Goal: Task Accomplishment & Management: Complete application form

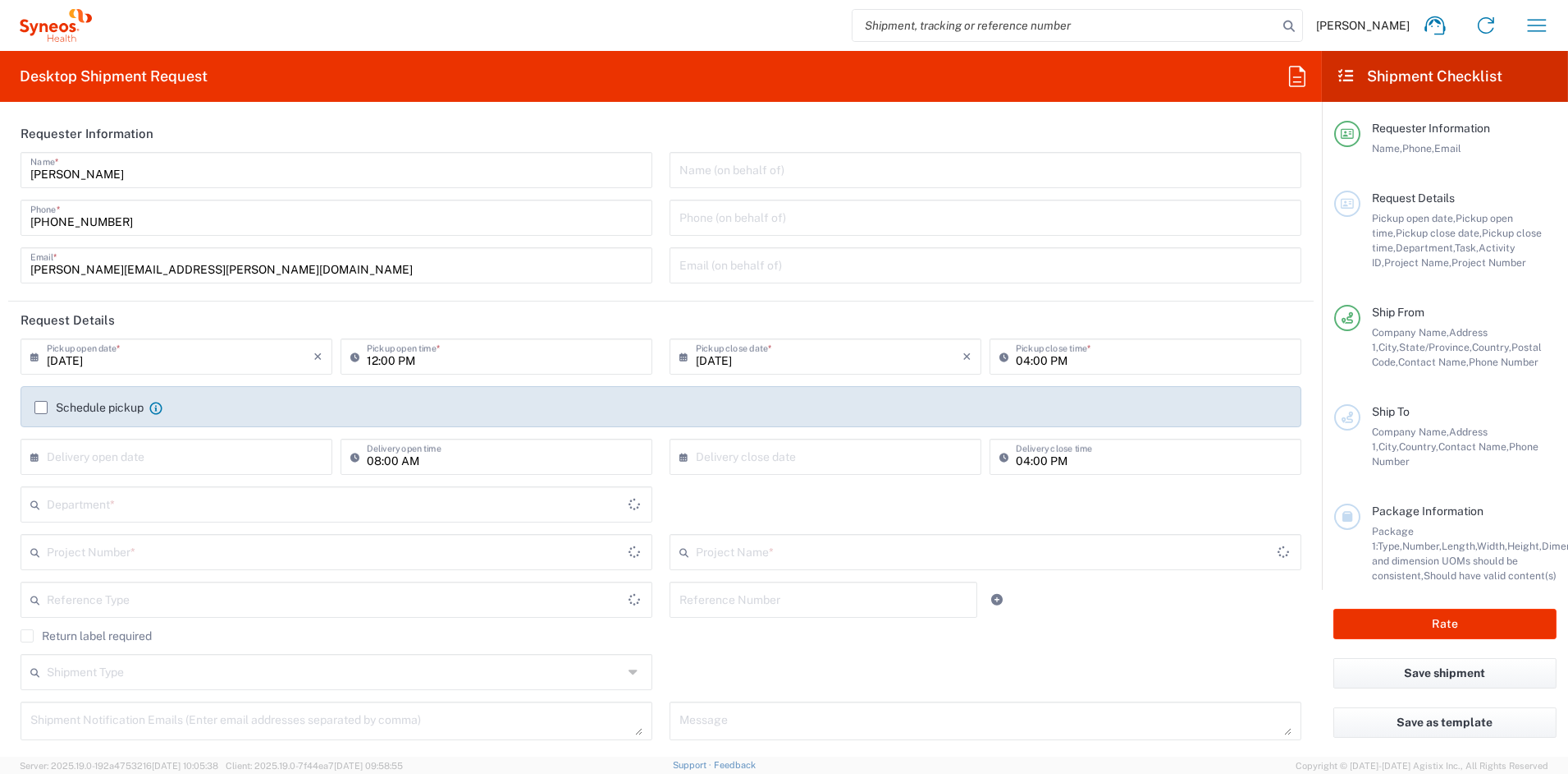
type input "[US_STATE]"
type input "[GEOGRAPHIC_DATA]"
type input "6156"
type input "Syneos Health Communications-[GEOGRAPHIC_DATA] [GEOGRAPHIC_DATA]"
drag, startPoint x: 240, startPoint y: 260, endPoint x: 14, endPoint y: 260, distance: 226.0
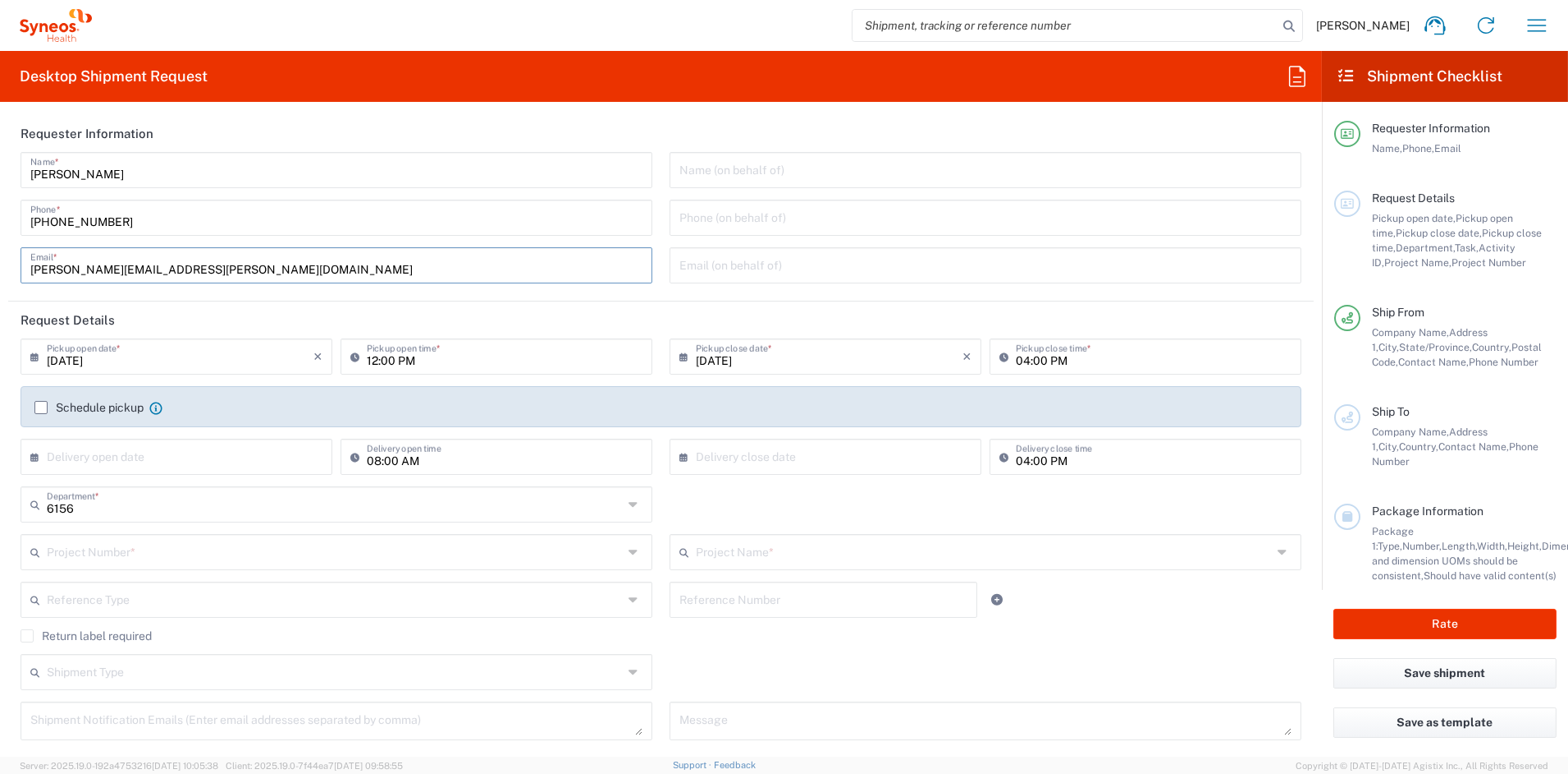
click at [14, 261] on div "[PERSON_NAME] Name * [PHONE_NUMBER] Phone * [PERSON_NAME][EMAIL_ADDRESS][PERSON…" at bounding box center [337, 223] width 650 height 143
drag, startPoint x: 298, startPoint y: 269, endPoint x: 278, endPoint y: 266, distance: 20.2
click at [283, 267] on input "[PERSON_NAME][EMAIL_ADDRESS][PERSON_NAME][DOMAIN_NAME]" at bounding box center [336, 264] width 613 height 29
drag, startPoint x: 200, startPoint y: 269, endPoint x: -9, endPoint y: 261, distance: 209.2
click at [0, 261] on html "[PERSON_NAME] Home Shipment estimator Shipment tracking Desktop shipment reques…" at bounding box center [784, 387] width 1568 height 774
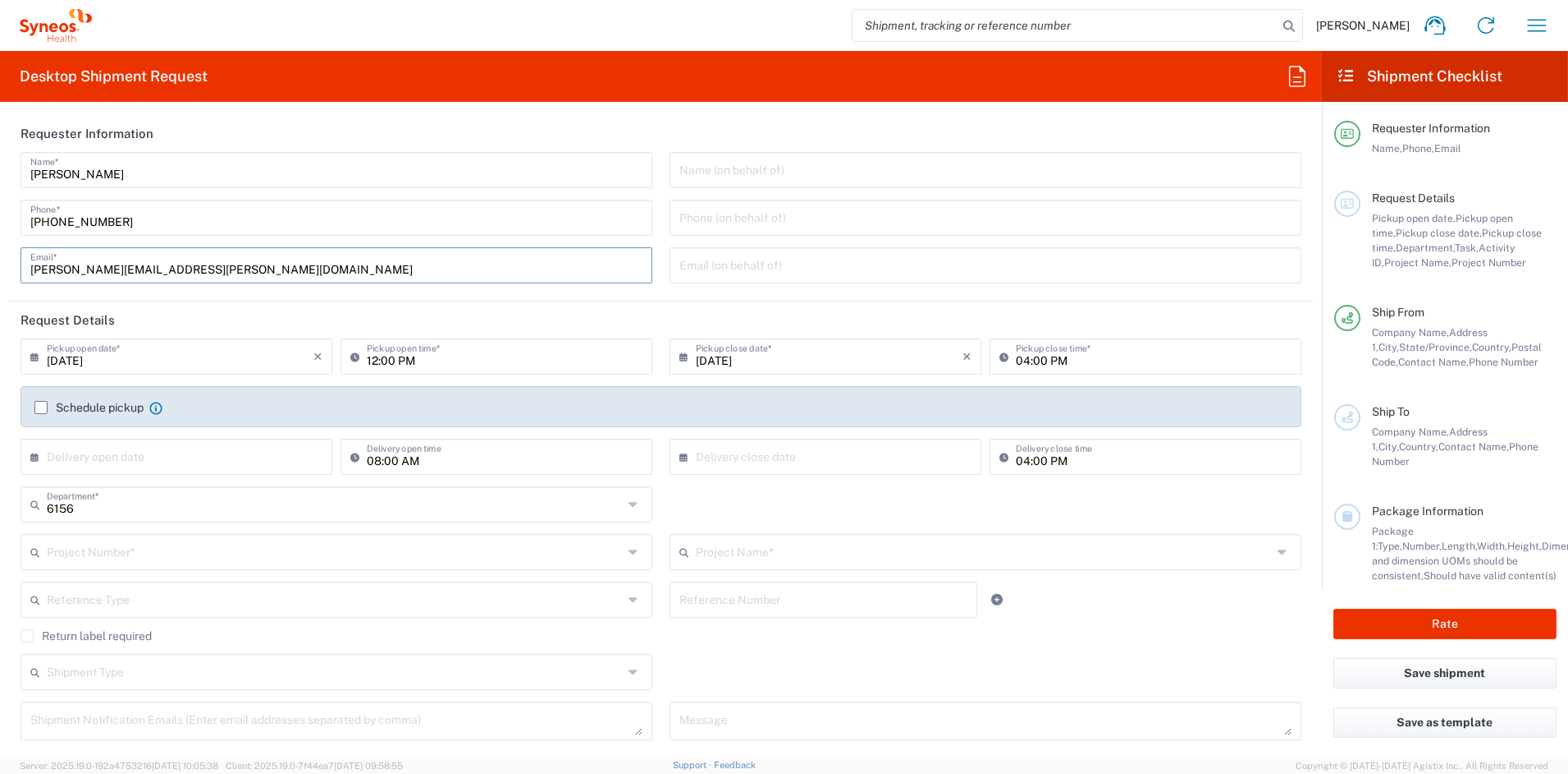
paste input "[PERSON_NAME][DOMAIN_NAME]"
type input "[PERSON_NAME][EMAIL_ADDRESS][PERSON_NAME][DOMAIN_NAME]"
click at [145, 554] on input "text" at bounding box center [335, 550] width 577 height 29
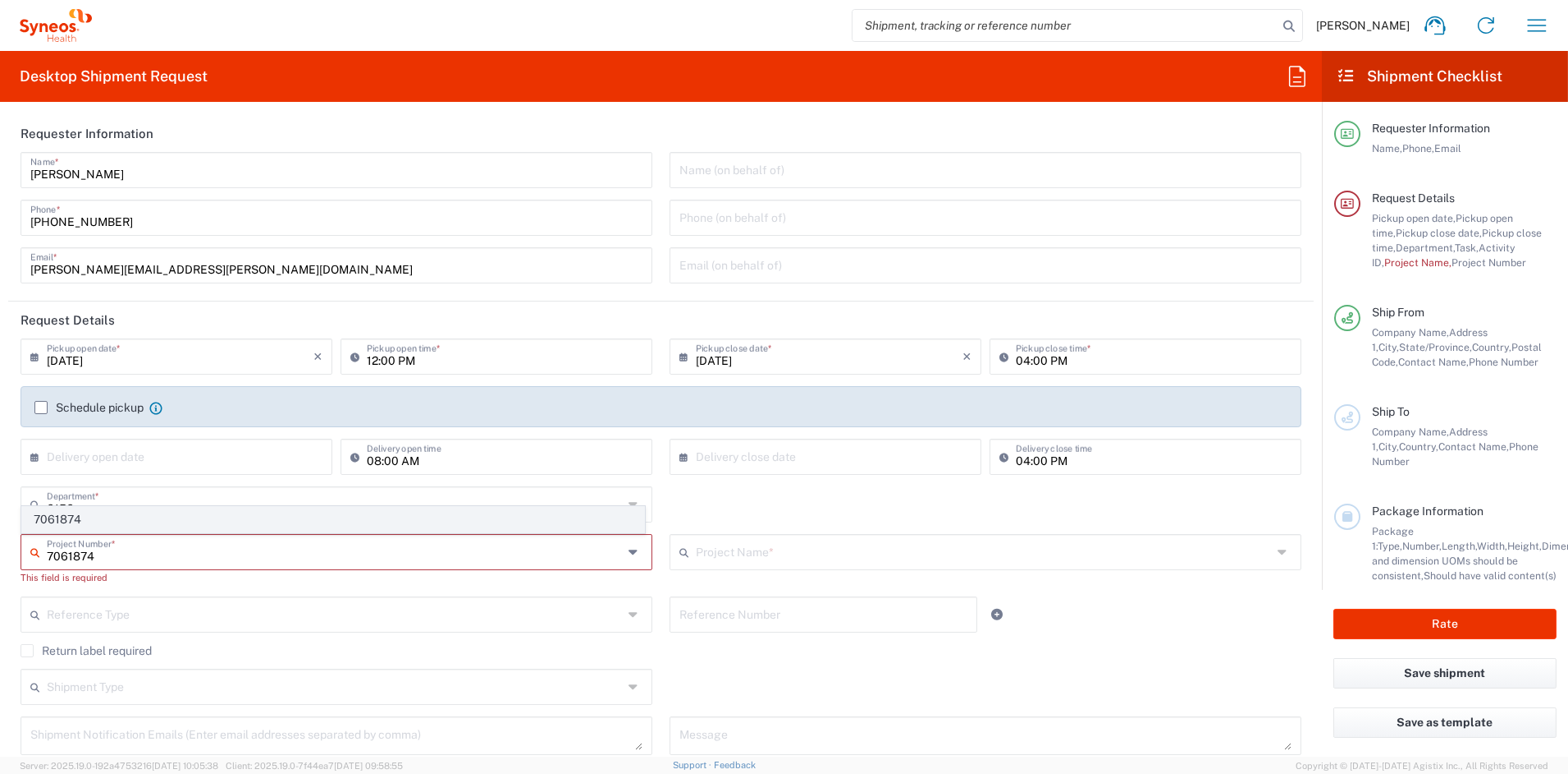
type input "7061874"
click at [64, 518] on span "7061874" at bounding box center [333, 519] width 623 height 25
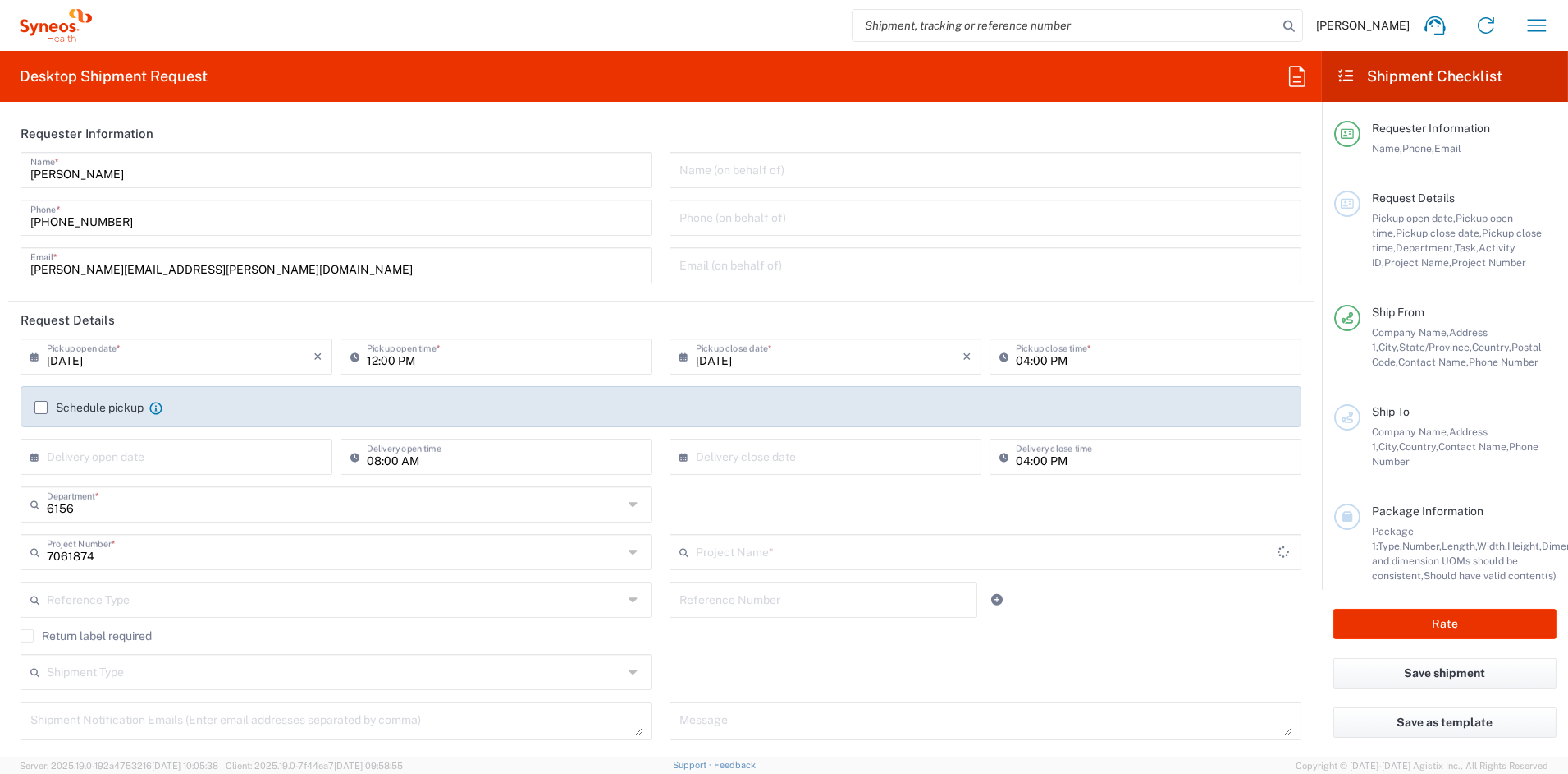
type input "4D-150-C004"
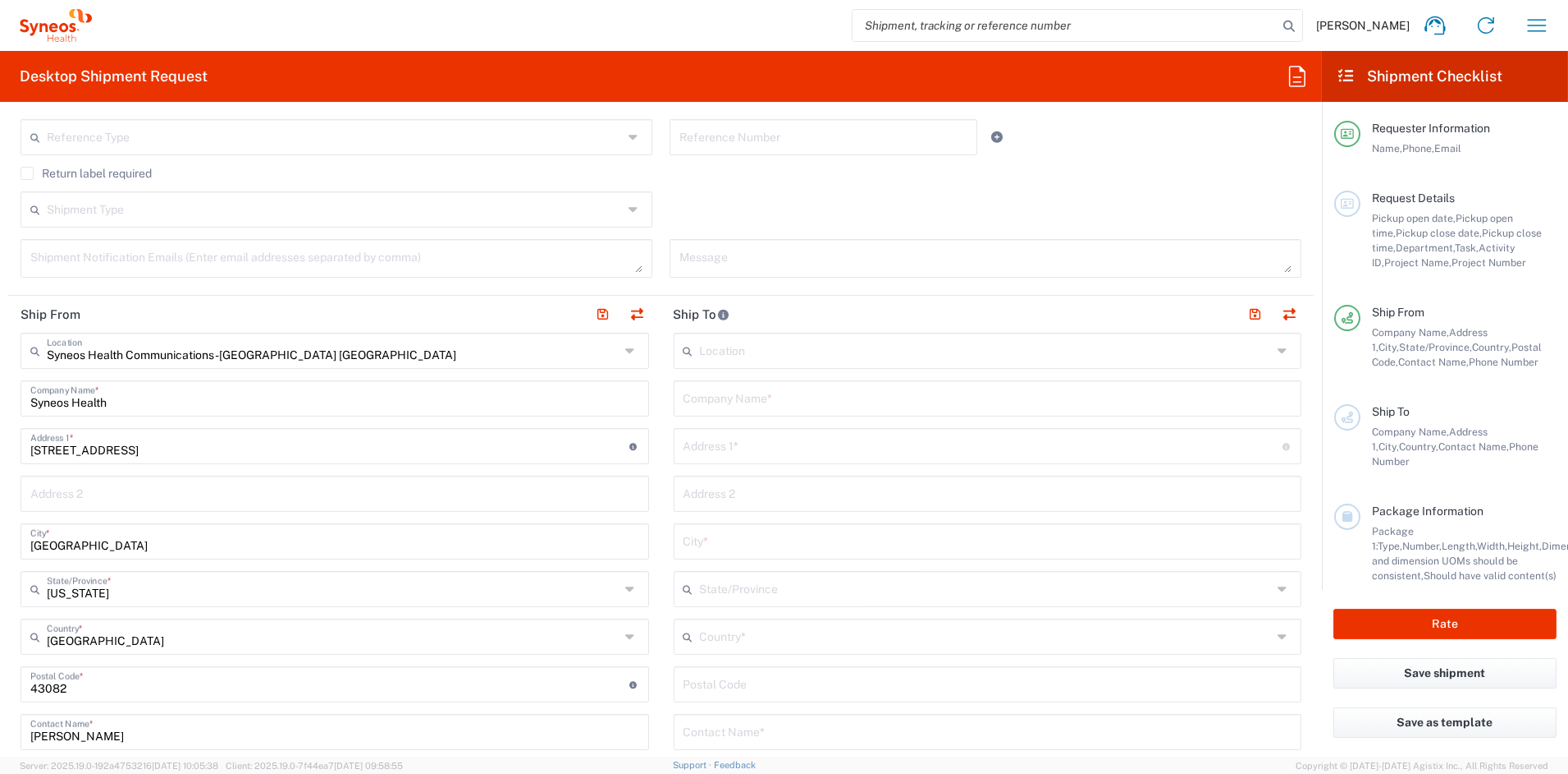
scroll to position [476, 0]
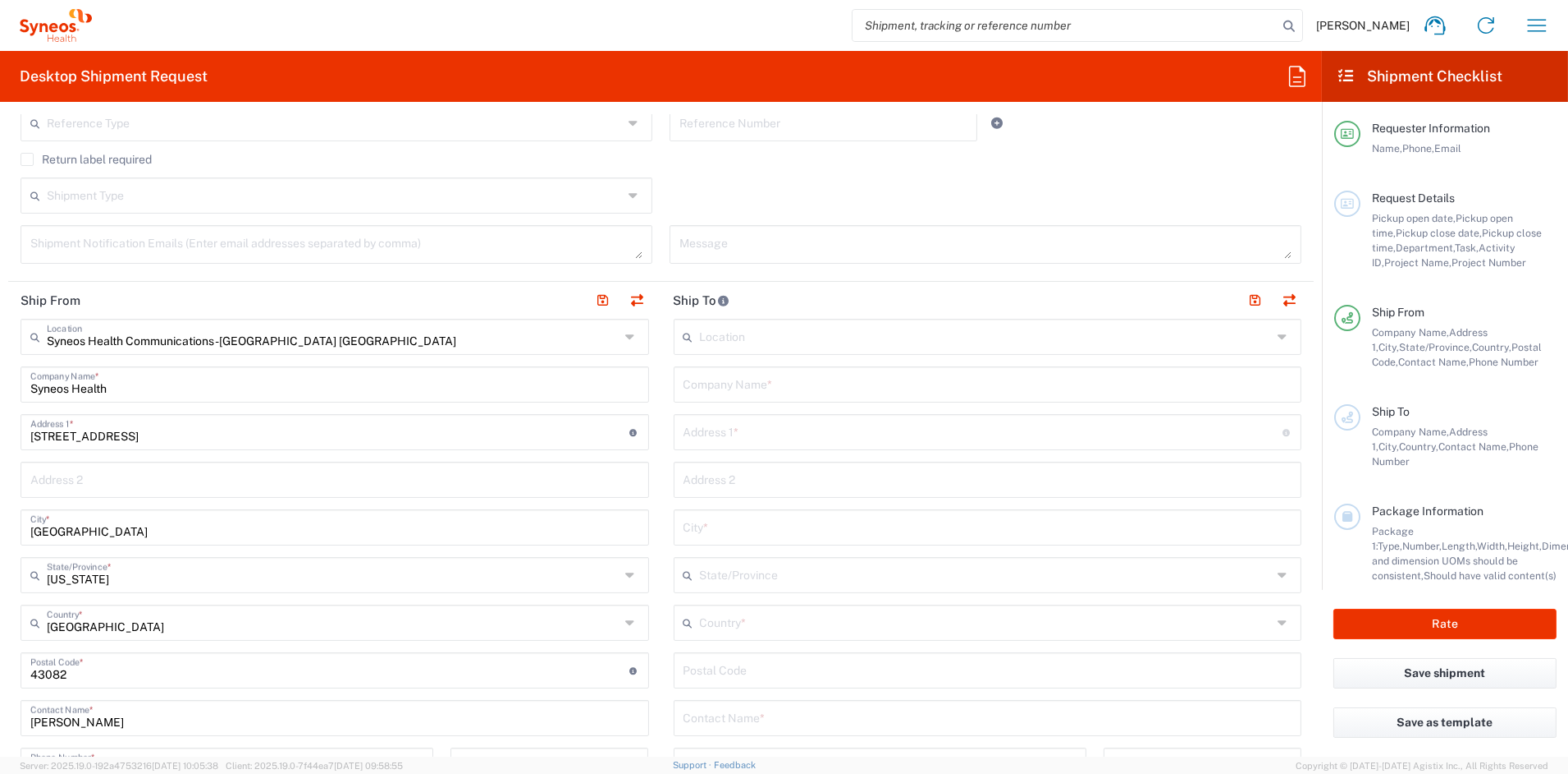
click at [784, 378] on input "text" at bounding box center [987, 383] width 609 height 29
paste input "Retina Consultants of America"
type input "Retina Consultants of America"
click at [775, 625] on input "text" at bounding box center [986, 621] width 573 height 29
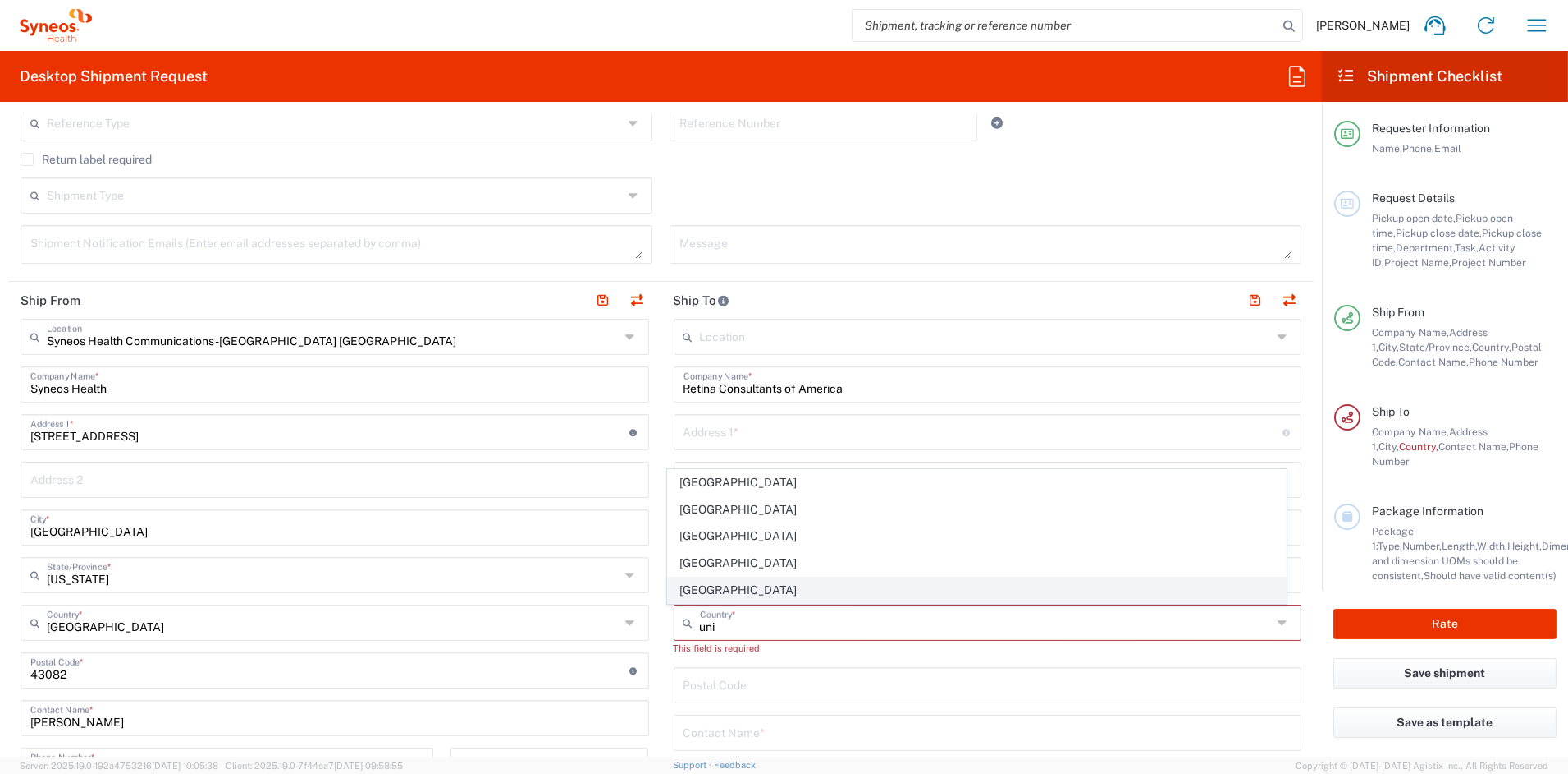
click at [702, 595] on span "[GEOGRAPHIC_DATA]" at bounding box center [977, 589] width 618 height 25
type input "[GEOGRAPHIC_DATA]"
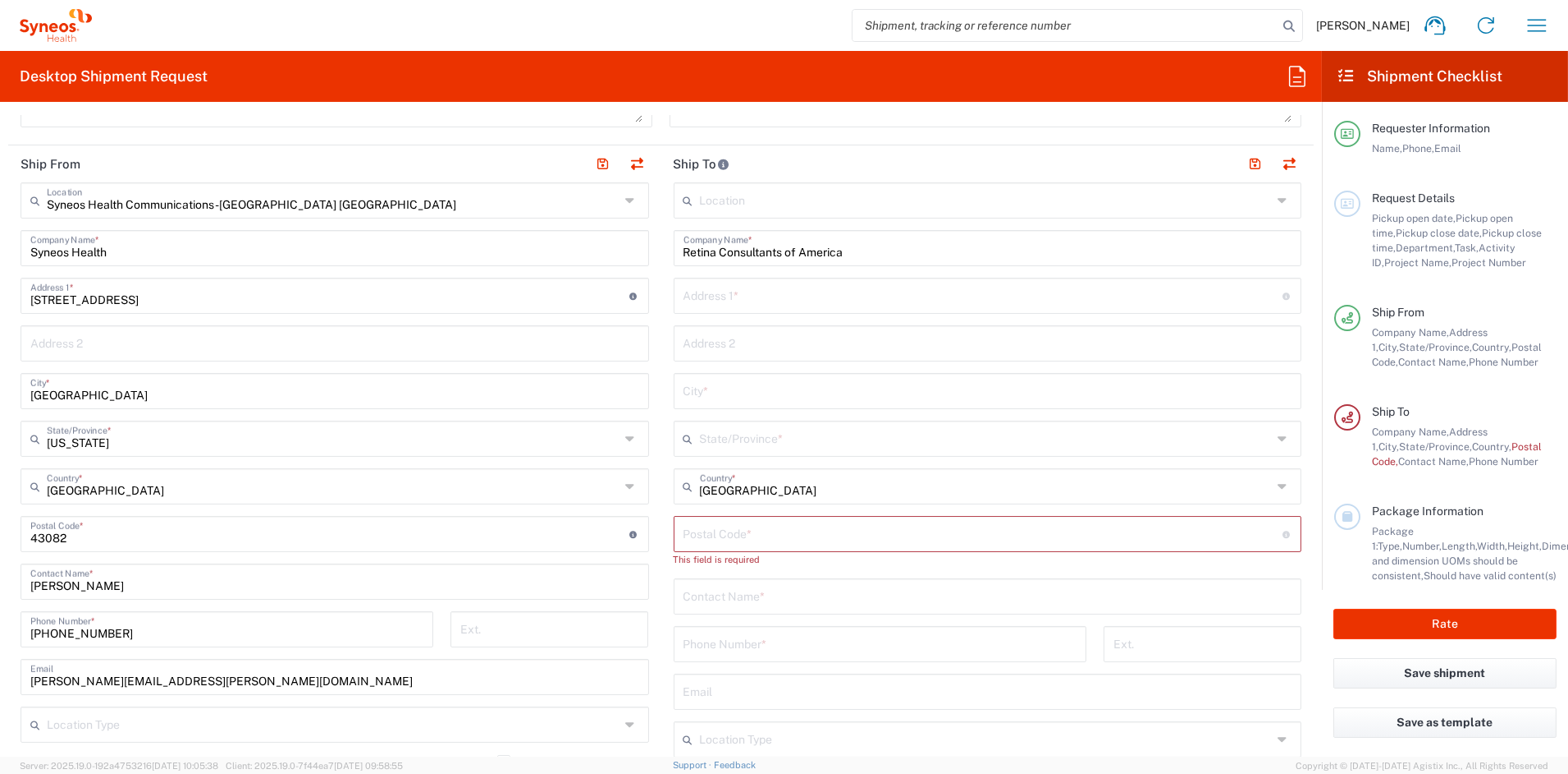
scroll to position [614, 0]
click at [730, 595] on input "text" at bounding box center [987, 593] width 609 height 29
paste input "[PERSON_NAME]"
type input "[PERSON_NAME]"
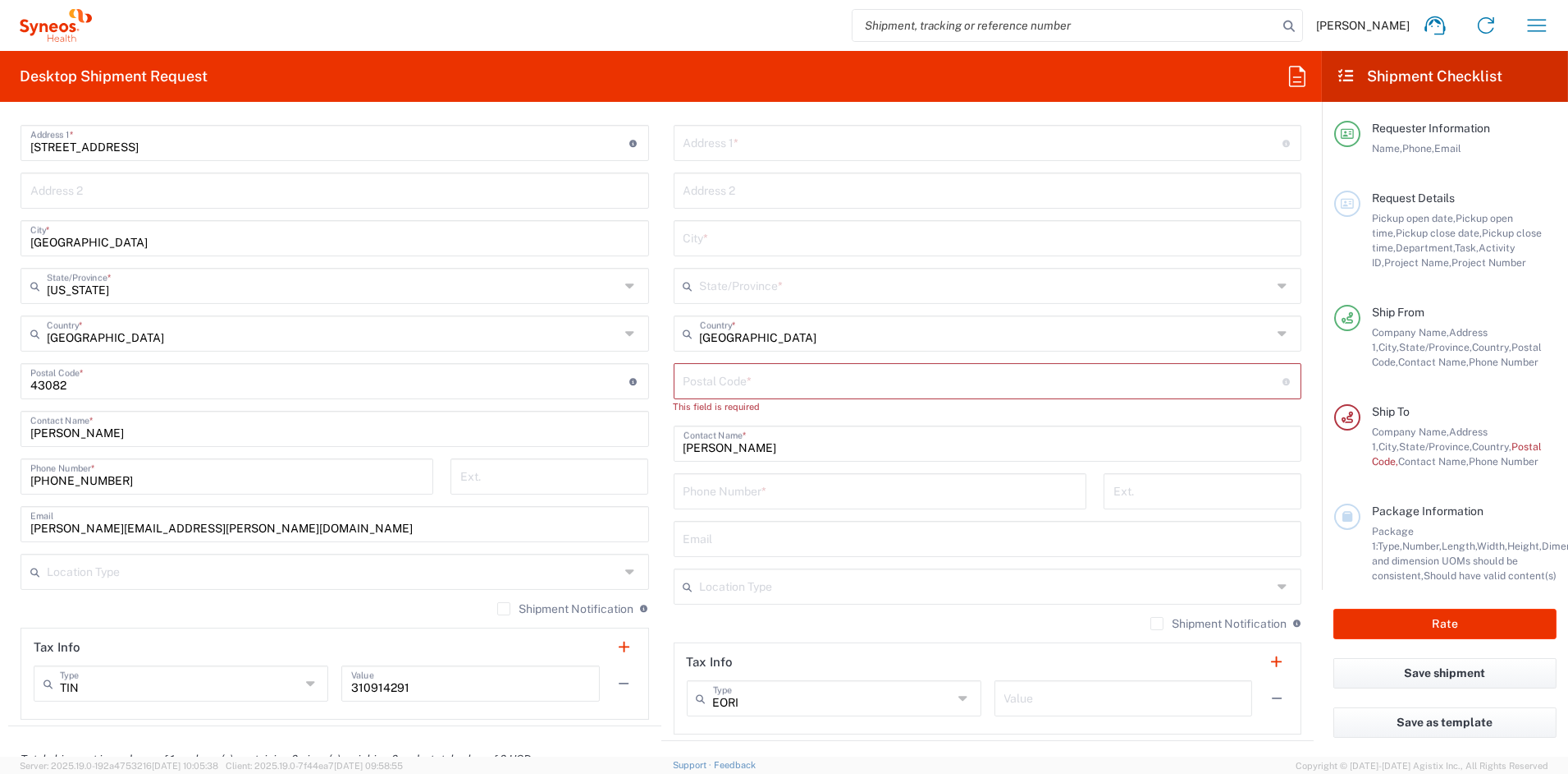
scroll to position [770, 0]
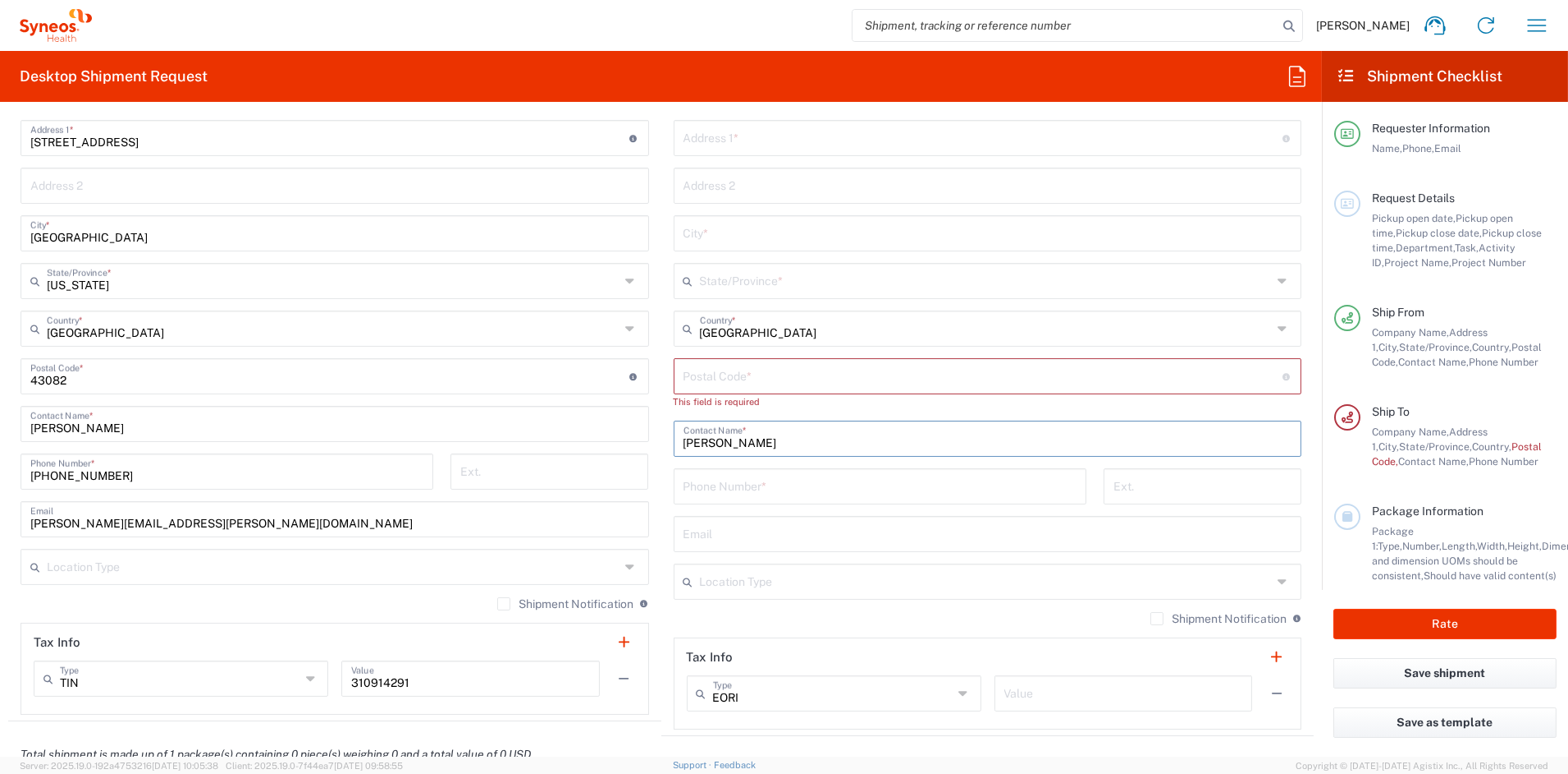
click at [742, 485] on input "tel" at bounding box center [879, 485] width 393 height 29
paste input "[PHONE_NUMBER]"
type input "[PHONE_NUMBER]"
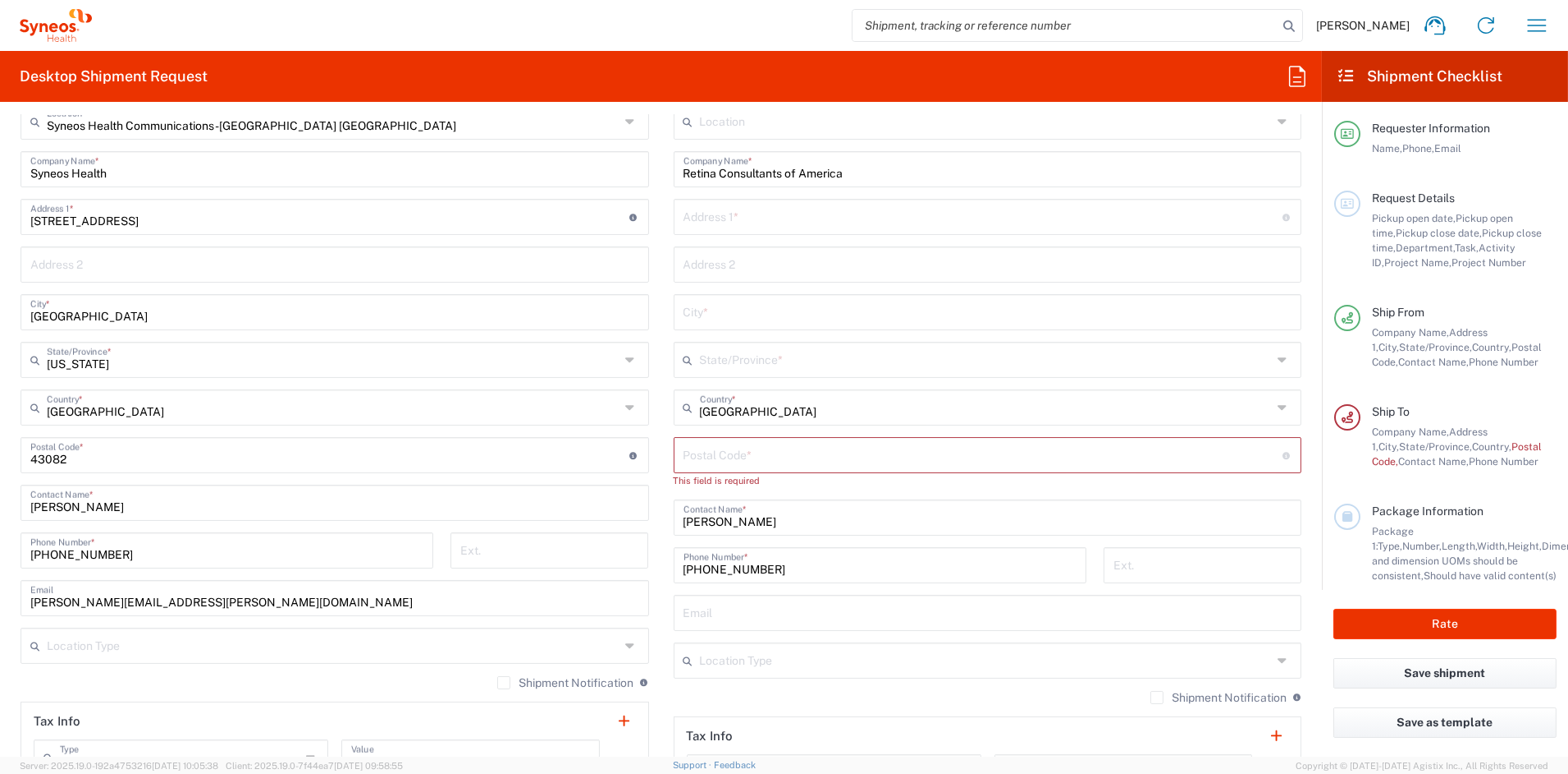
scroll to position [687, 0]
click at [755, 215] on input "text" at bounding box center [983, 219] width 600 height 29
paste input "[STREET_ADDRESS][PERSON_NAME]"
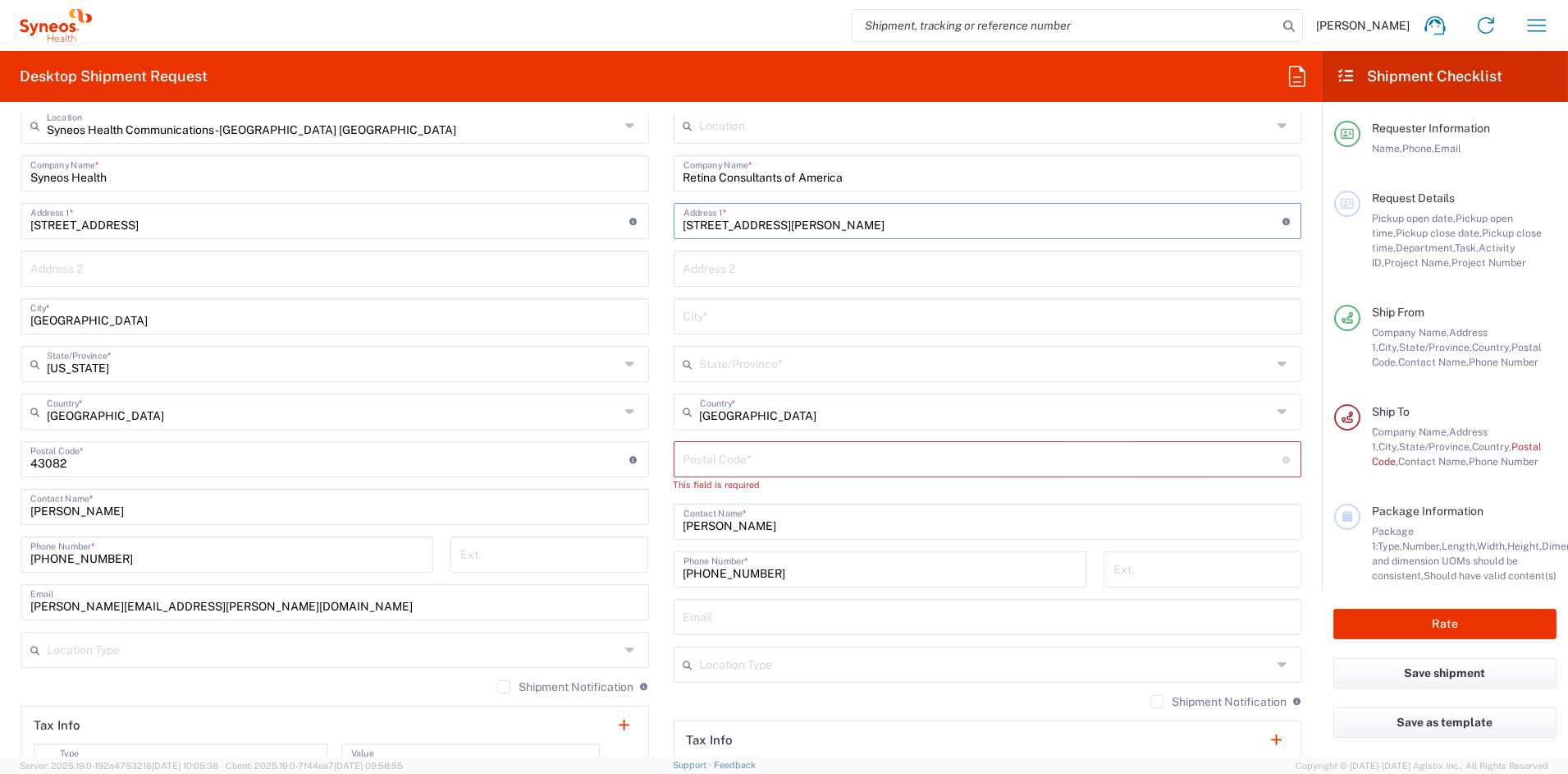
type input "[STREET_ADDRESS][PERSON_NAME]"
click at [751, 271] on input "text" at bounding box center [987, 267] width 609 height 29
paste input "Suite 203"
type input "Suite 203"
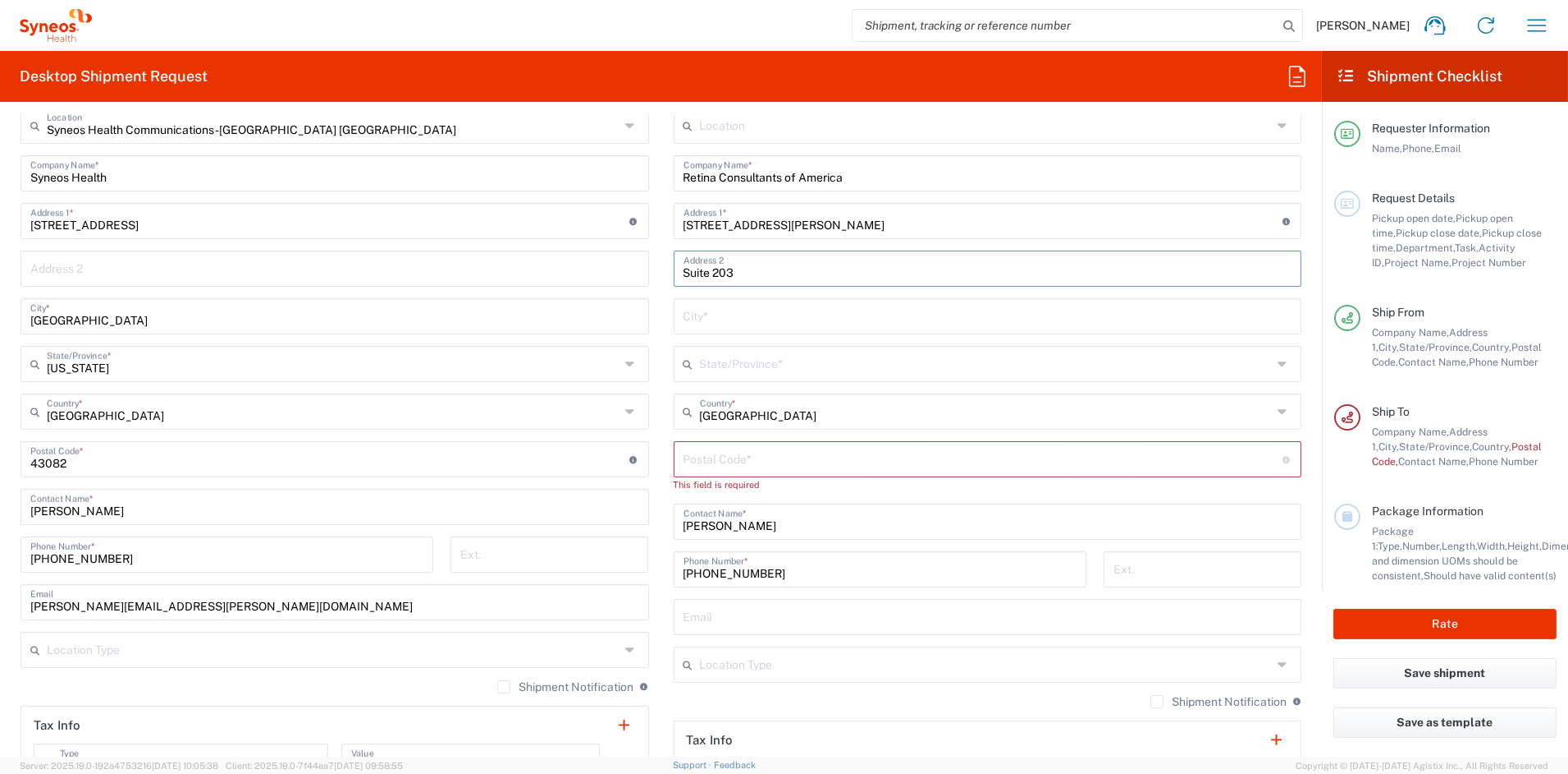
click at [727, 321] on input "text" at bounding box center [987, 315] width 609 height 29
click at [726, 321] on input "text" at bounding box center [987, 315] width 609 height 29
paste input "[GEOGRAPHIC_DATA]"
type input "[GEOGRAPHIC_DATA]"
click at [886, 368] on input "text" at bounding box center [986, 362] width 573 height 29
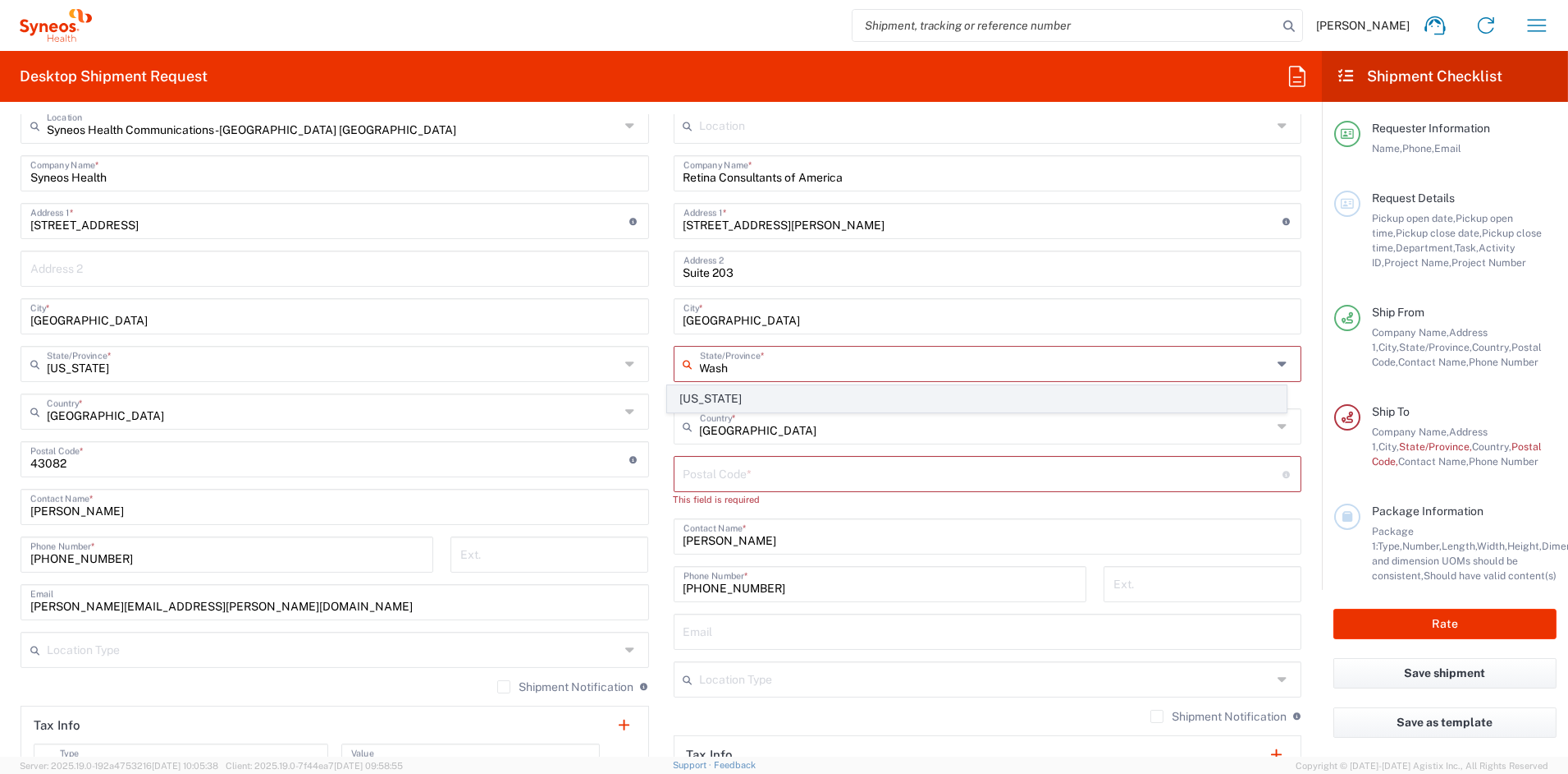
click at [702, 401] on span "[US_STATE]" at bounding box center [977, 398] width 618 height 25
type input "[US_STATE]"
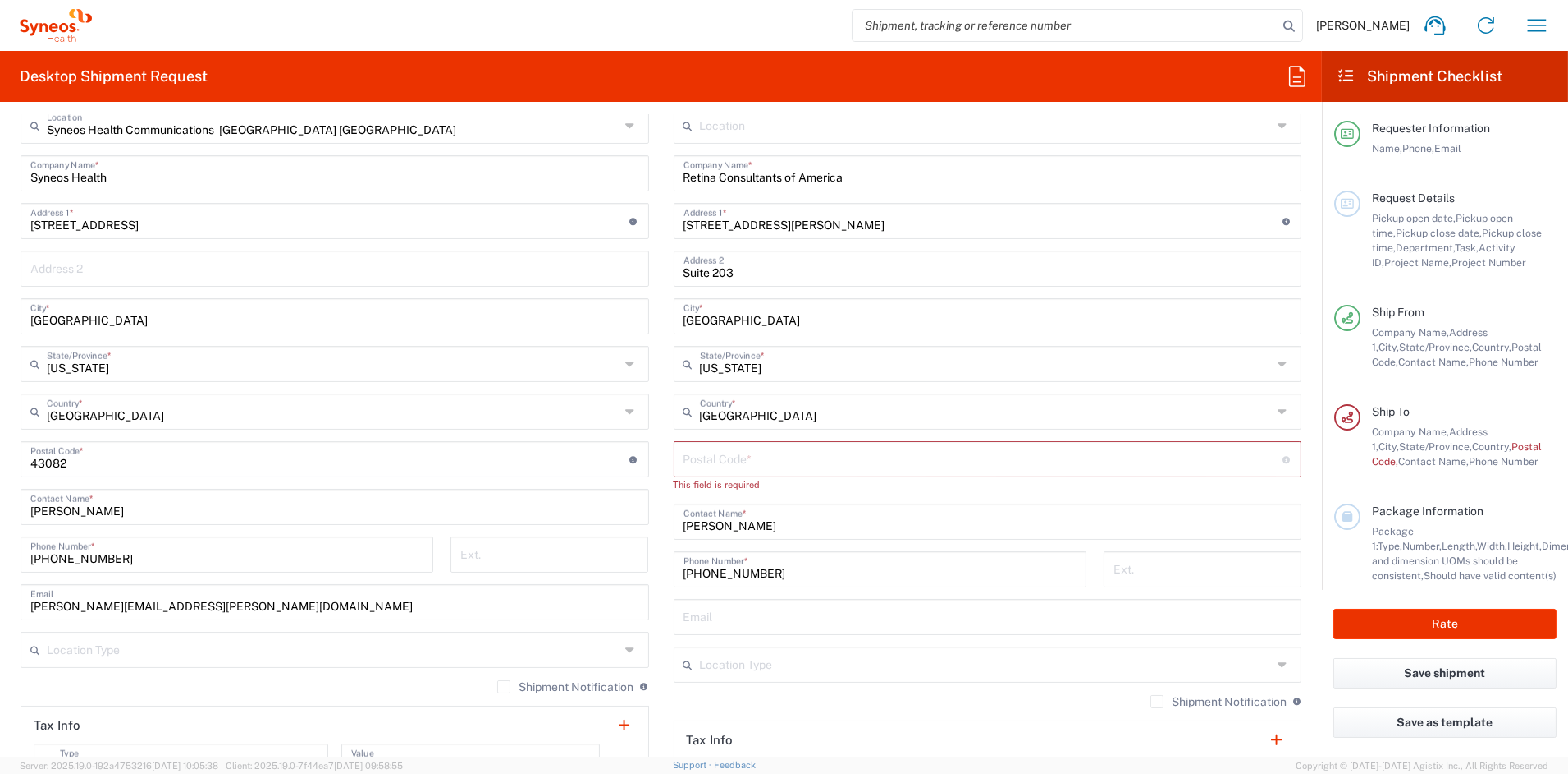
click at [704, 458] on input "undefined" at bounding box center [983, 457] width 600 height 29
paste input "98383"
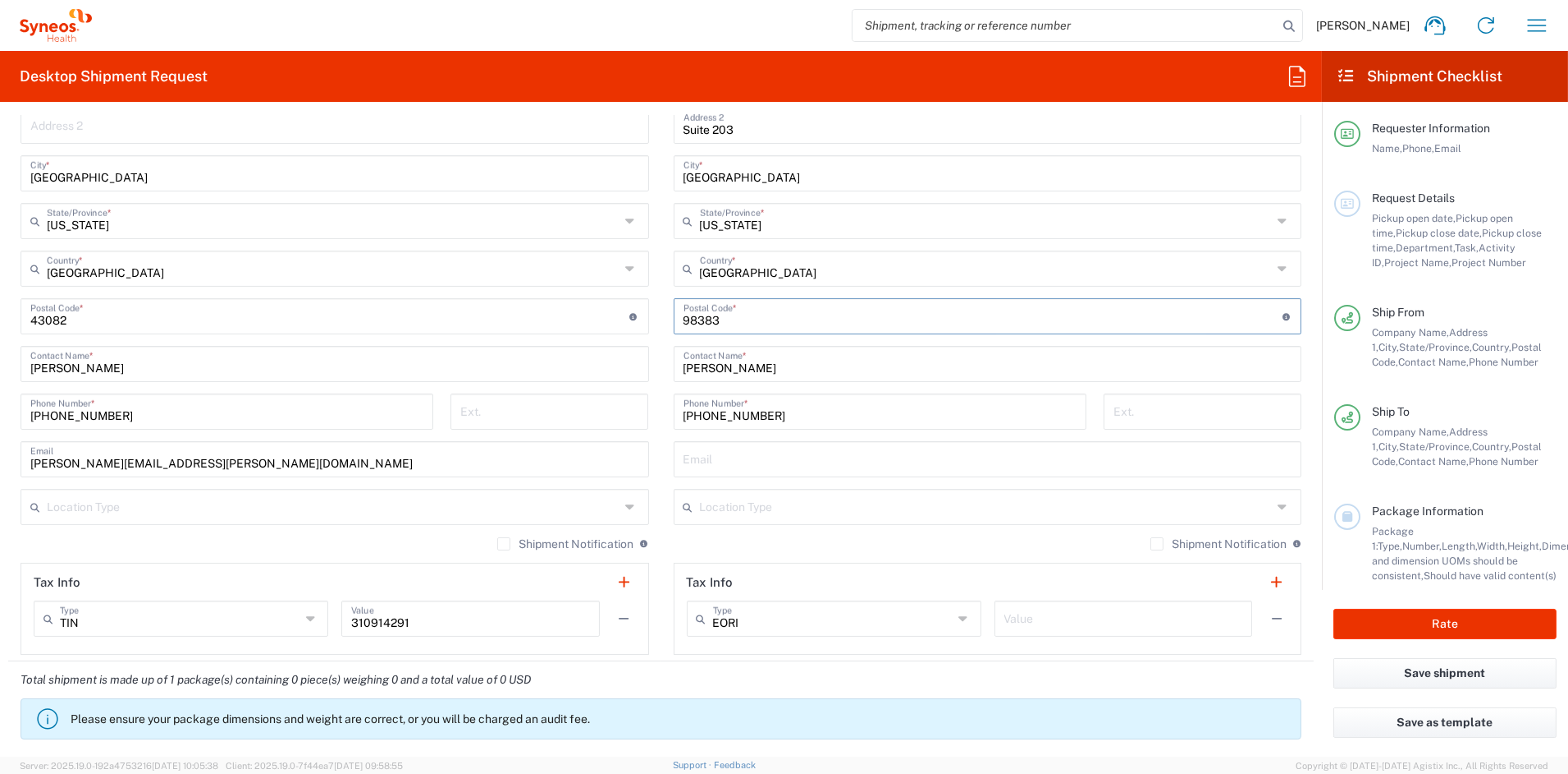
scroll to position [831, 0]
type input "98383"
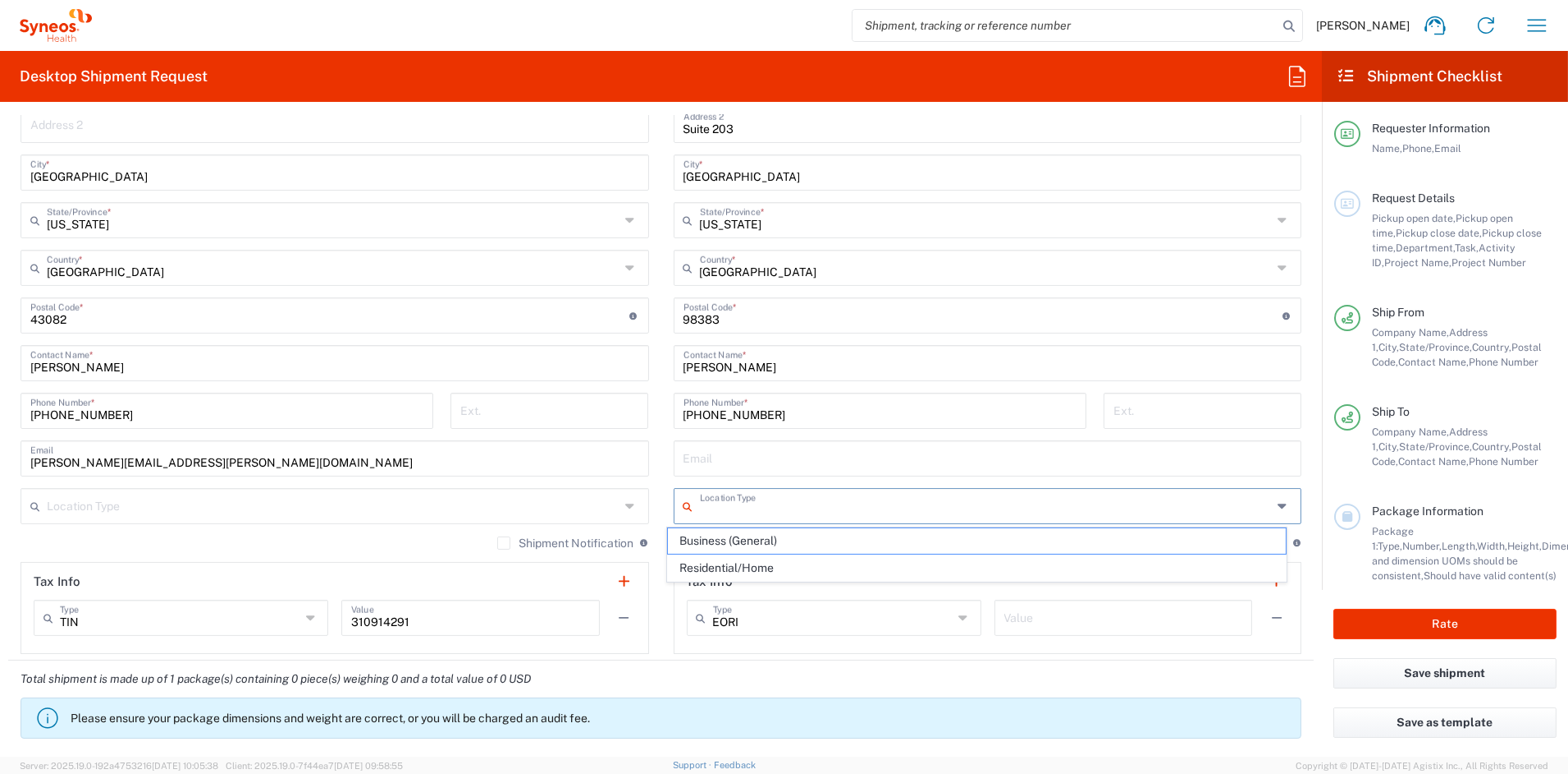
click at [740, 497] on input "text" at bounding box center [986, 504] width 573 height 29
click at [719, 542] on span "Business (General)" at bounding box center [977, 540] width 618 height 25
type input "Business (General)"
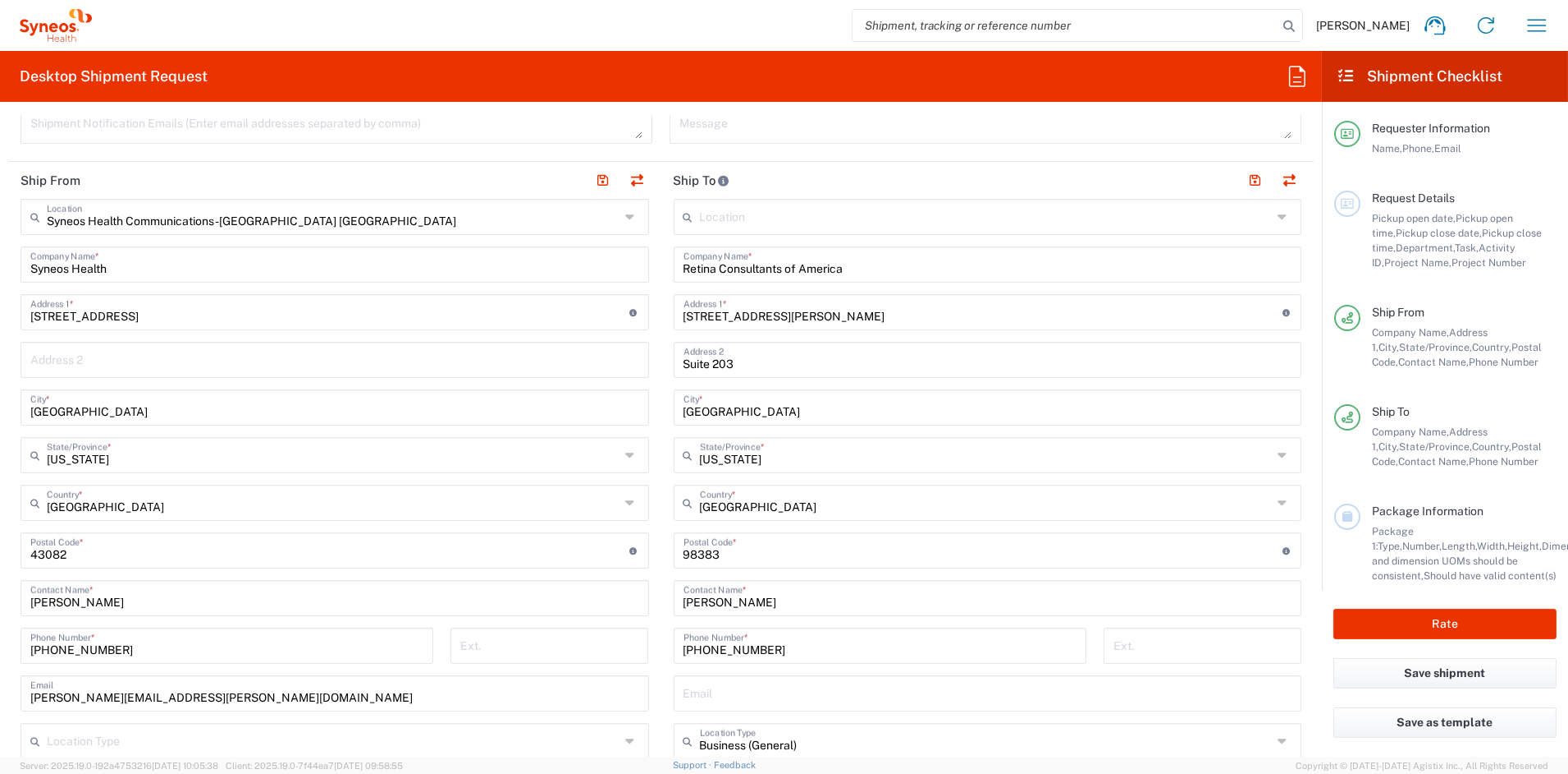
scroll to position [565, 0]
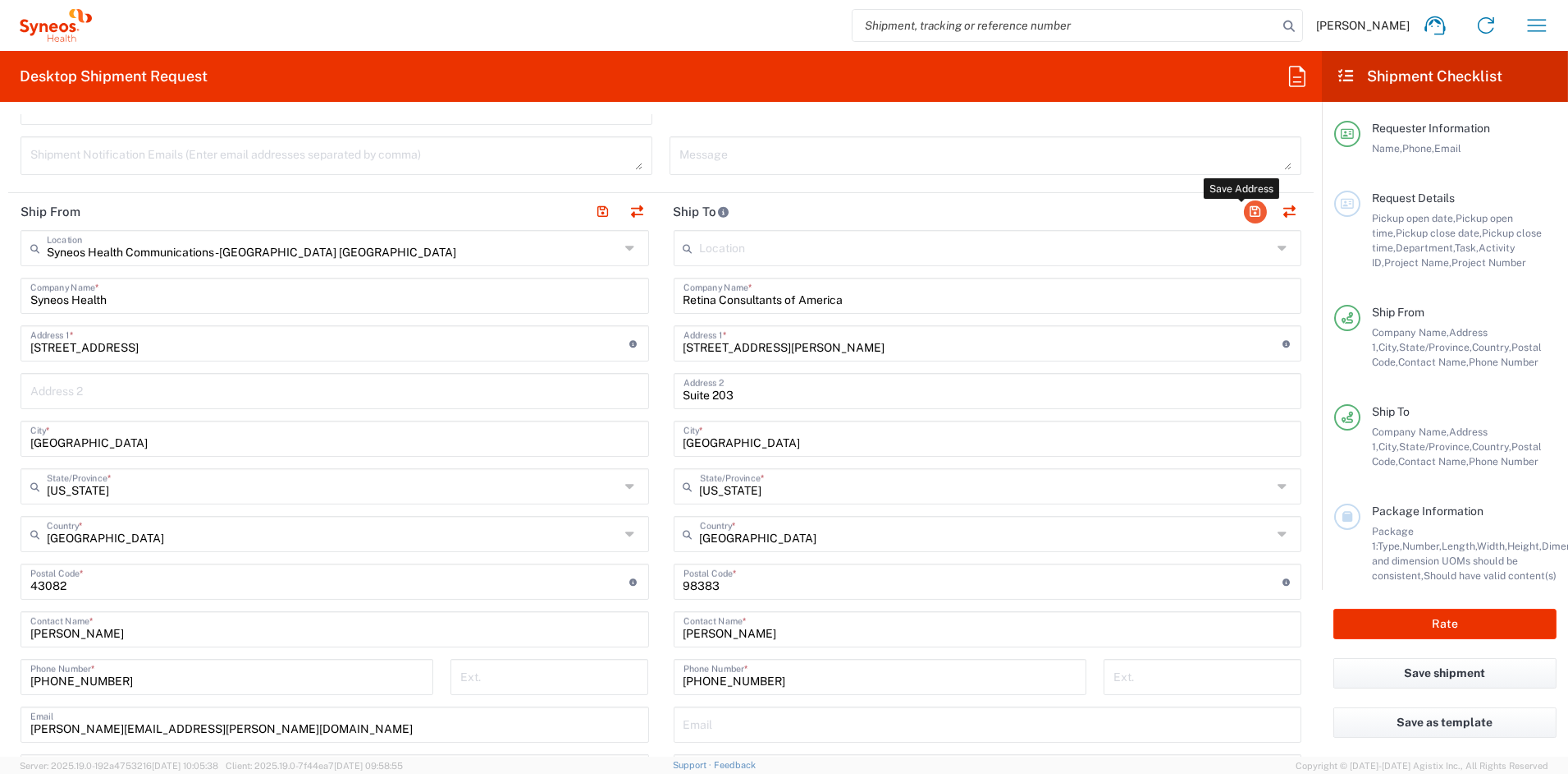
click at [1244, 216] on button "button" at bounding box center [1255, 211] width 23 height 23
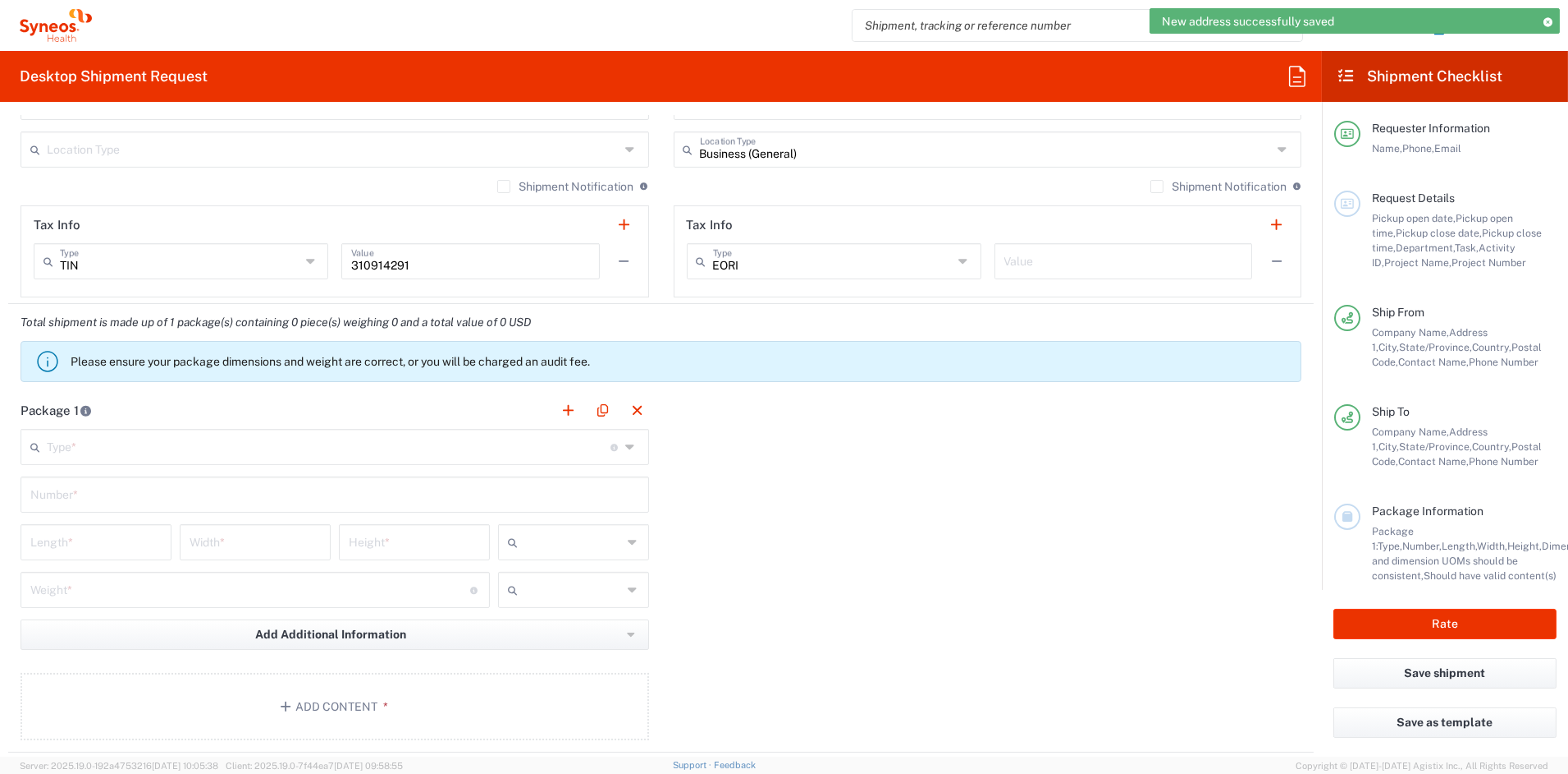
scroll to position [1188, 0]
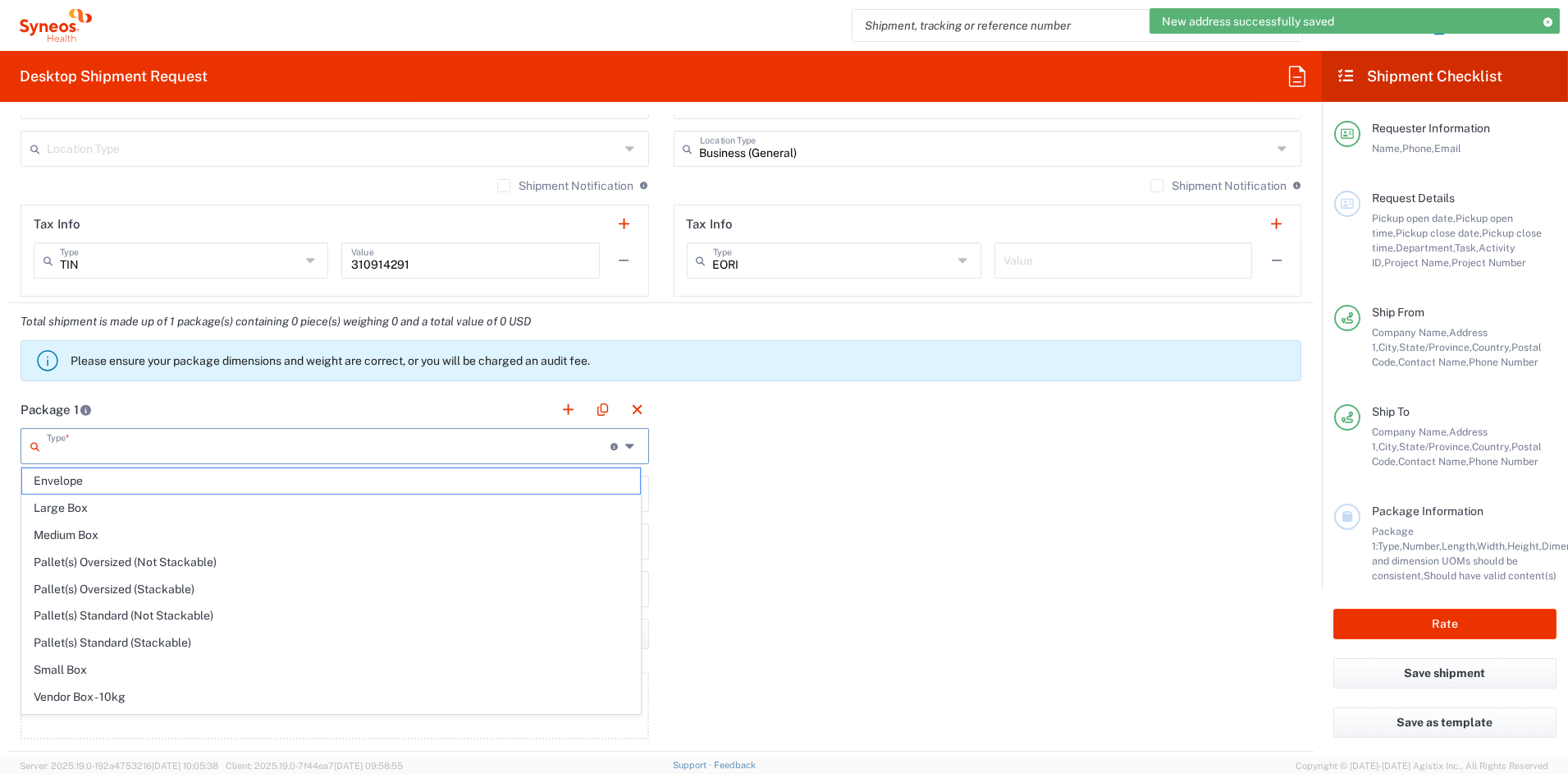
click at [133, 448] on input "text" at bounding box center [329, 444] width 564 height 29
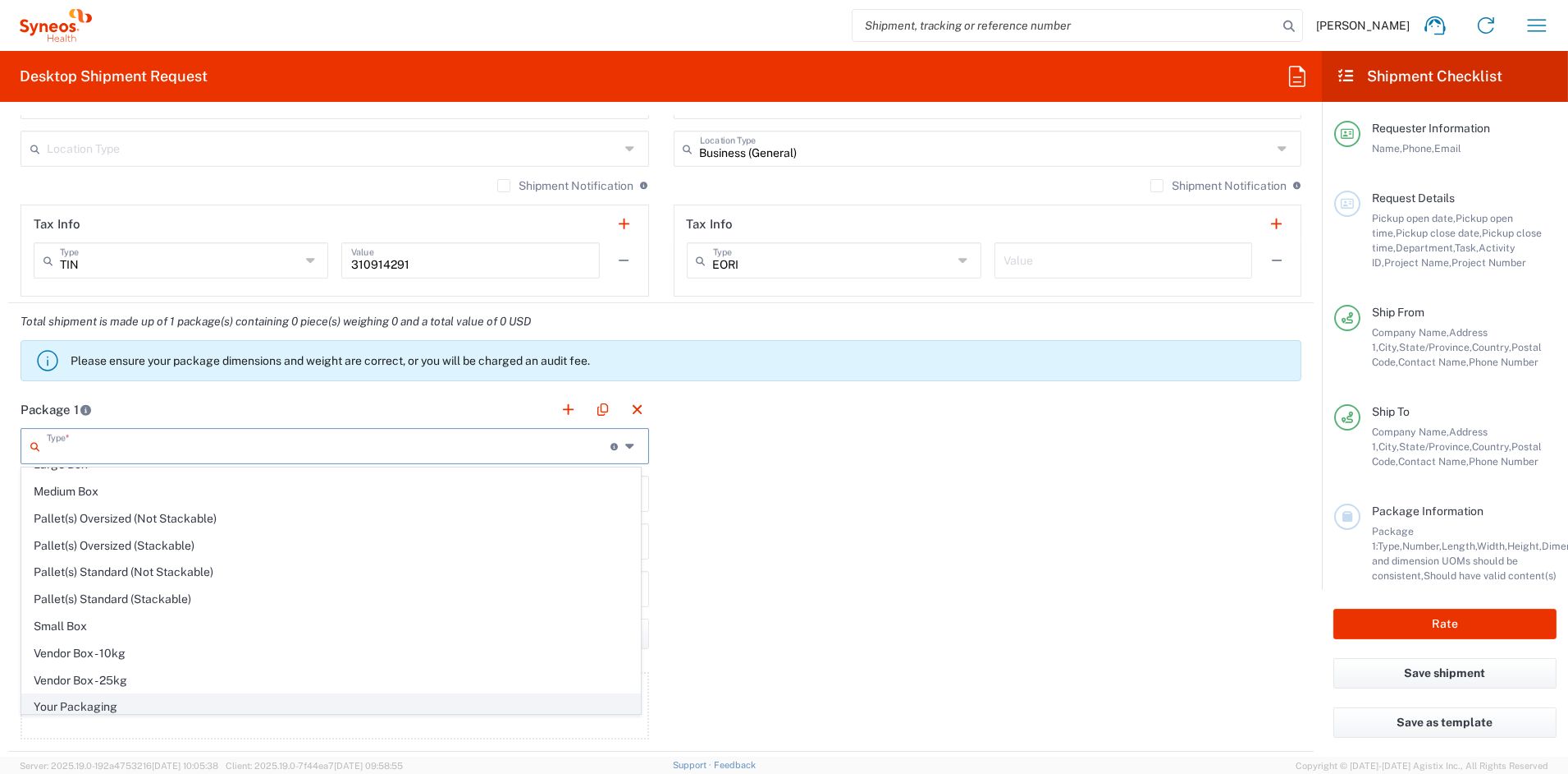
scroll to position [38, 0]
click at [94, 706] on span "Your Packaging" at bounding box center [331, 712] width 618 height 25
type input "Your Packaging"
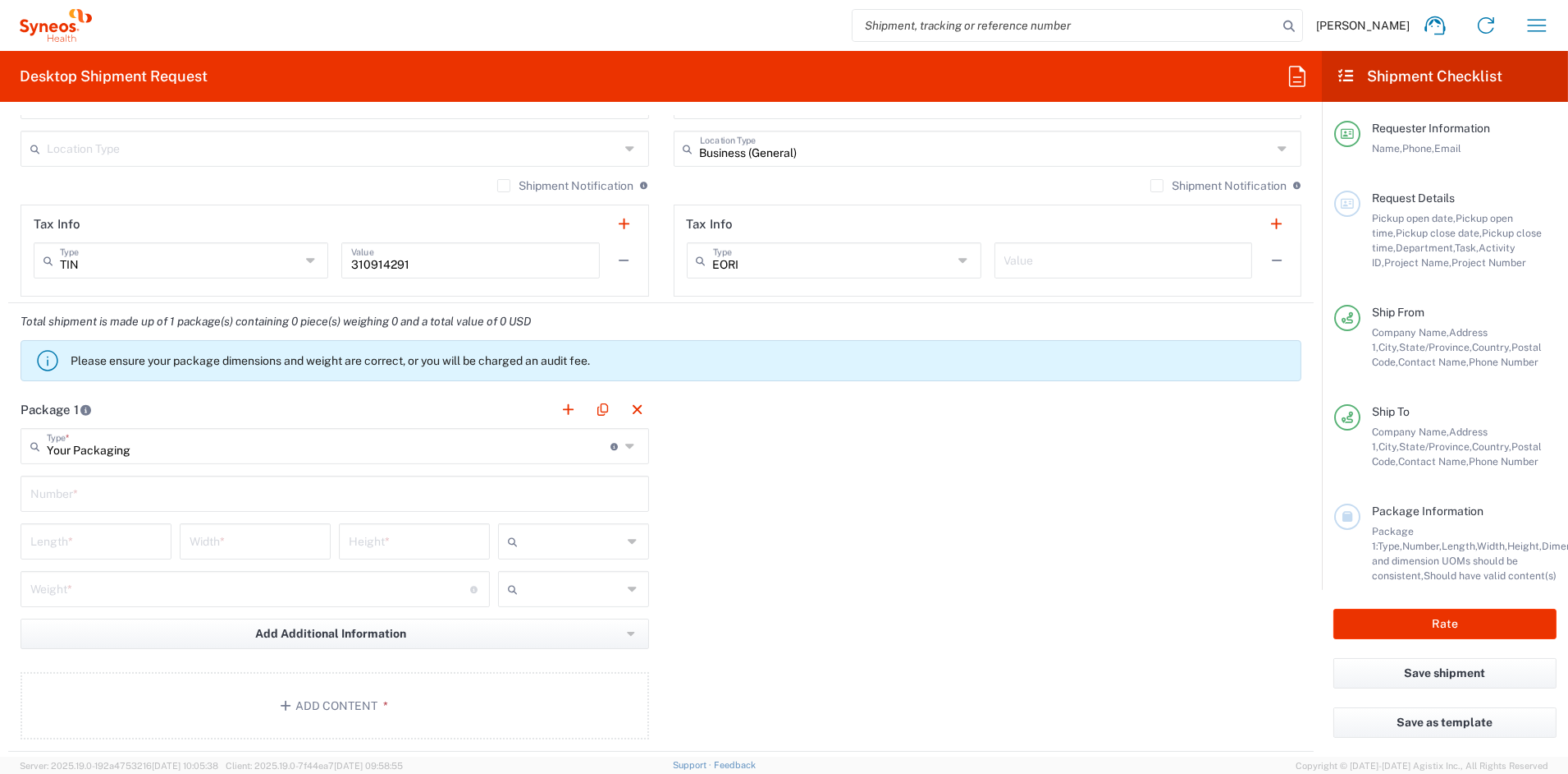
click at [117, 492] on input "text" at bounding box center [334, 492] width 609 height 29
type input "1"
click at [103, 548] on input "number" at bounding box center [95, 540] width 131 height 29
type input "21"
type input "14"
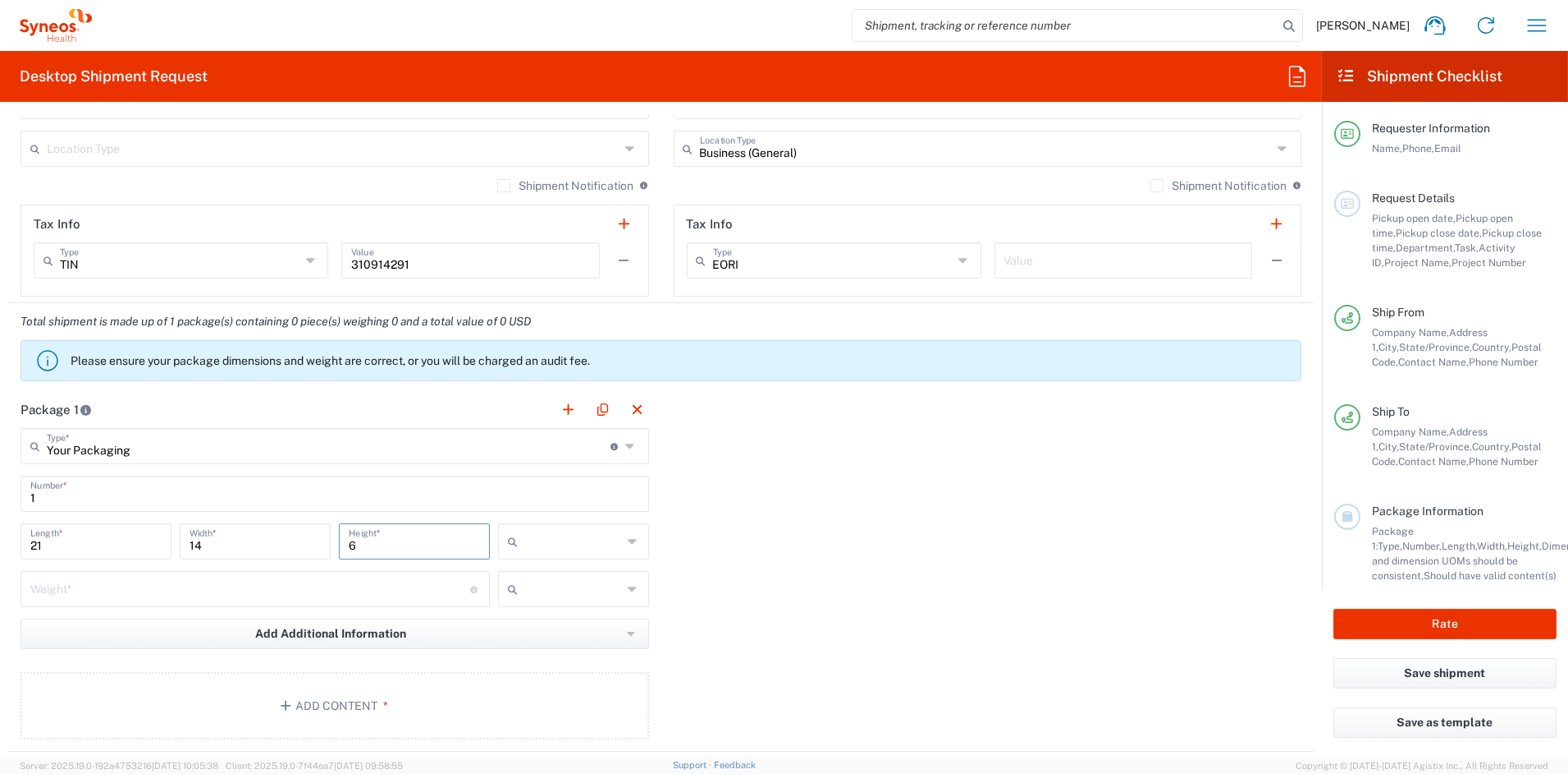
type input "6"
click at [555, 635] on span "in" at bounding box center [567, 630] width 146 height 25
type input "in"
click at [117, 592] on input "number" at bounding box center [250, 587] width 440 height 29
type input "11"
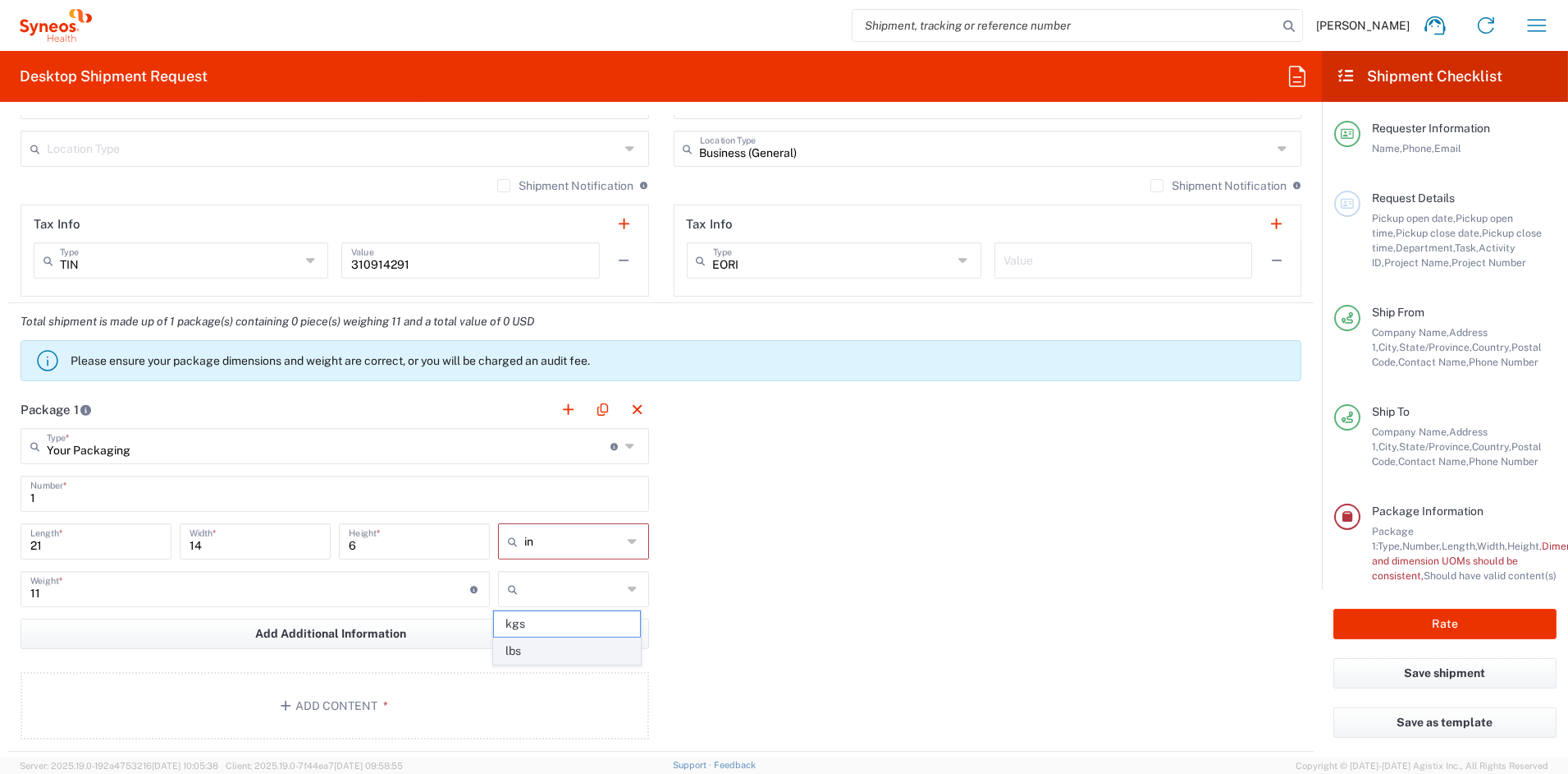
click at [529, 643] on span "lbs" at bounding box center [567, 650] width 146 height 25
type input "lbs"
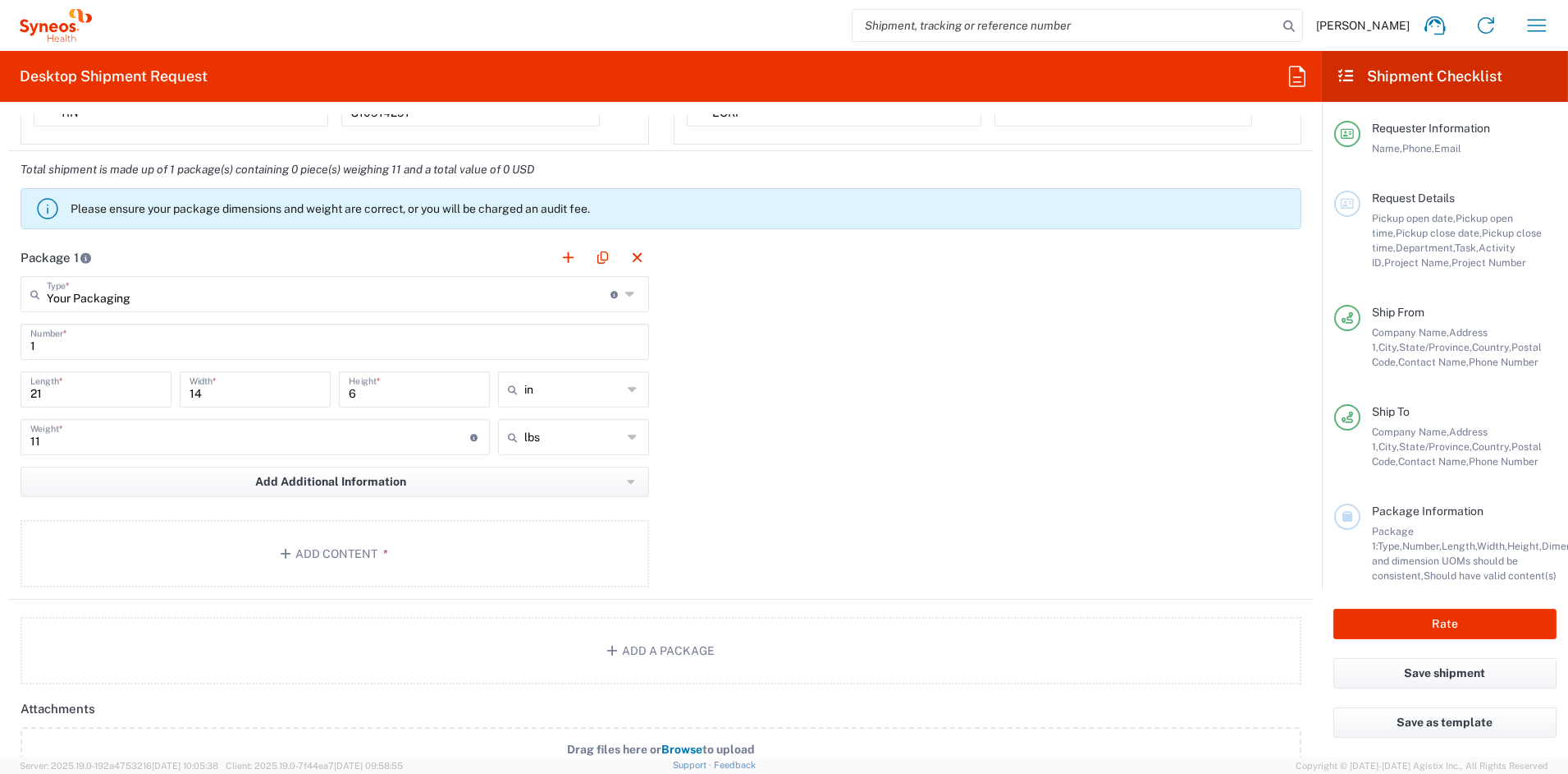
scroll to position [1357, 0]
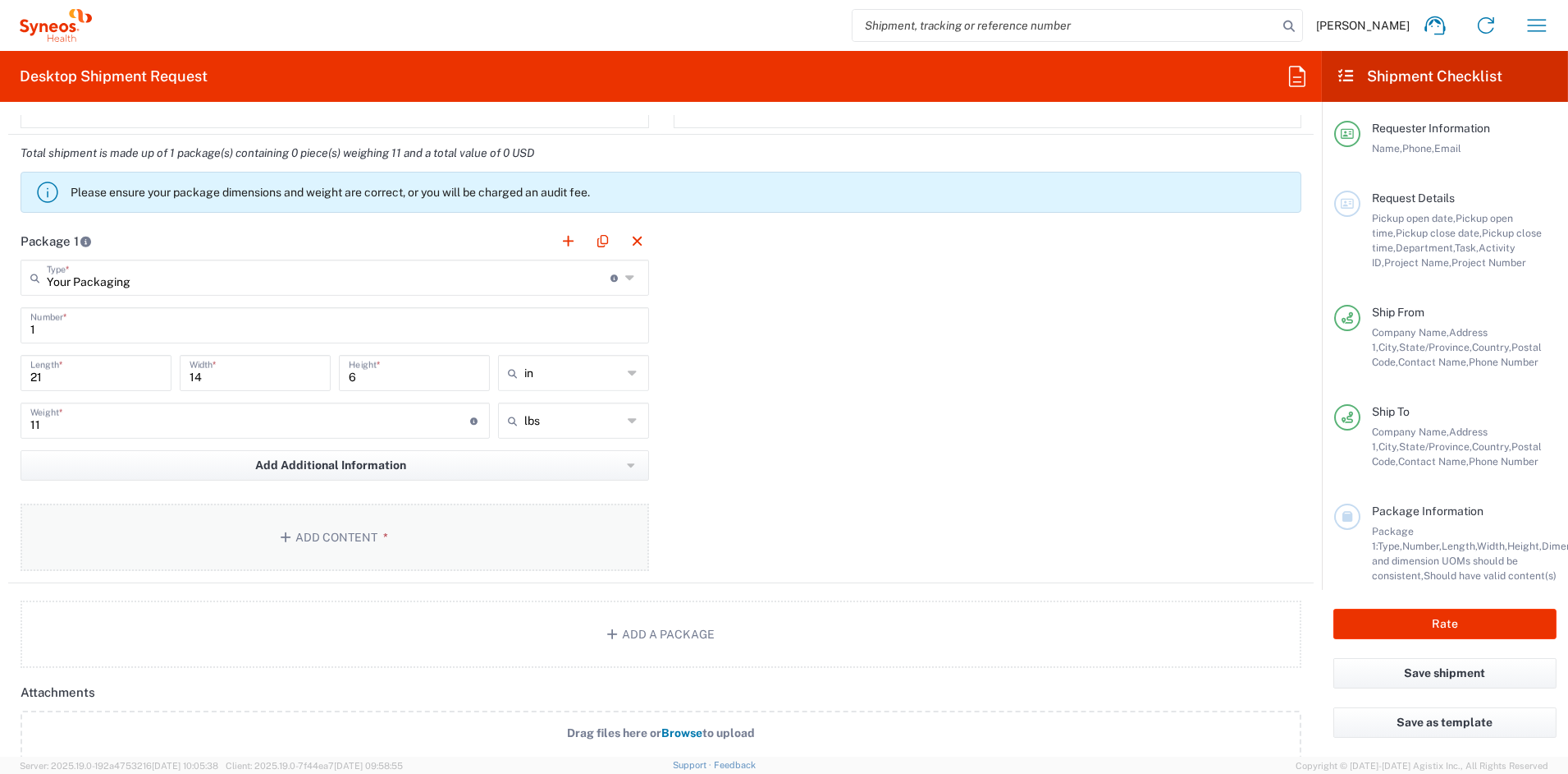
click at [379, 555] on button "Add Content *" at bounding box center [335, 536] width 629 height 67
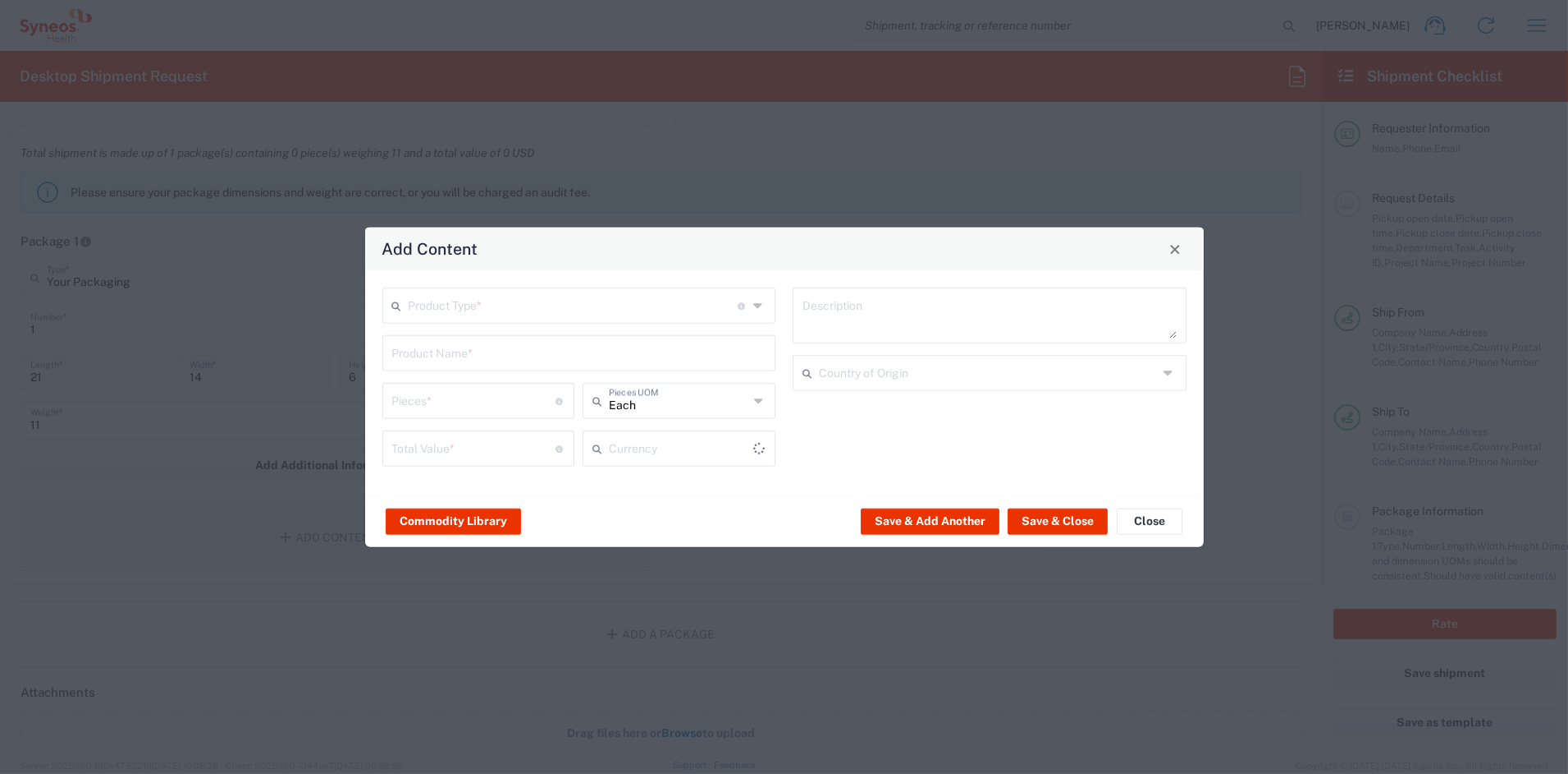
type input "US Dollar"
click at [507, 309] on input "text" at bounding box center [574, 304] width 330 height 29
click at [462, 346] on span "Documents" at bounding box center [579, 341] width 390 height 25
type input "Documents"
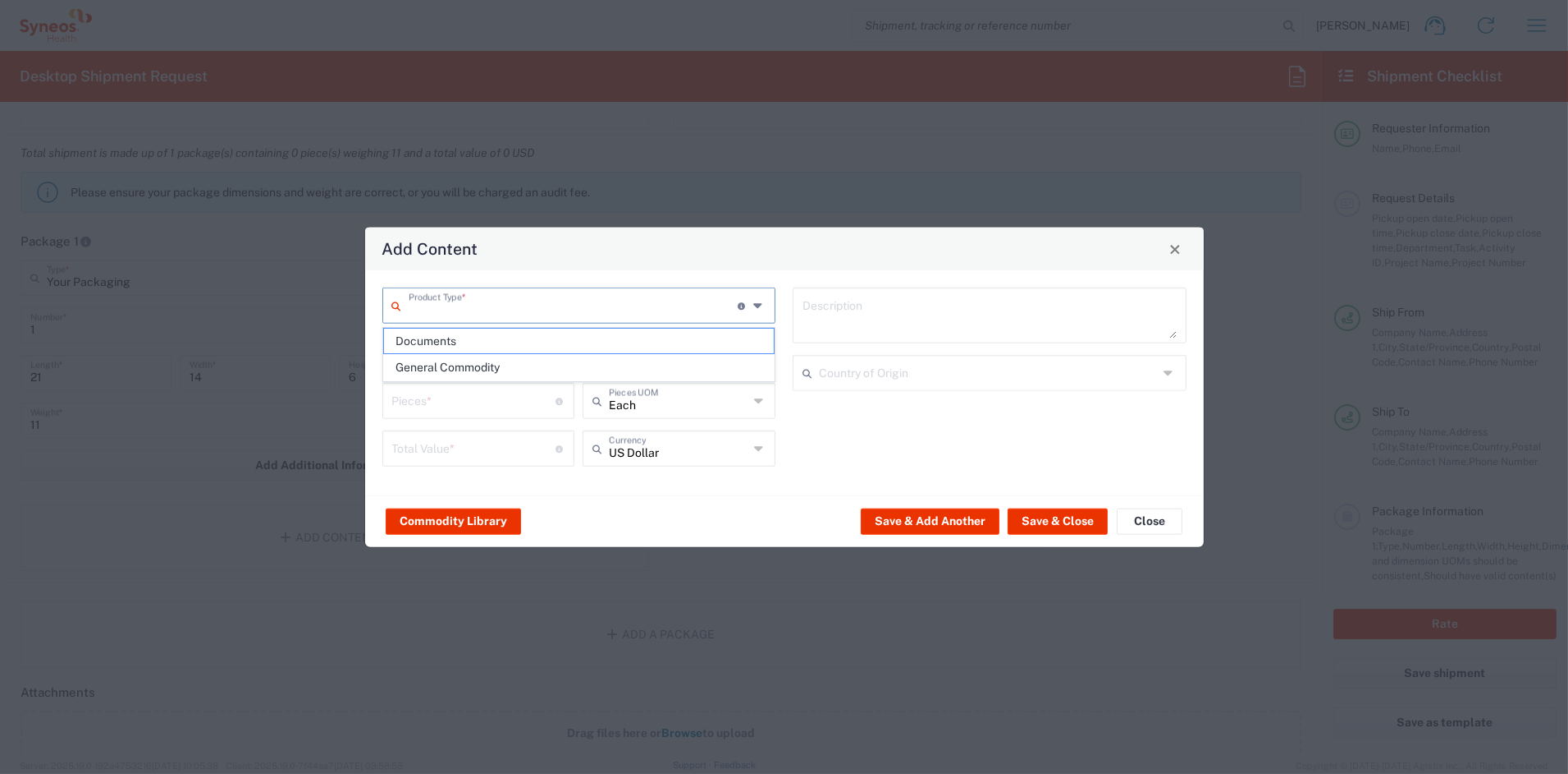
type input "1"
type textarea "Documents"
drag, startPoint x: 427, startPoint y: 402, endPoint x: 313, endPoint y: 401, distance: 114.0
click at [311, 400] on div "Add Content Documents Product Type * Document: Paper document generated interna…" at bounding box center [784, 387] width 1568 height 774
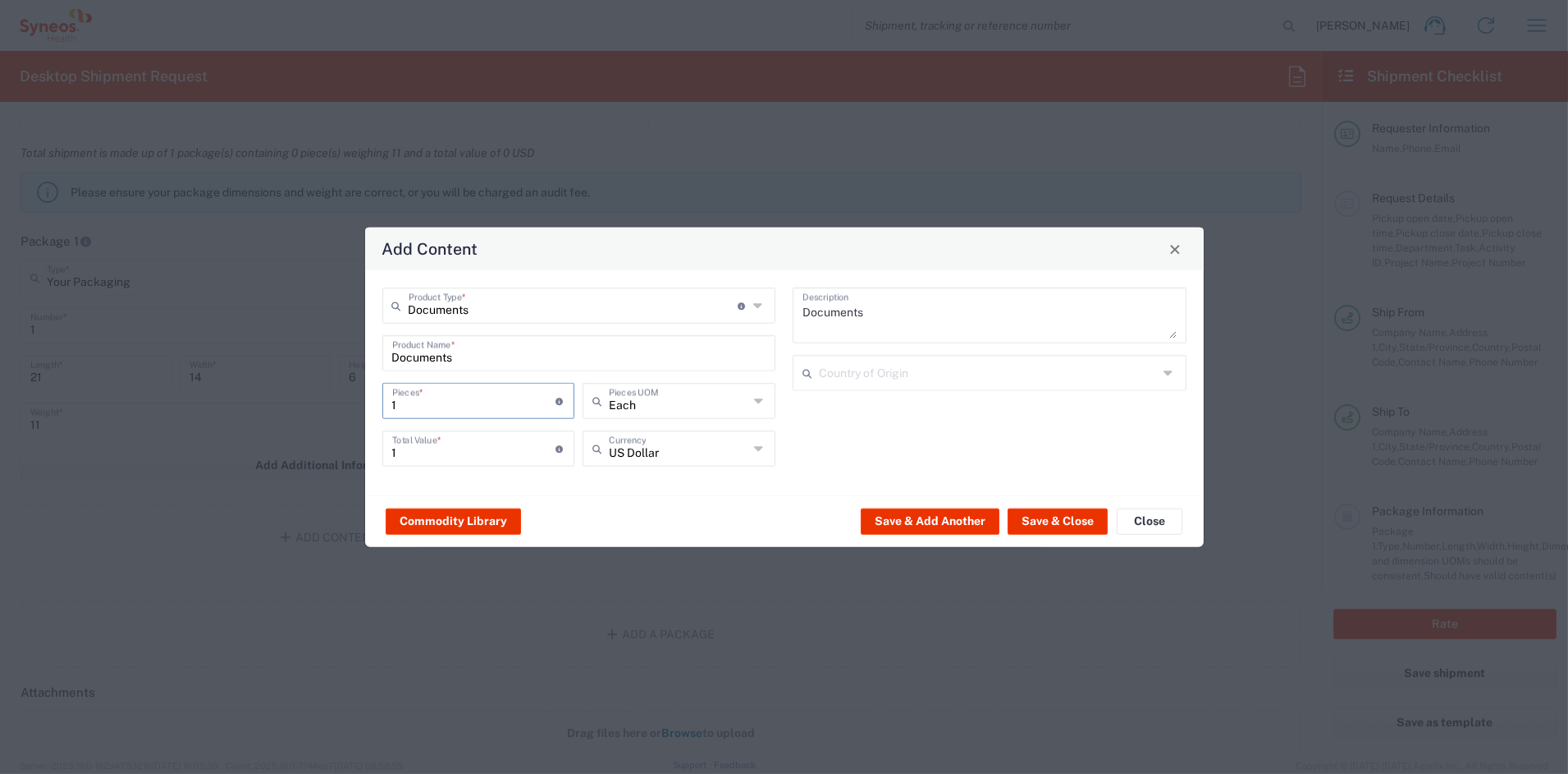
type input "18"
type input "180"
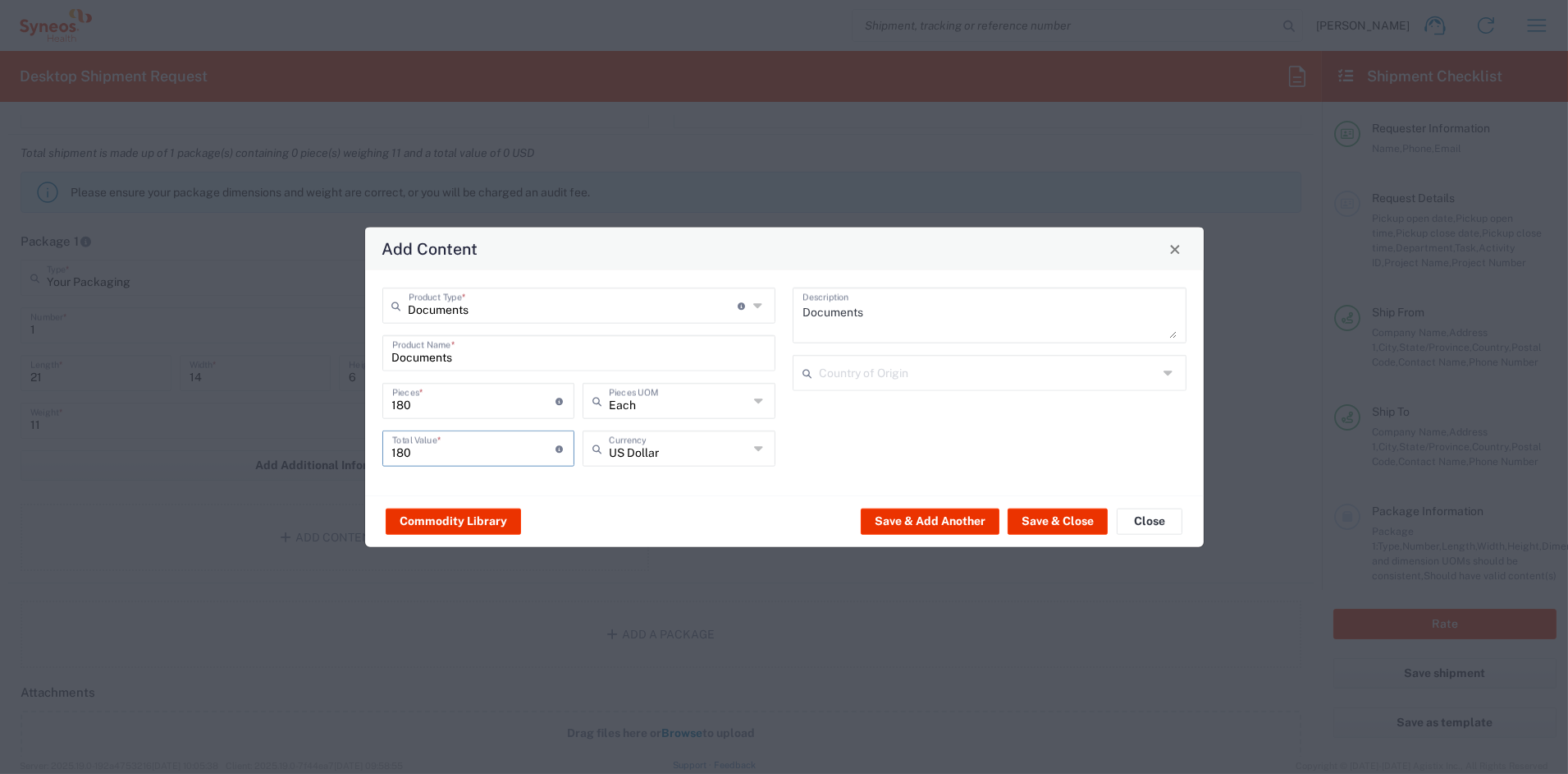
drag, startPoint x: 402, startPoint y: 450, endPoint x: 328, endPoint y: 439, distance: 74.8
click at [329, 439] on div "Add Content Documents Product Type * Document: Paper document generated interna…" at bounding box center [784, 387] width 1568 height 774
type input "90"
click at [963, 517] on button "Save & Add Another" at bounding box center [929, 521] width 139 height 26
click at [470, 321] on div "Product Type * Document: Paper document generated internally by Syneos, a clien…" at bounding box center [580, 305] width 394 height 36
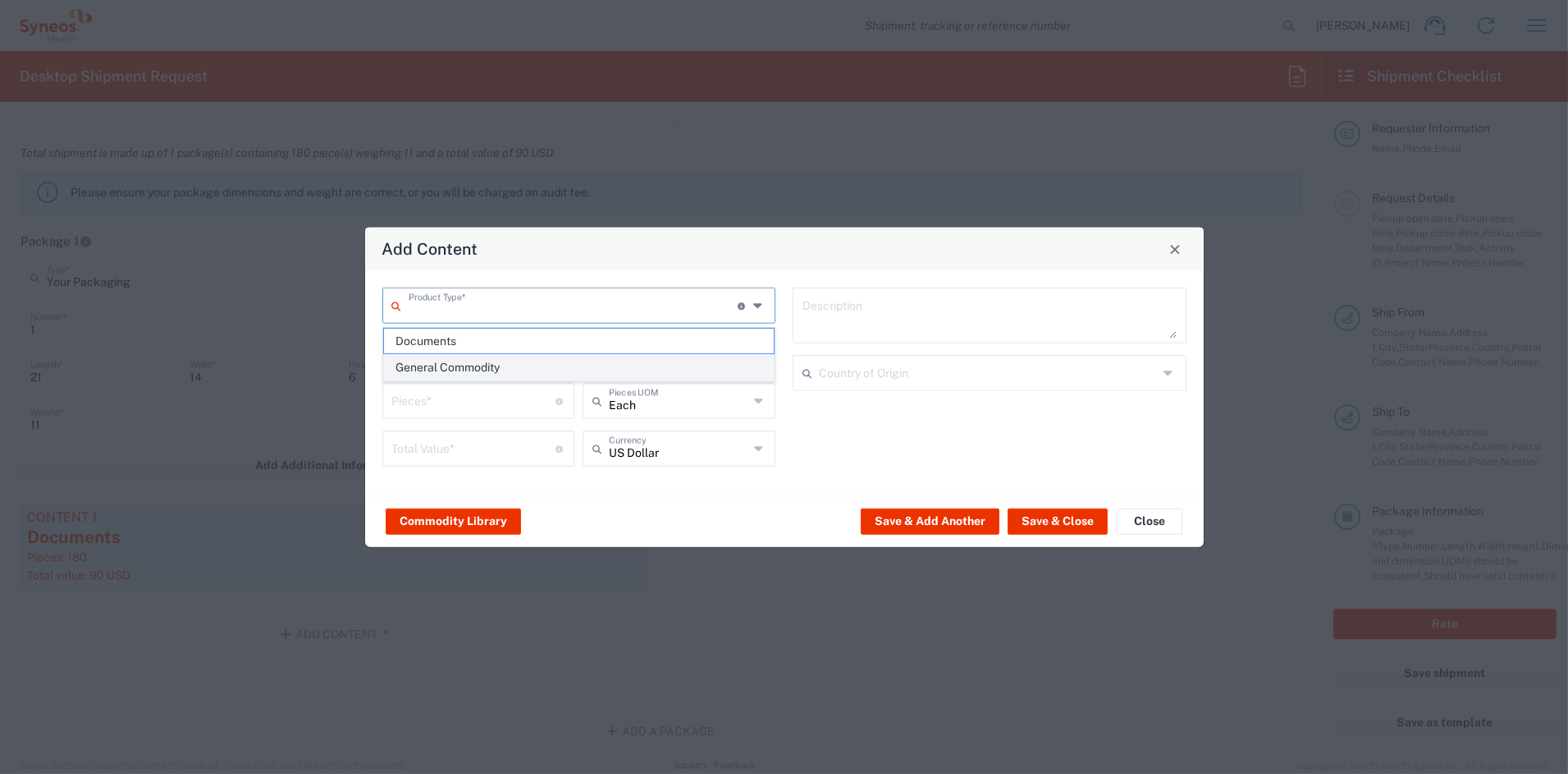
click at [465, 367] on span "General Commodity" at bounding box center [579, 367] width 390 height 25
type input "General Commodity"
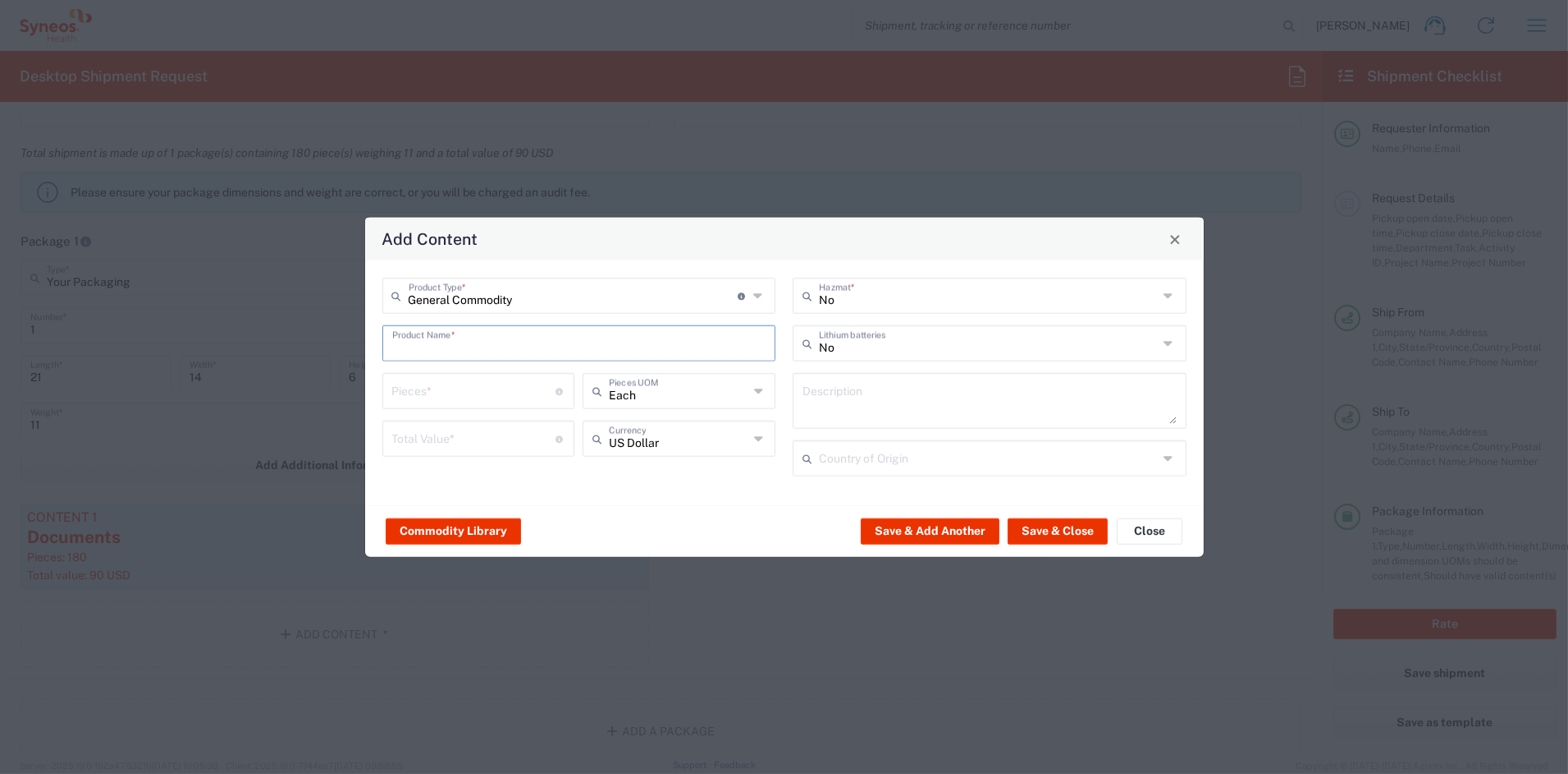
click at [456, 339] on input "text" at bounding box center [580, 342] width 374 height 29
click at [425, 377] on div "LOGO BRANDED FLEECE BLANKET" at bounding box center [579, 382] width 391 height 28
type input "LOGO BRANDED FLEECE BLANKET"
type input "1"
type textarea "KNITTED POLYESTER"
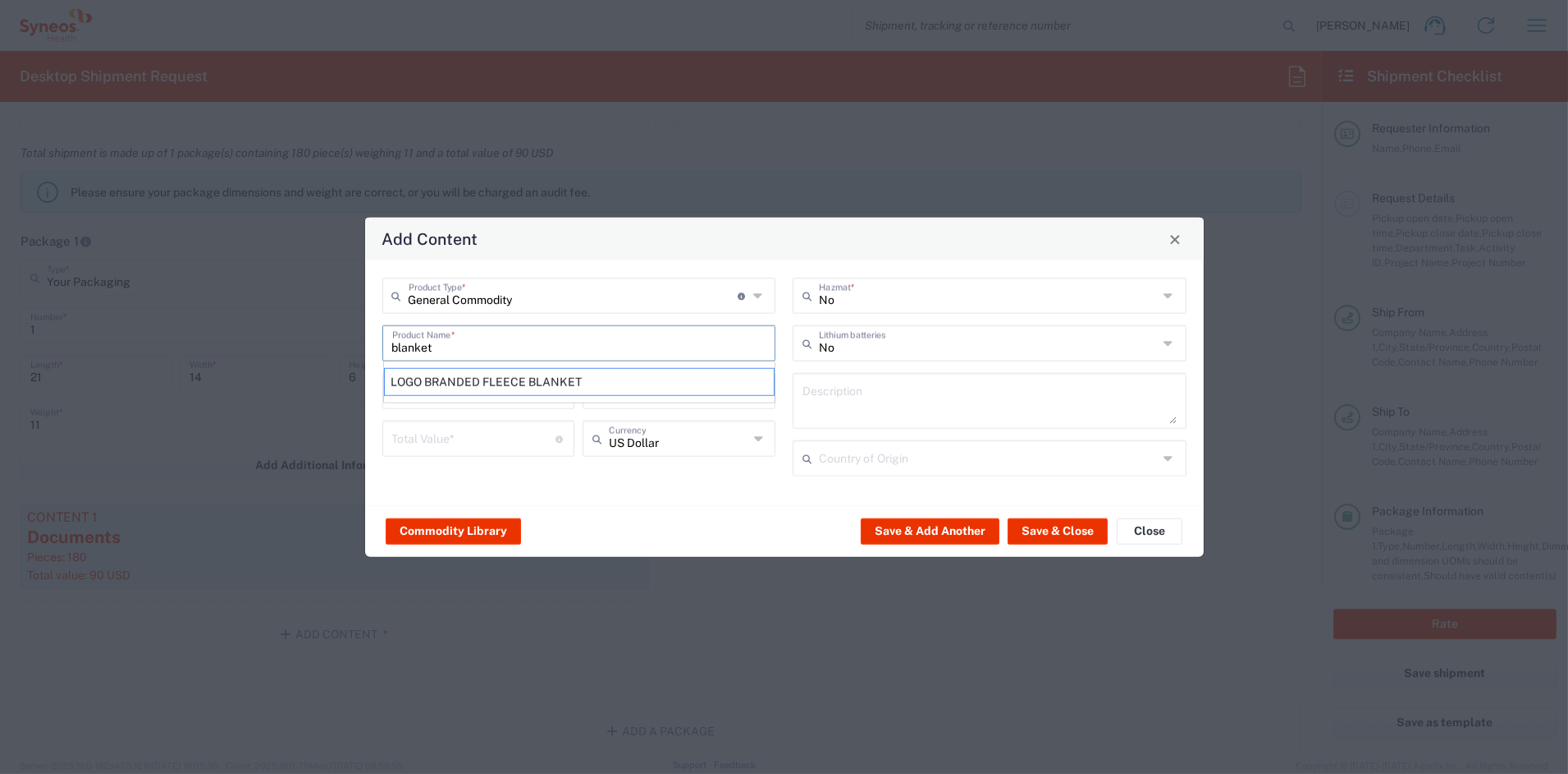
type input "[GEOGRAPHIC_DATA]"
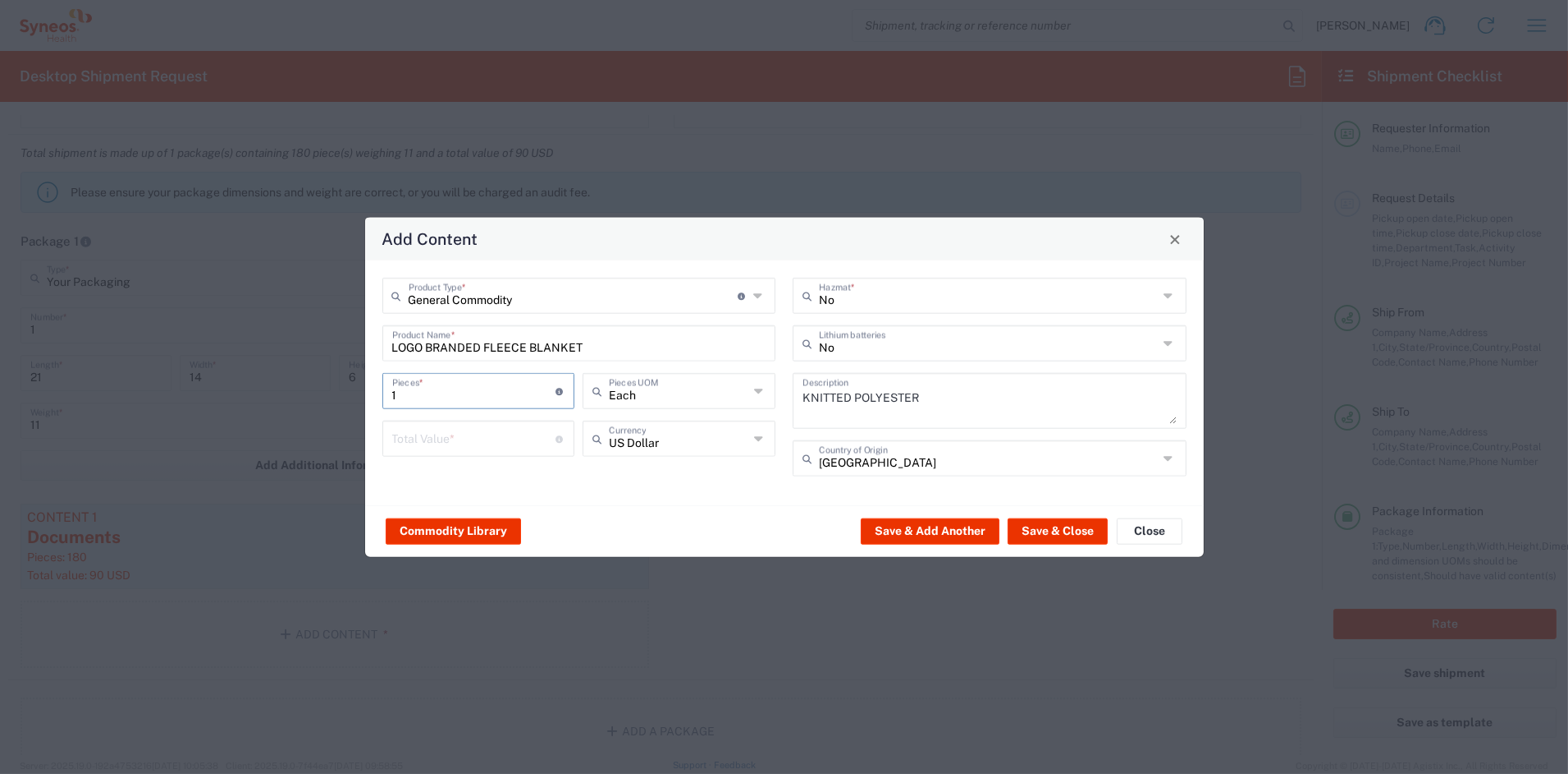
drag, startPoint x: 421, startPoint y: 392, endPoint x: 319, endPoint y: 392, distance: 102.0
click at [318, 392] on div "Add Content General Commodity Product Type * Document: Paper document generated…" at bounding box center [784, 387] width 1568 height 774
type input "4"
click at [422, 442] on input "number" at bounding box center [475, 437] width 164 height 29
type input "40"
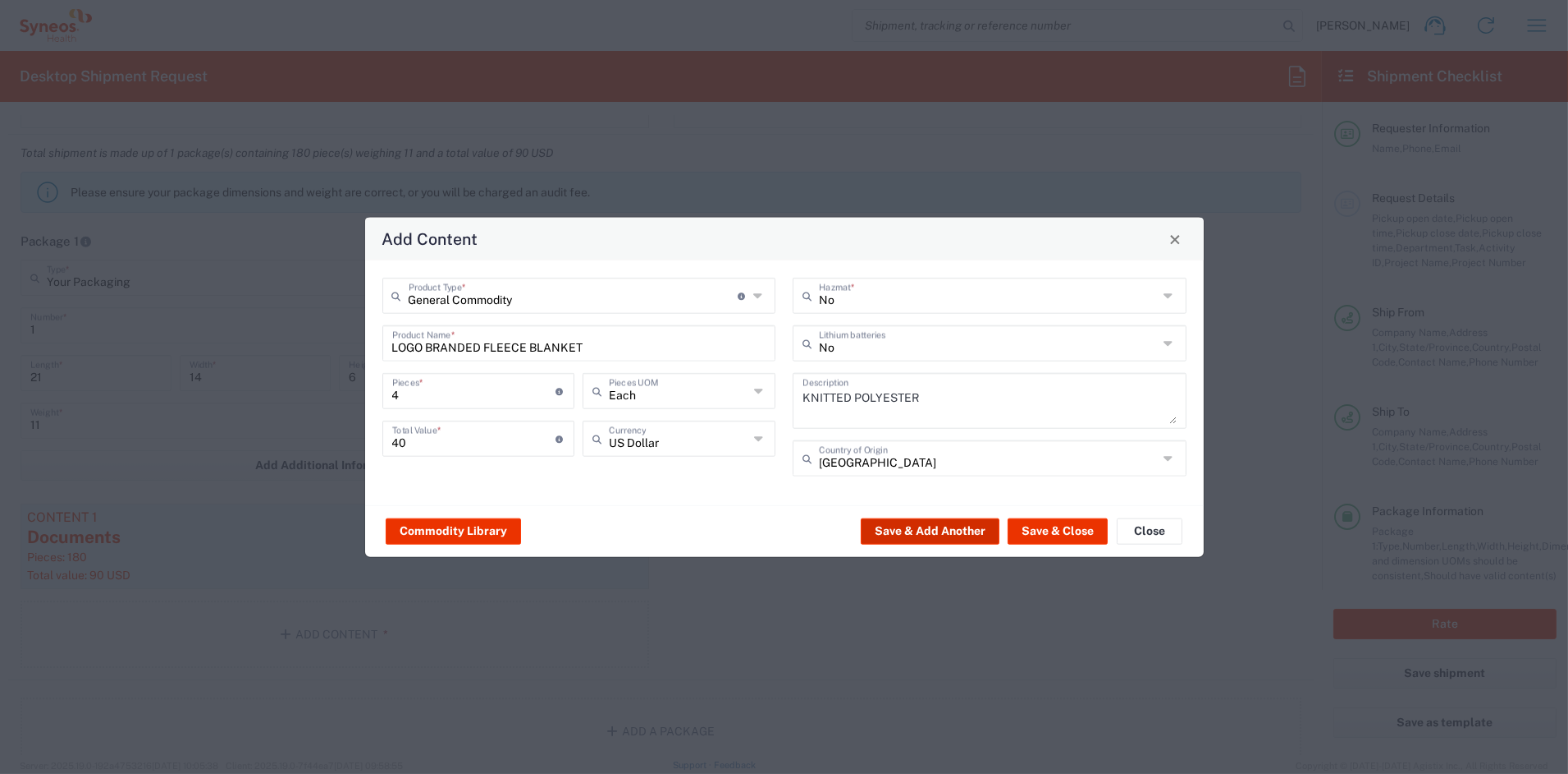
click at [964, 526] on button "Save & Add Another" at bounding box center [929, 530] width 139 height 26
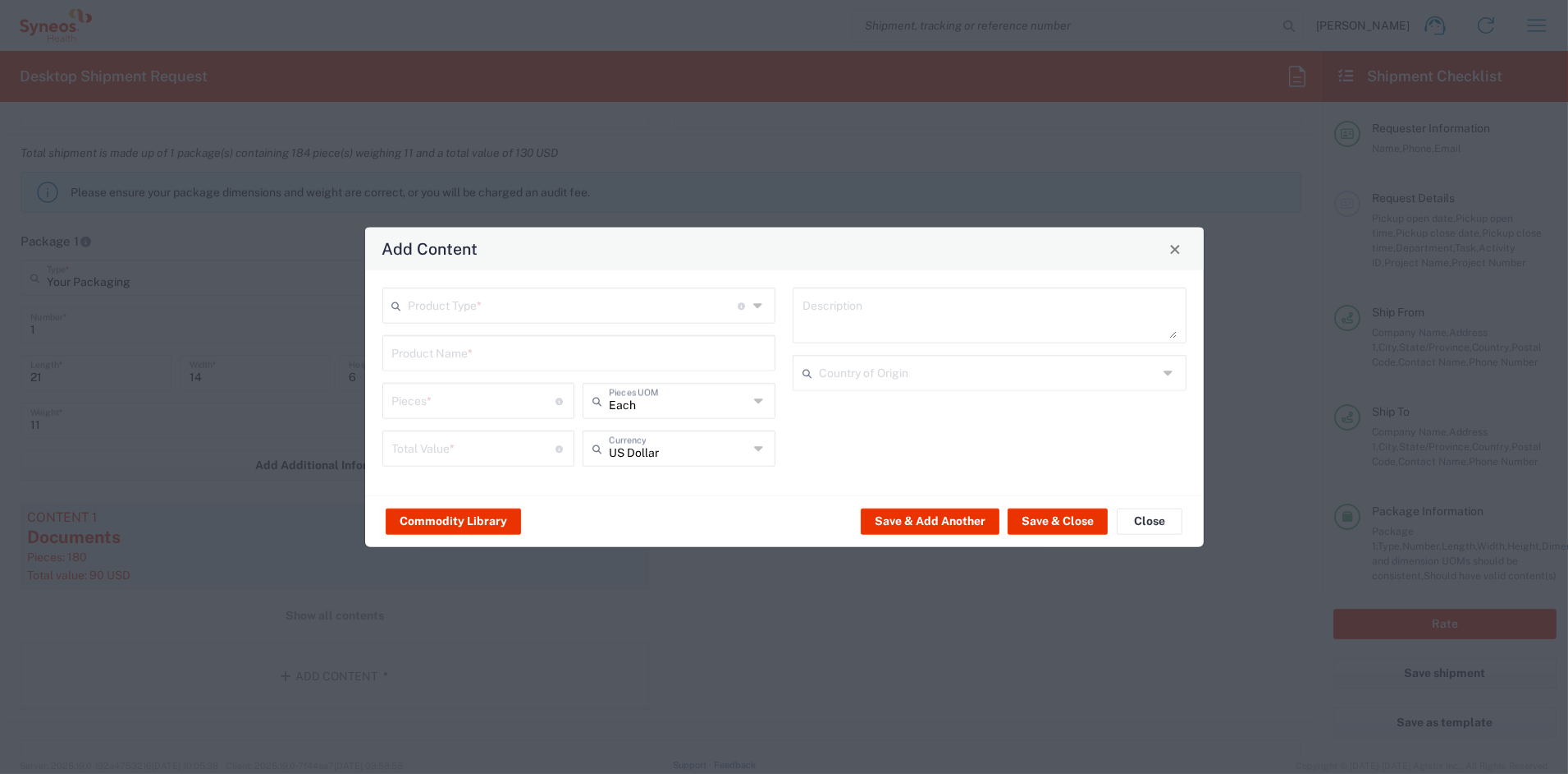
click at [444, 301] on input "text" at bounding box center [574, 304] width 330 height 29
click at [488, 369] on span "General Commodity" at bounding box center [579, 367] width 390 height 25
type input "General Commodity"
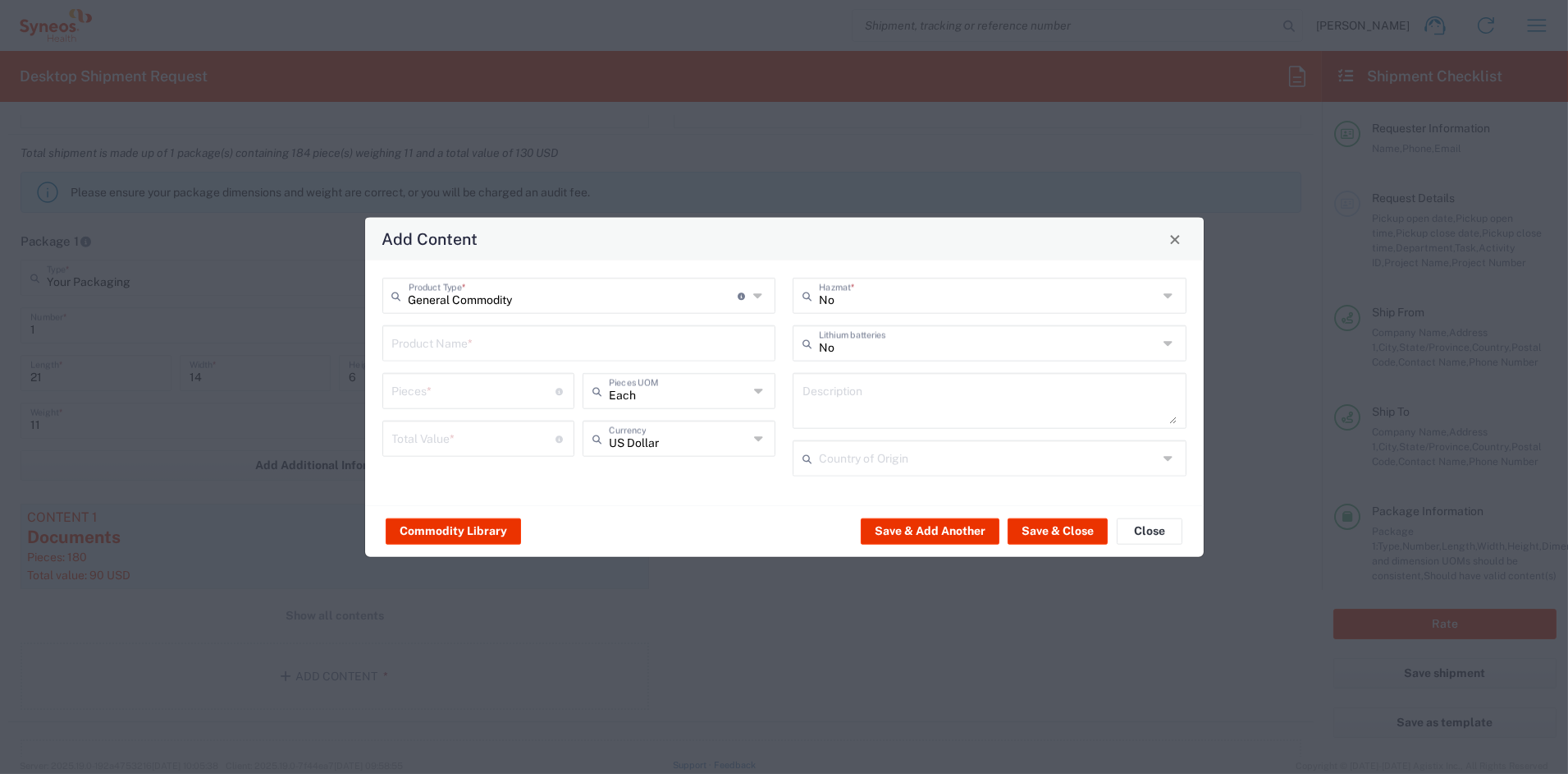
click at [474, 346] on input "text" at bounding box center [580, 342] width 374 height 29
click at [459, 383] on div "CANVAS TOTE BAG" at bounding box center [579, 382] width 391 height 28
type input "CANVAS TOTE BAG"
type input "1"
type textarea "CANVAS TOTE BAG"
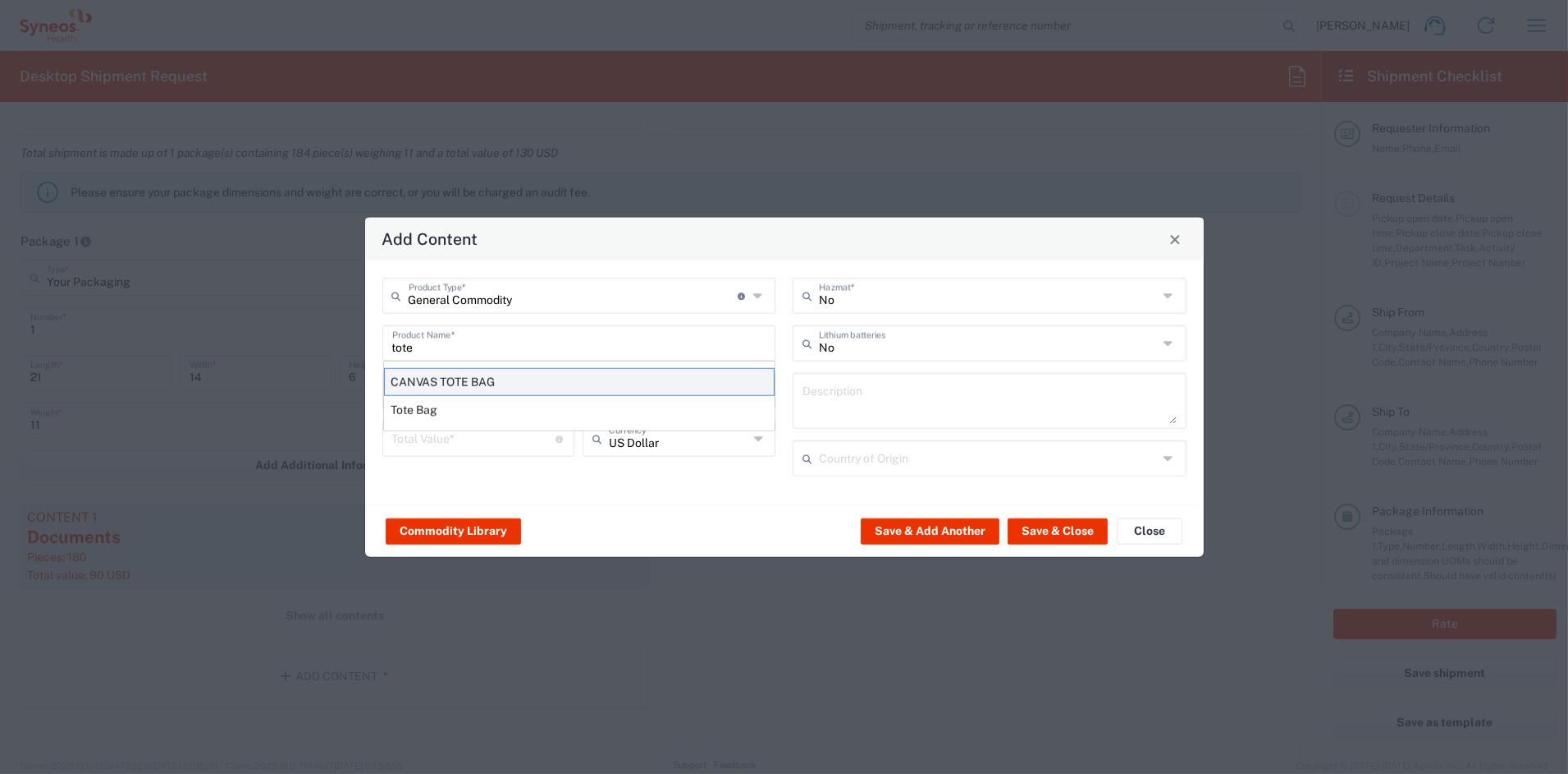
type input "[GEOGRAPHIC_DATA]"
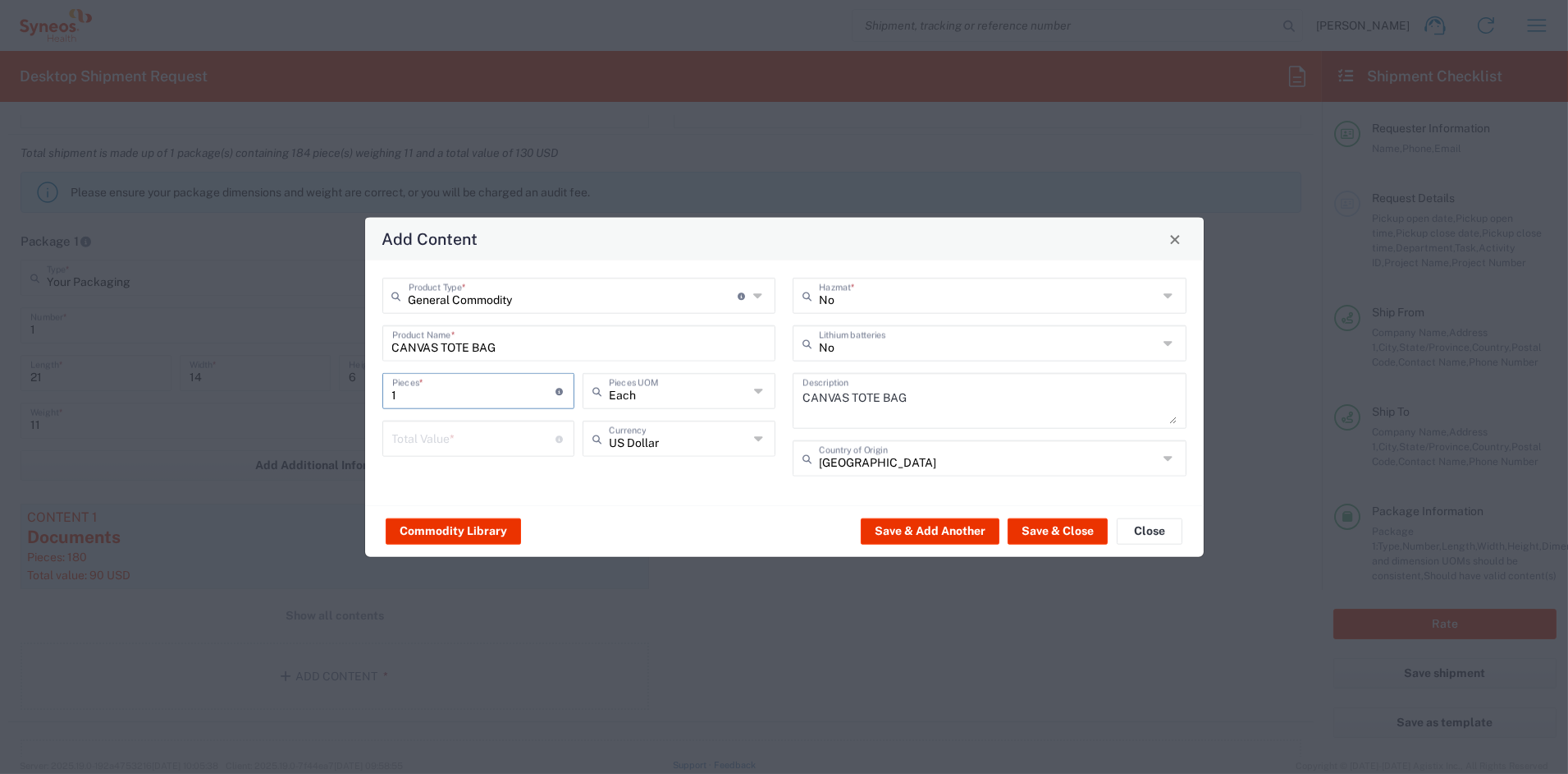
drag, startPoint x: 436, startPoint y: 402, endPoint x: 347, endPoint y: 393, distance: 89.5
click at [347, 393] on div "Add Content General Commodity Product Type * Document: Paper document generated…" at bounding box center [784, 387] width 1568 height 774
type input "4"
click at [416, 439] on input "number" at bounding box center [475, 437] width 164 height 29
type input "40"
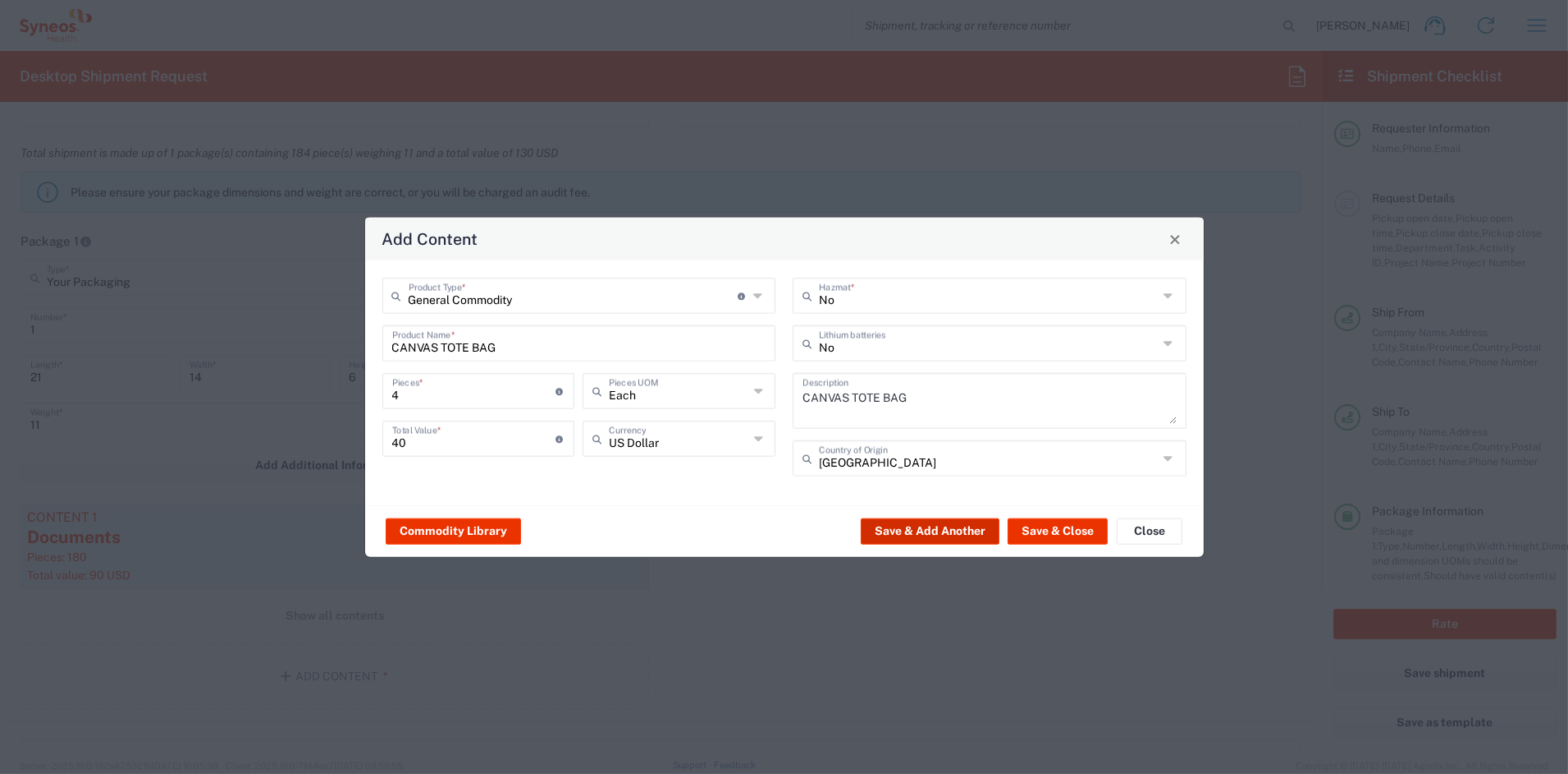
click at [938, 531] on button "Save & Add Another" at bounding box center [929, 530] width 139 height 26
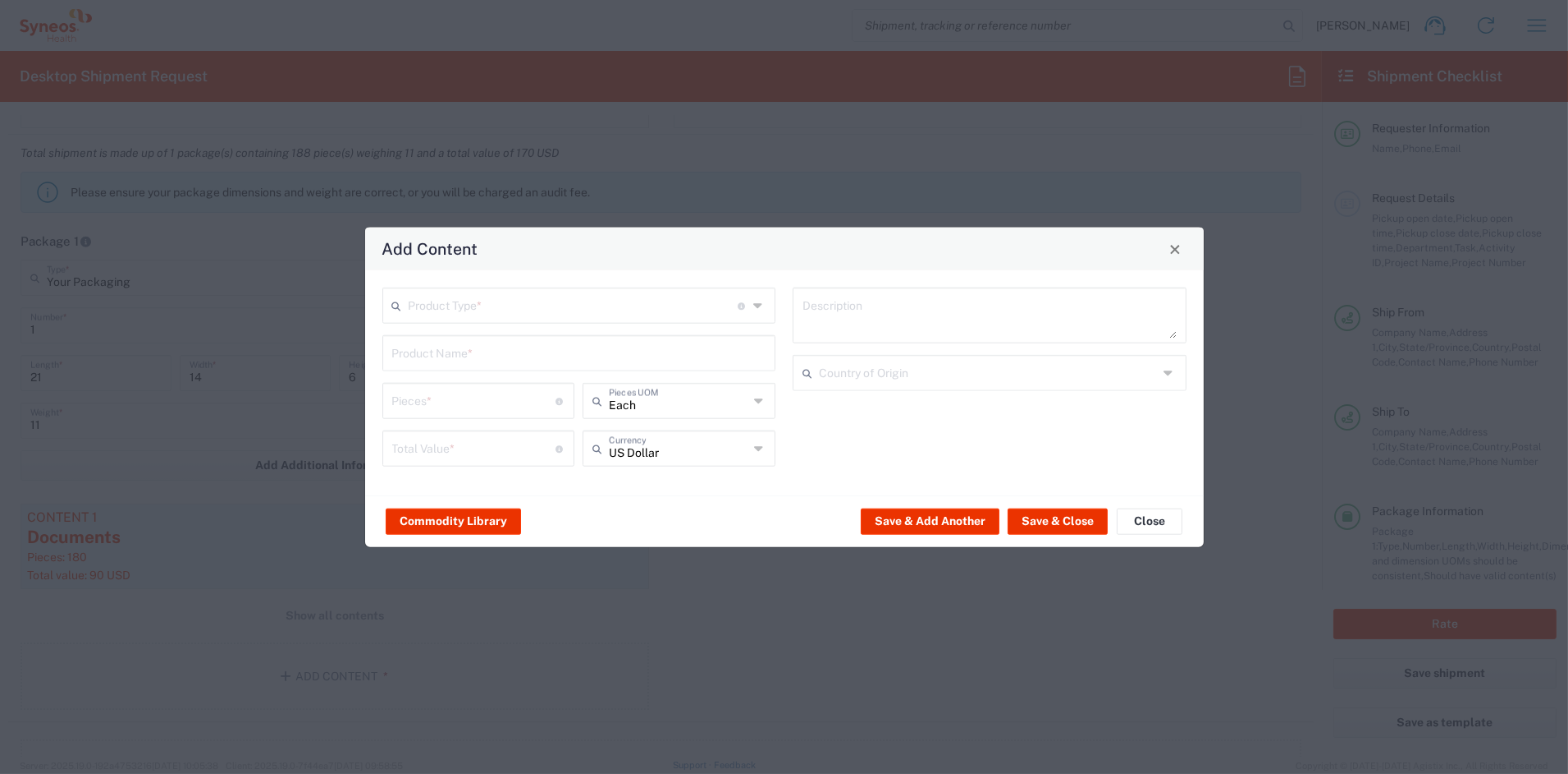
click at [435, 301] on input "text" at bounding box center [574, 304] width 330 height 29
click at [428, 362] on span "General Commodity" at bounding box center [579, 367] width 390 height 25
type input "General Commodity"
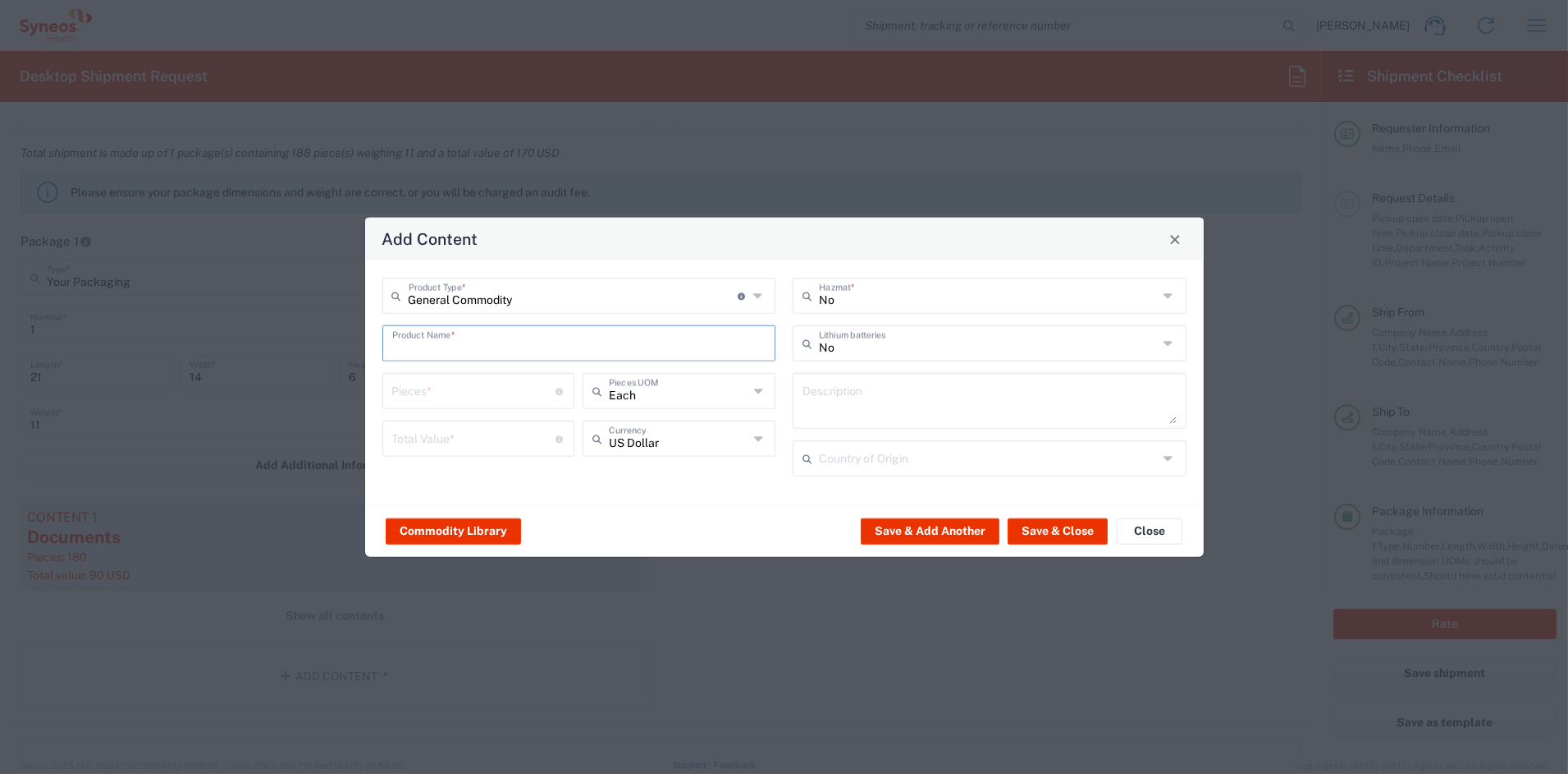
click at [427, 345] on input "text" at bounding box center [580, 342] width 374 height 29
click at [430, 405] on div "MAGNIFIER" at bounding box center [579, 410] width 391 height 28
type input "MAGNIFIER"
type input "1"
type textarea "METAL AND GLASS"
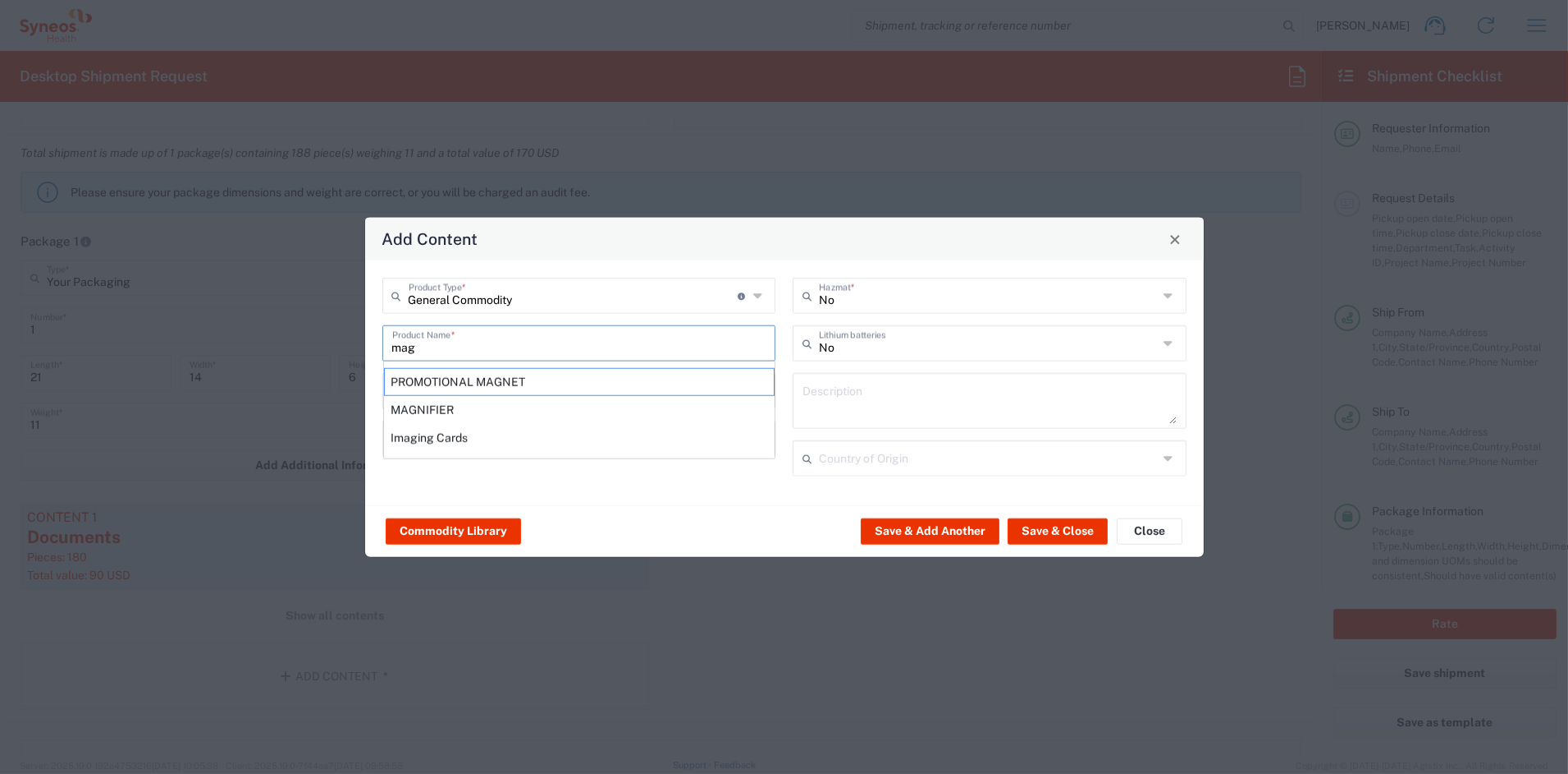
type input "[GEOGRAPHIC_DATA]"
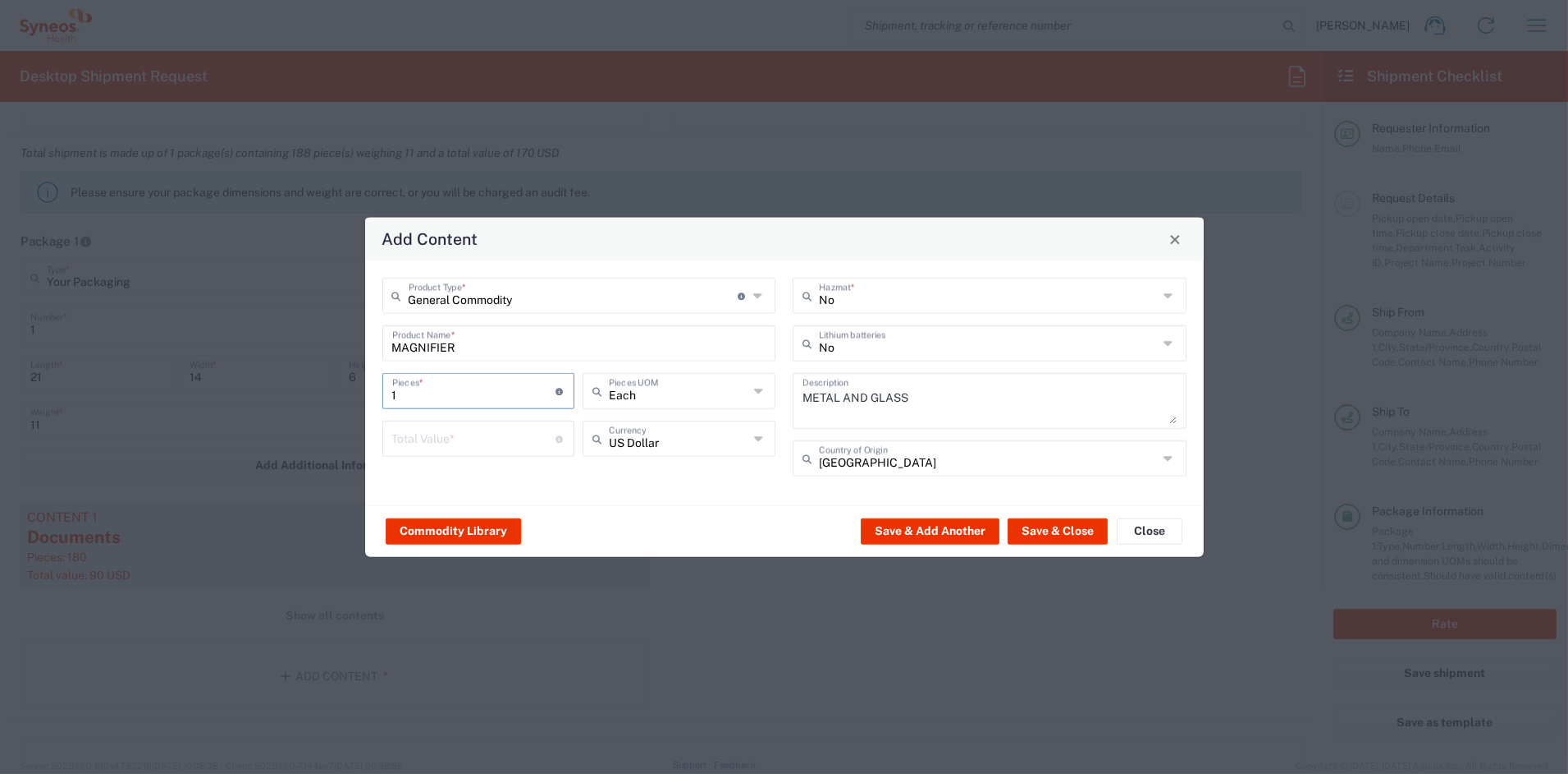
drag, startPoint x: 414, startPoint y: 388, endPoint x: 356, endPoint y: 383, distance: 58.2
click at [356, 382] on div "Add Content General Commodity Product Type * Document: Paper document generated…" at bounding box center [784, 387] width 1568 height 774
type input "4"
click at [429, 448] on input "number" at bounding box center [475, 437] width 164 height 29
type input "40"
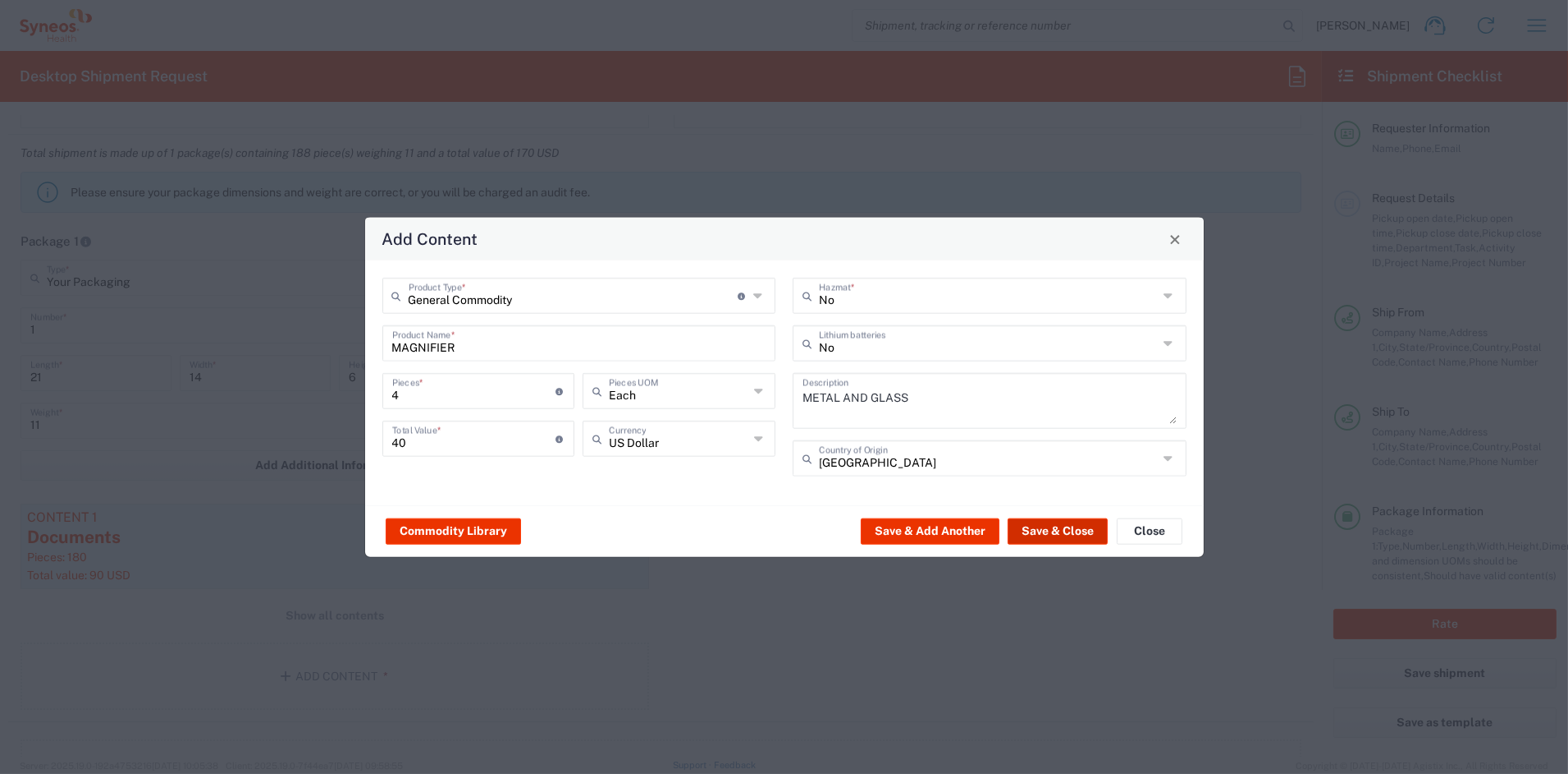
click at [1043, 534] on button "Save & Close" at bounding box center [1058, 530] width 100 height 26
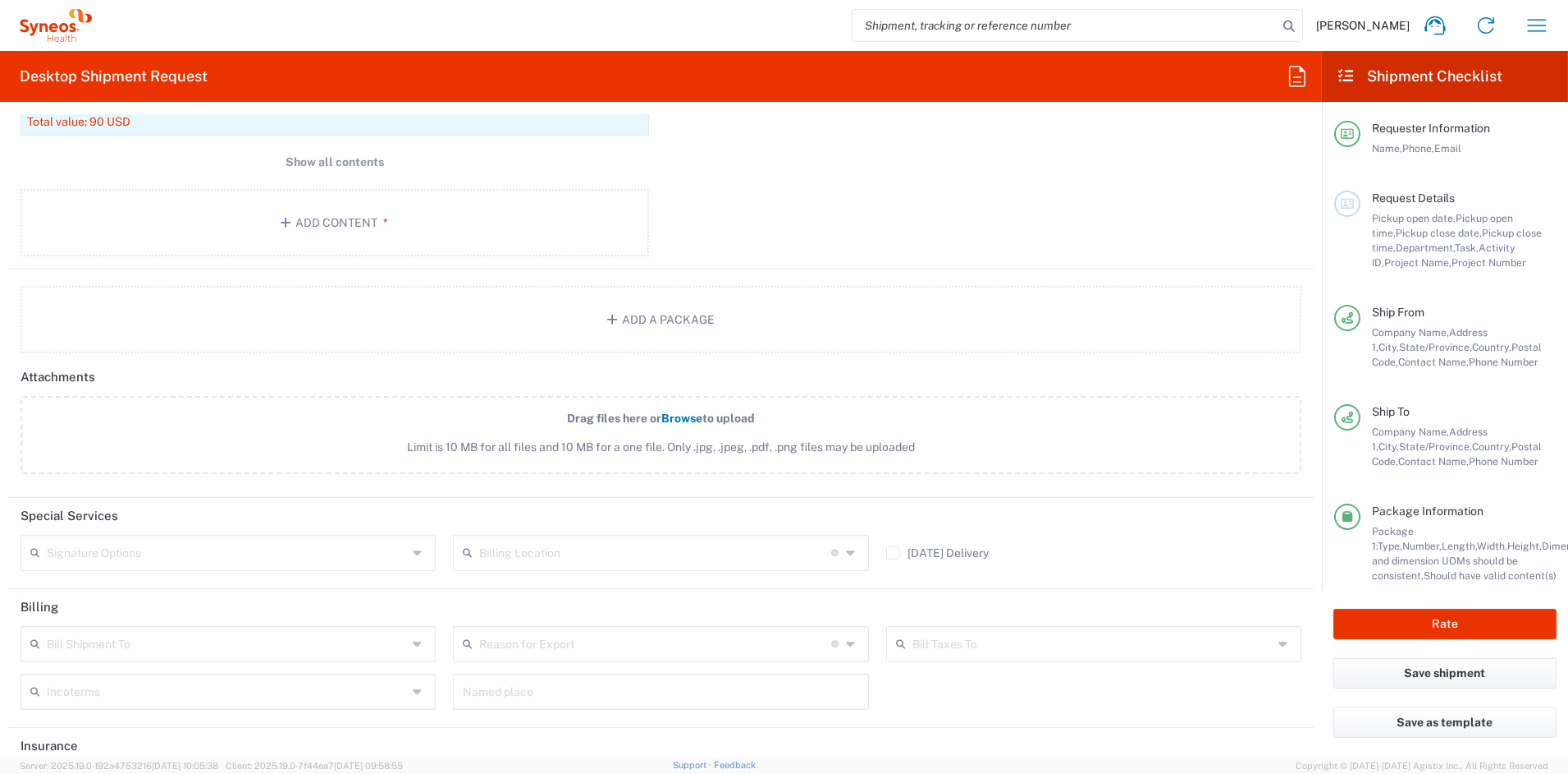
scroll to position [1883, 0]
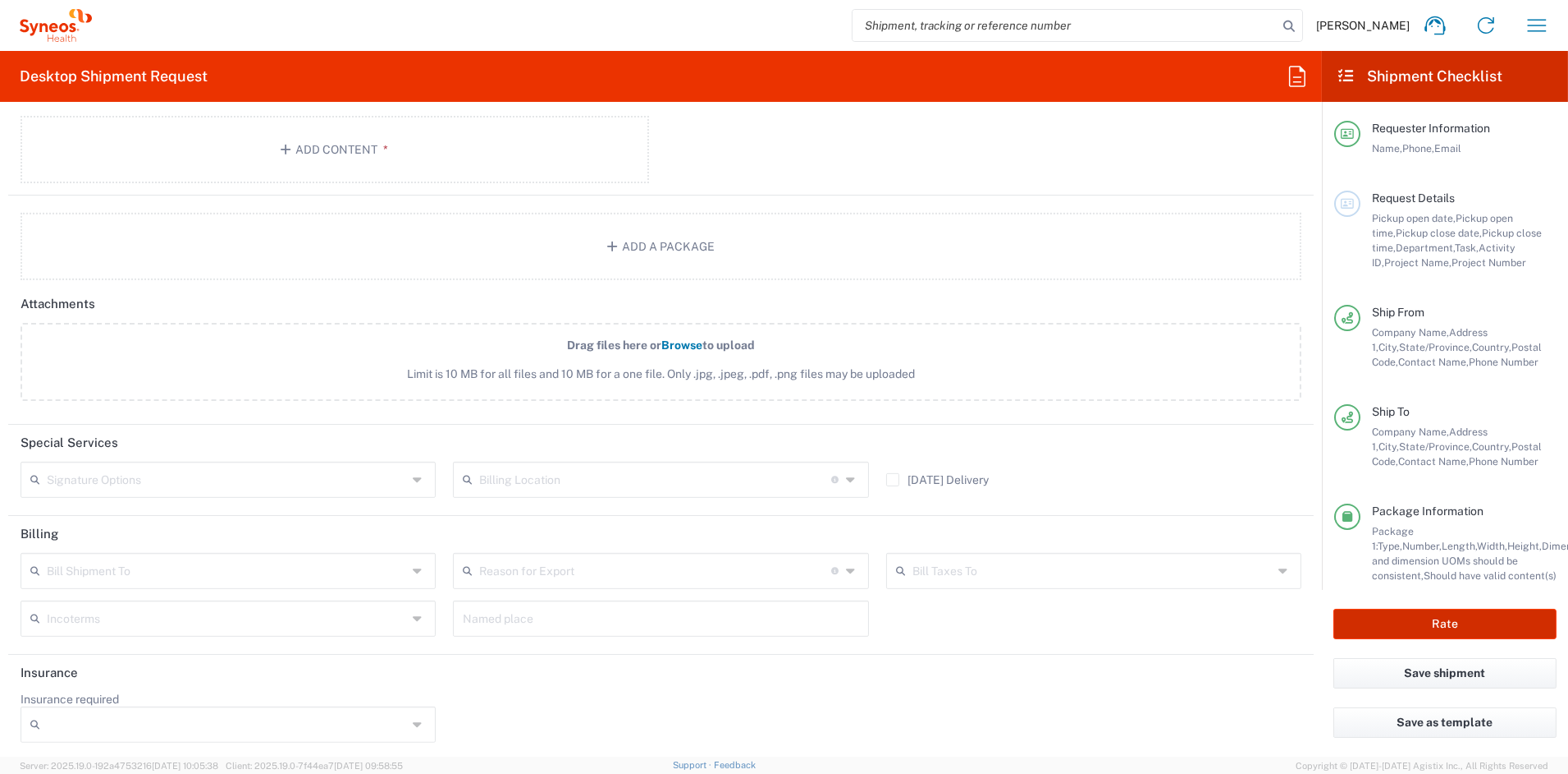
click at [1435, 622] on button "Rate" at bounding box center [1445, 624] width 223 height 30
type input "7061874"
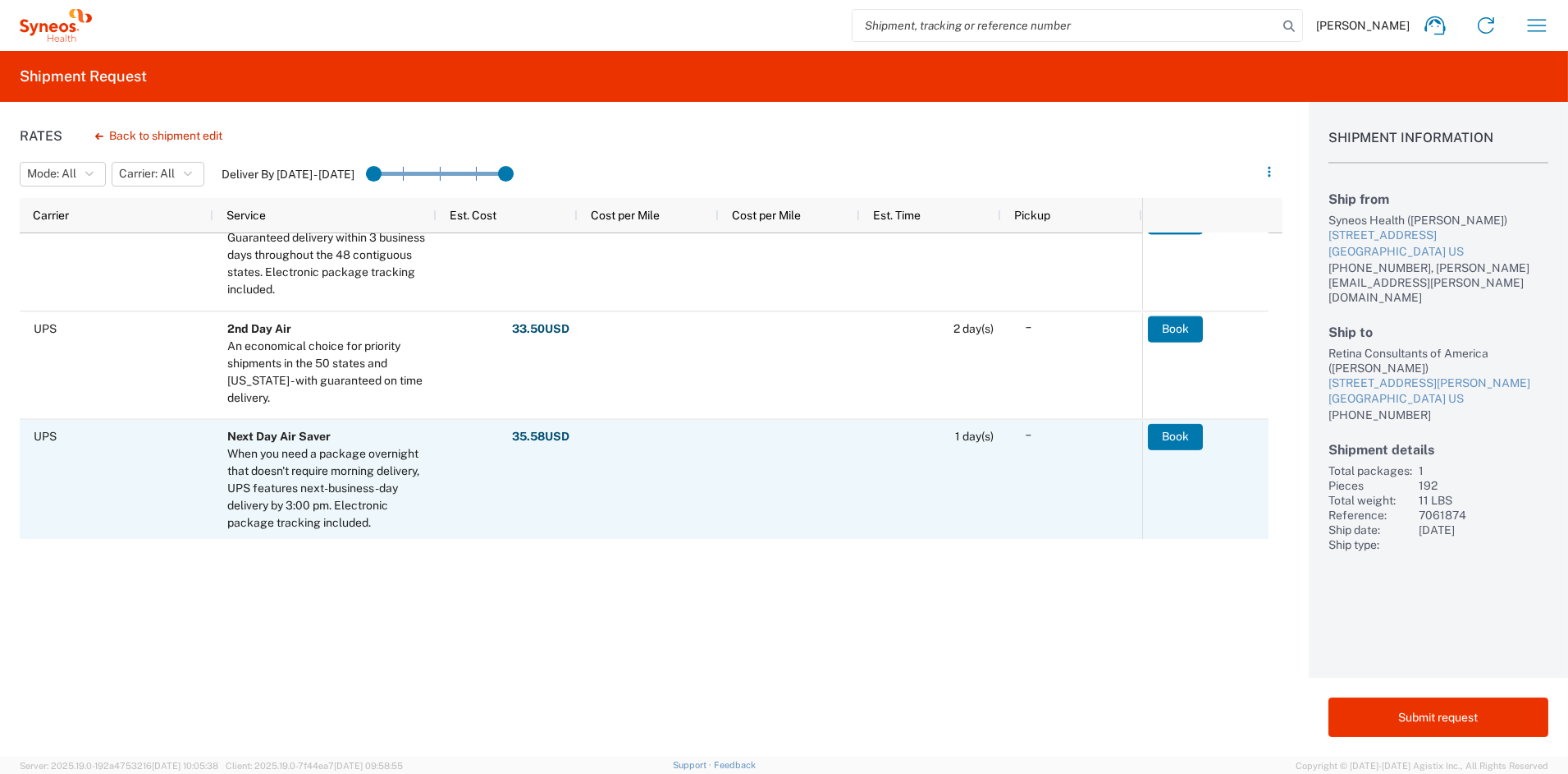
scroll to position [226, 0]
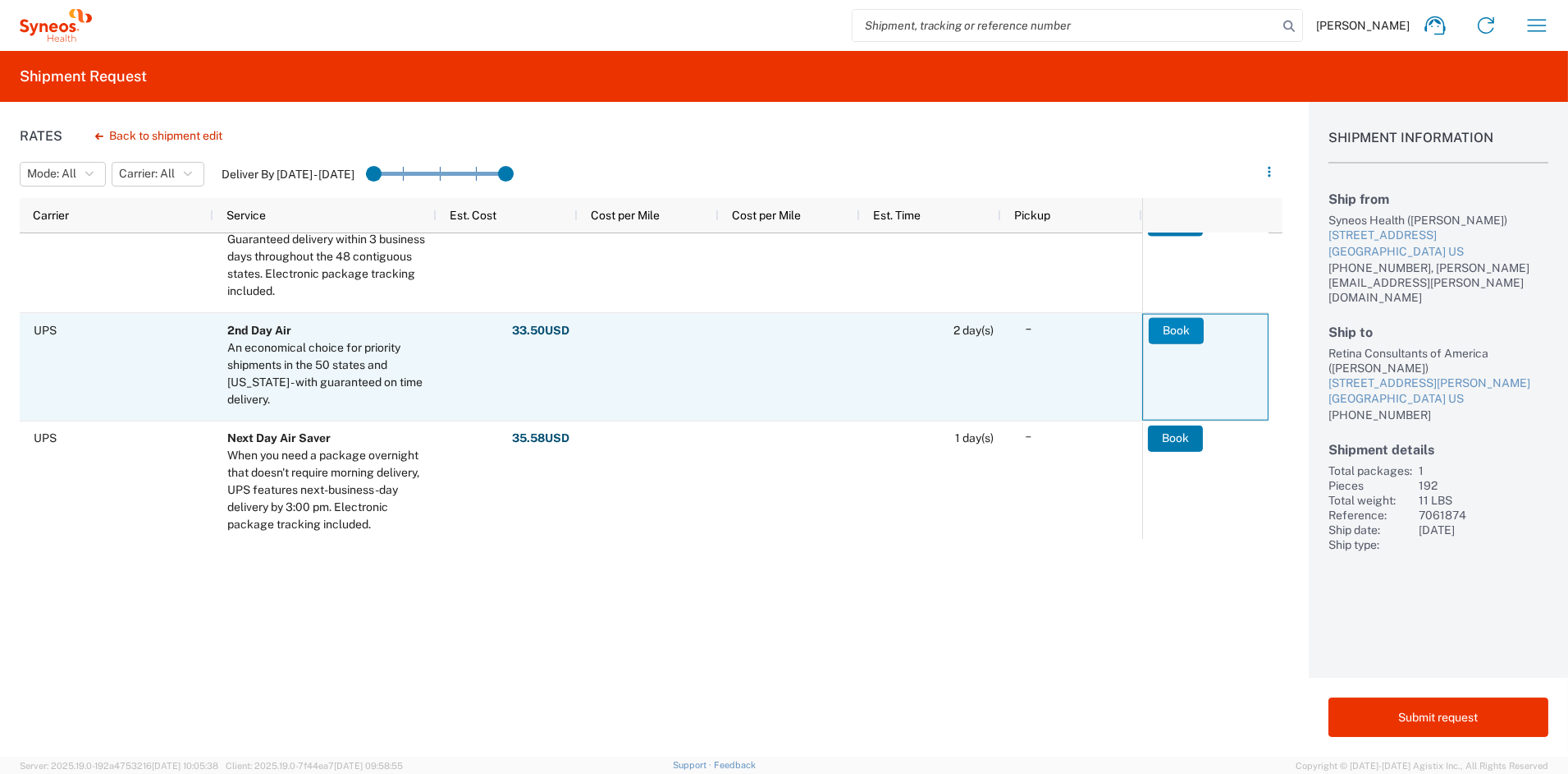
click at [1182, 329] on button "Book" at bounding box center [1176, 330] width 55 height 26
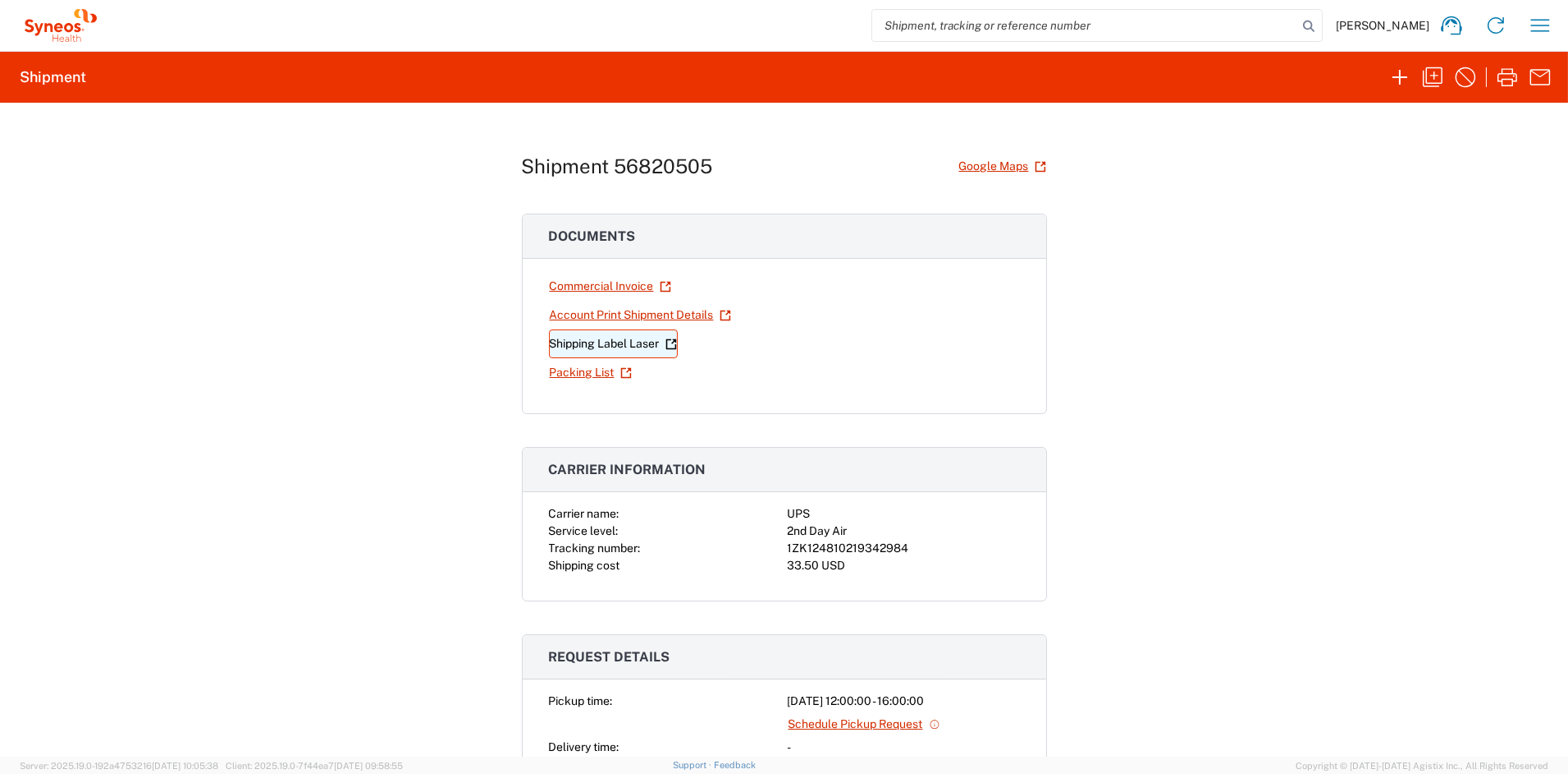
click at [624, 344] on link "Shipping Label Laser" at bounding box center [613, 343] width 129 height 29
click at [1438, 71] on icon "button" at bounding box center [1433, 77] width 26 height 26
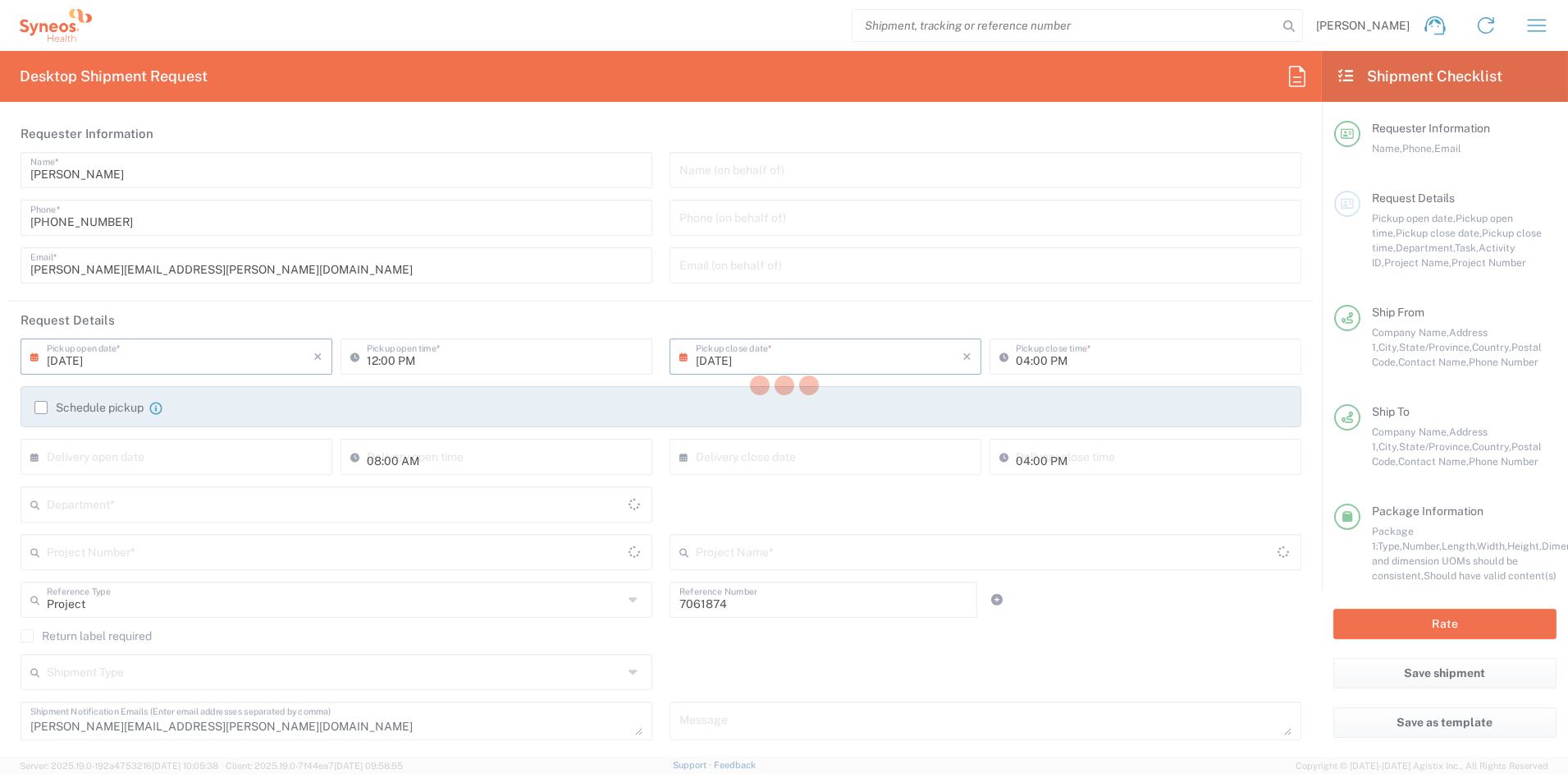
type input "[US_STATE]"
type input "Your Packaging"
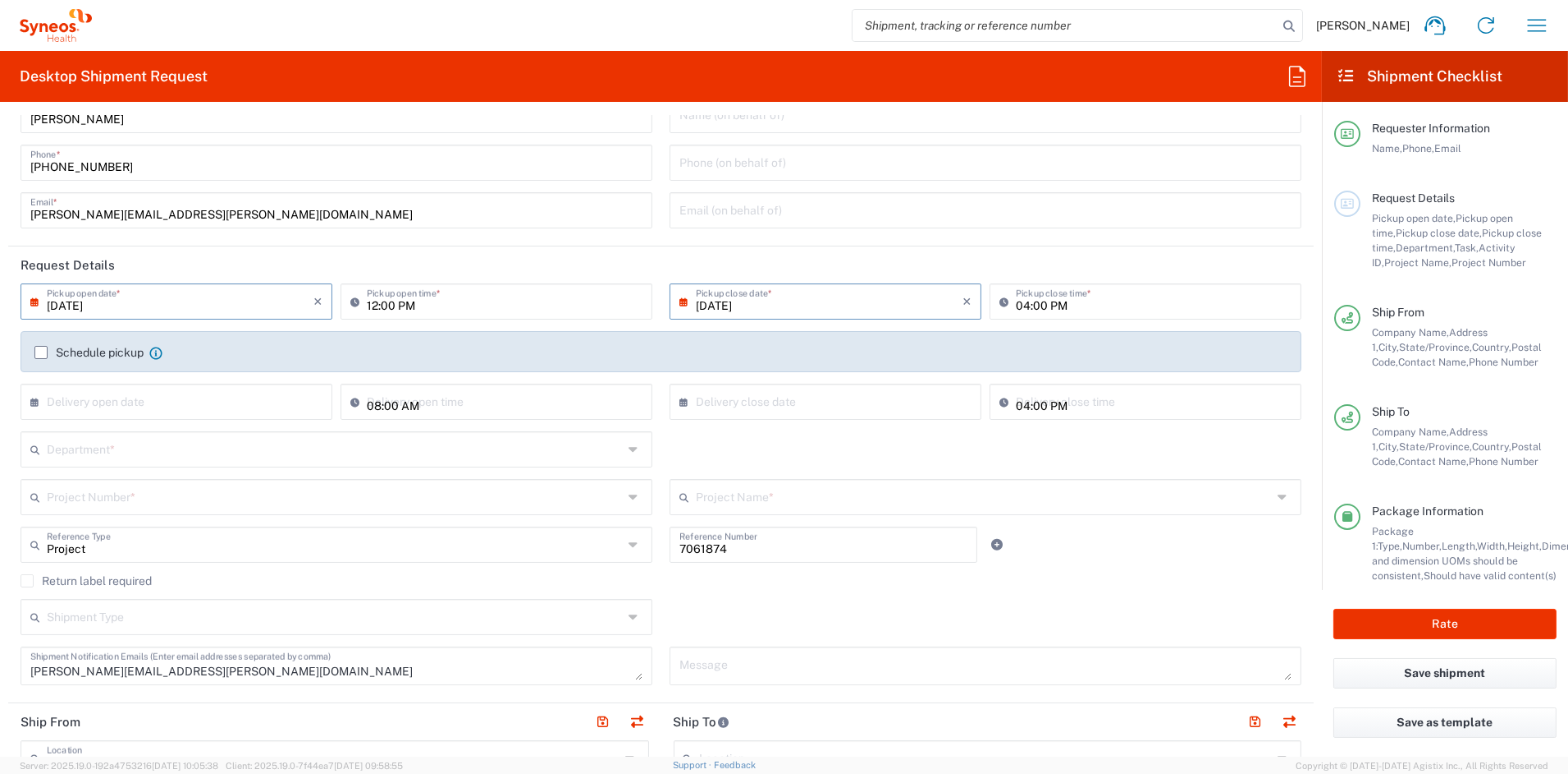
scroll to position [56, 0]
drag, startPoint x: 244, startPoint y: 672, endPoint x: -24, endPoint y: 665, distance: 268.1
click at [0, 665] on html "[PERSON_NAME] Home Shipment estimator Shipment tracking Desktop shipment reques…" at bounding box center [784, 387] width 1568 height 774
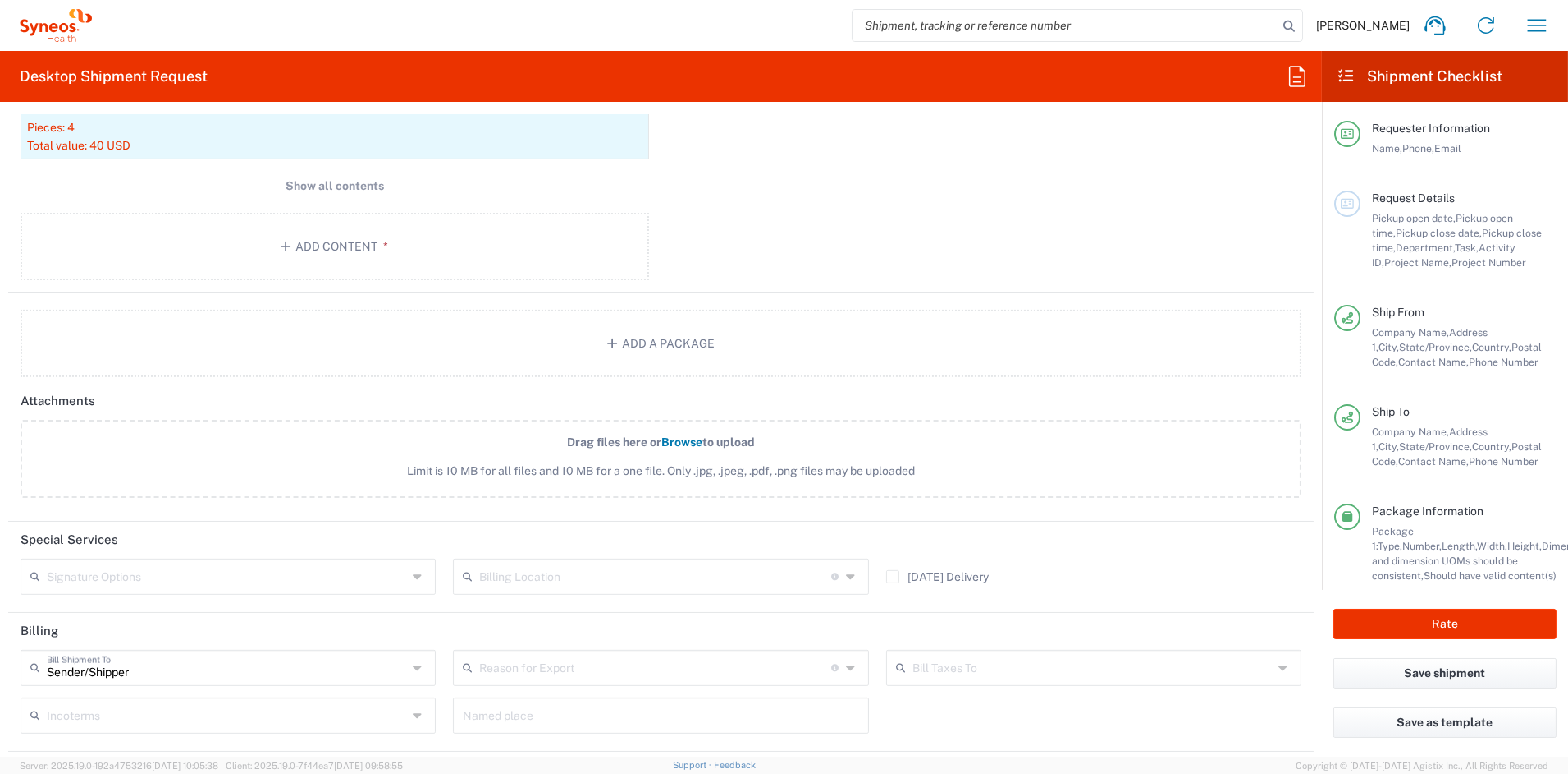
scroll to position [1883, 0]
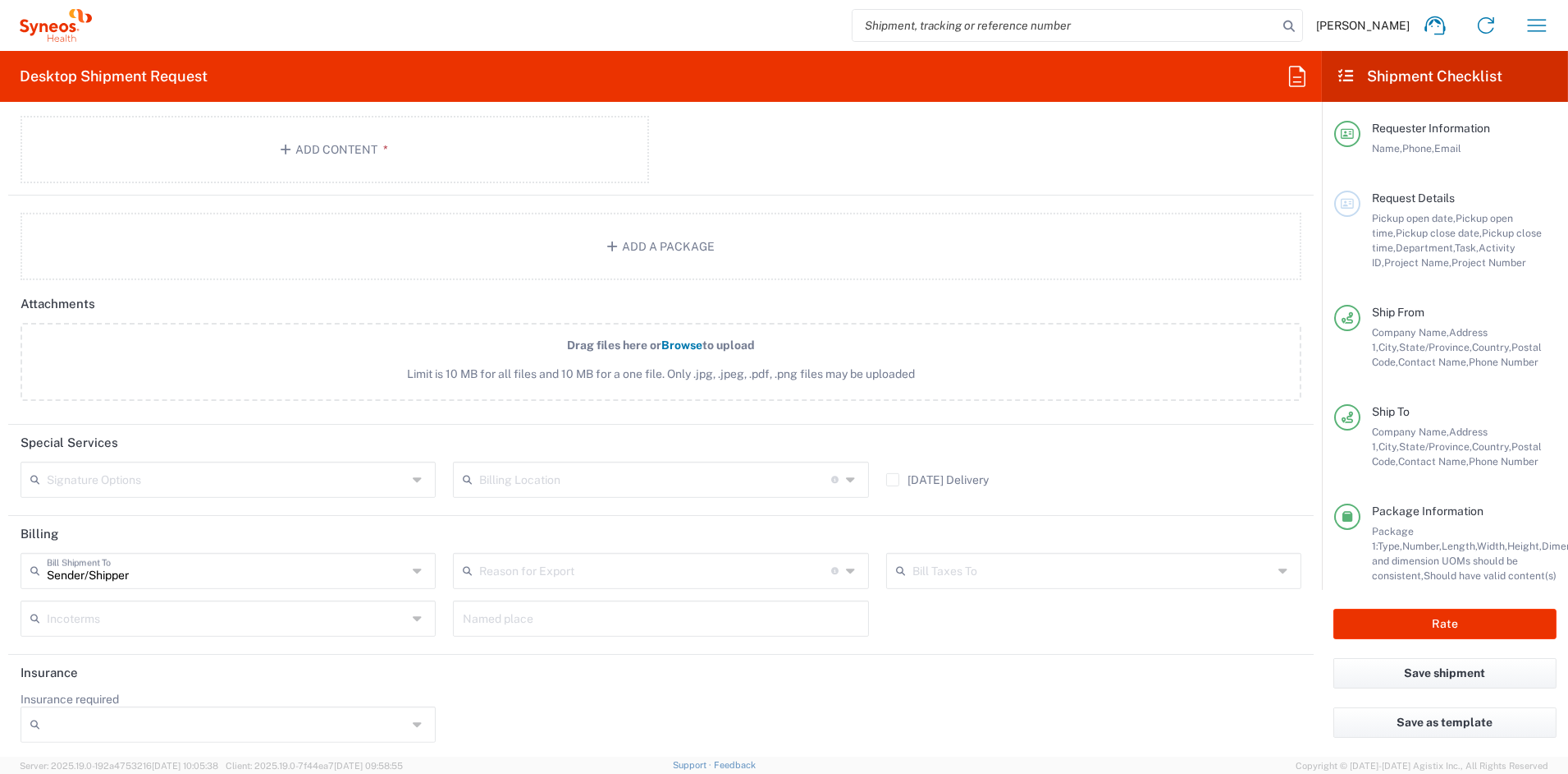
click at [415, 480] on icon at bounding box center [419, 479] width 13 height 26
click at [179, 512] on span "Adult Signature Required" at bounding box center [226, 511] width 408 height 25
type input "Adult Signature Required"
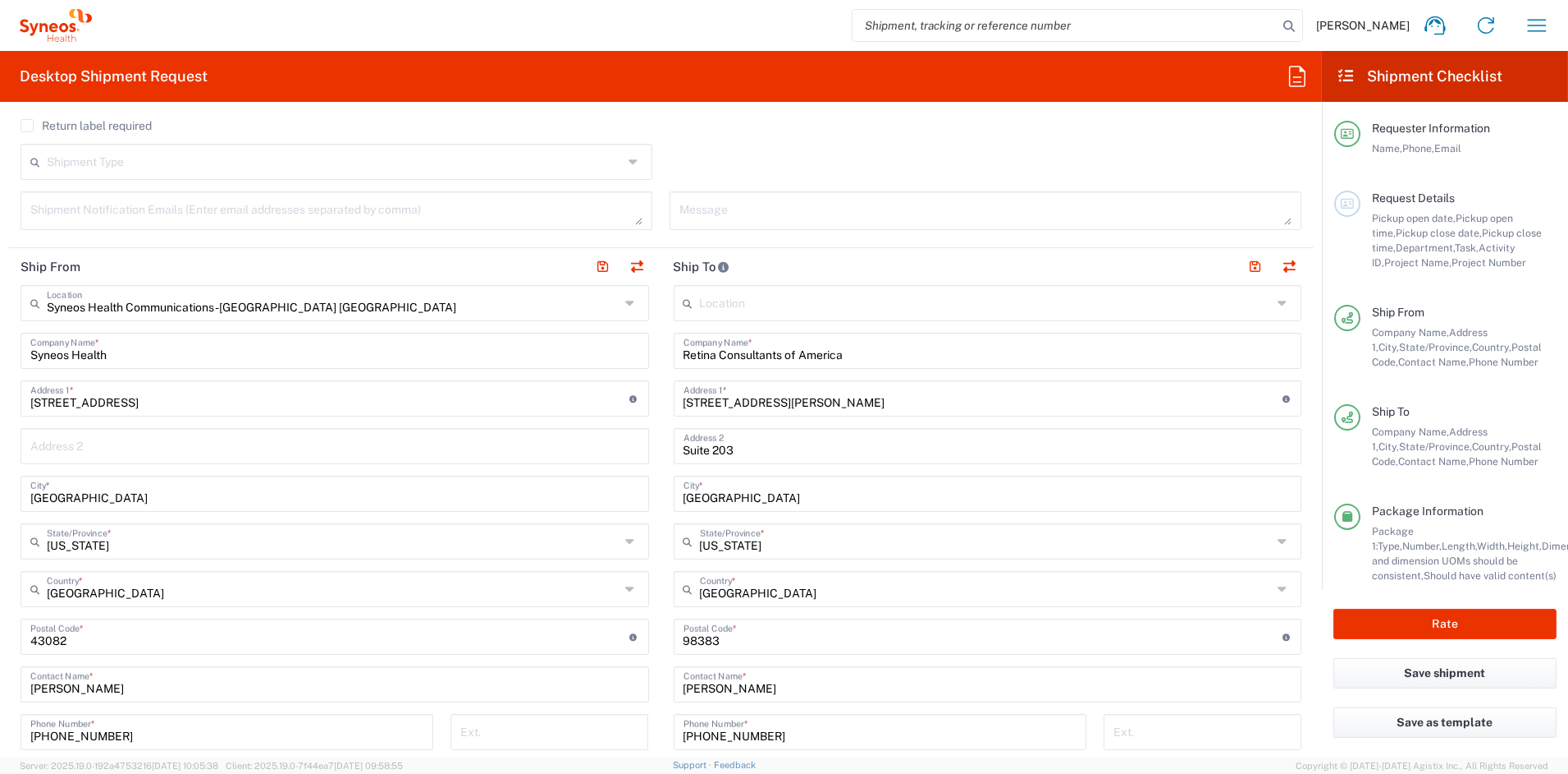
scroll to position [507, 0]
drag, startPoint x: 856, startPoint y: 357, endPoint x: 526, endPoint y: 354, distance: 330.0
click at [526, 354] on div "Ship From Syneos Health Communications-[GEOGRAPHIC_DATA] [GEOGRAPHIC_DATA] Loca…" at bounding box center [661, 617] width 1306 height 733
paste input "Southwest Retina Consultants"
type input "Southwest Retina Consultants"
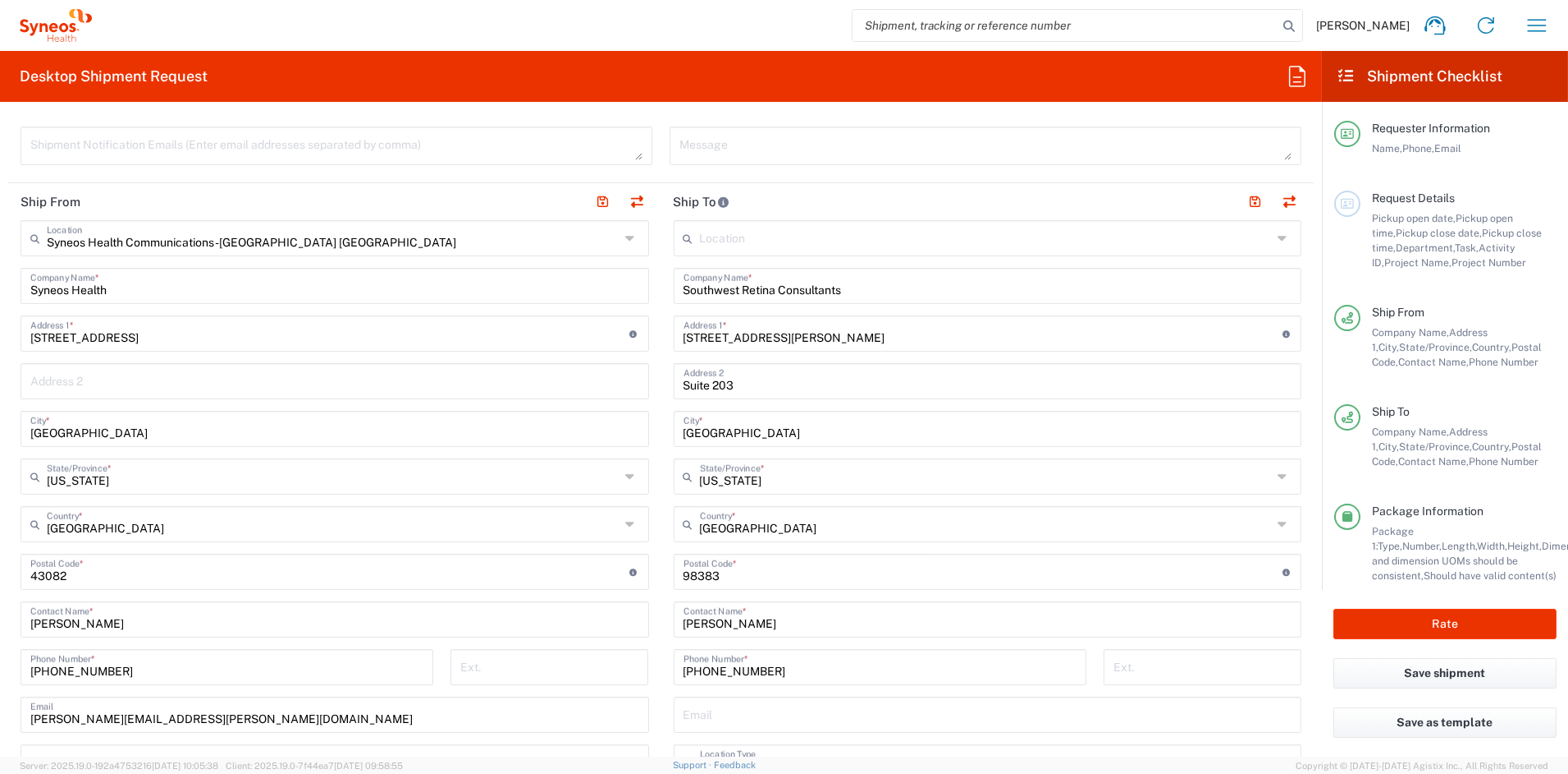
scroll to position [584, 0]
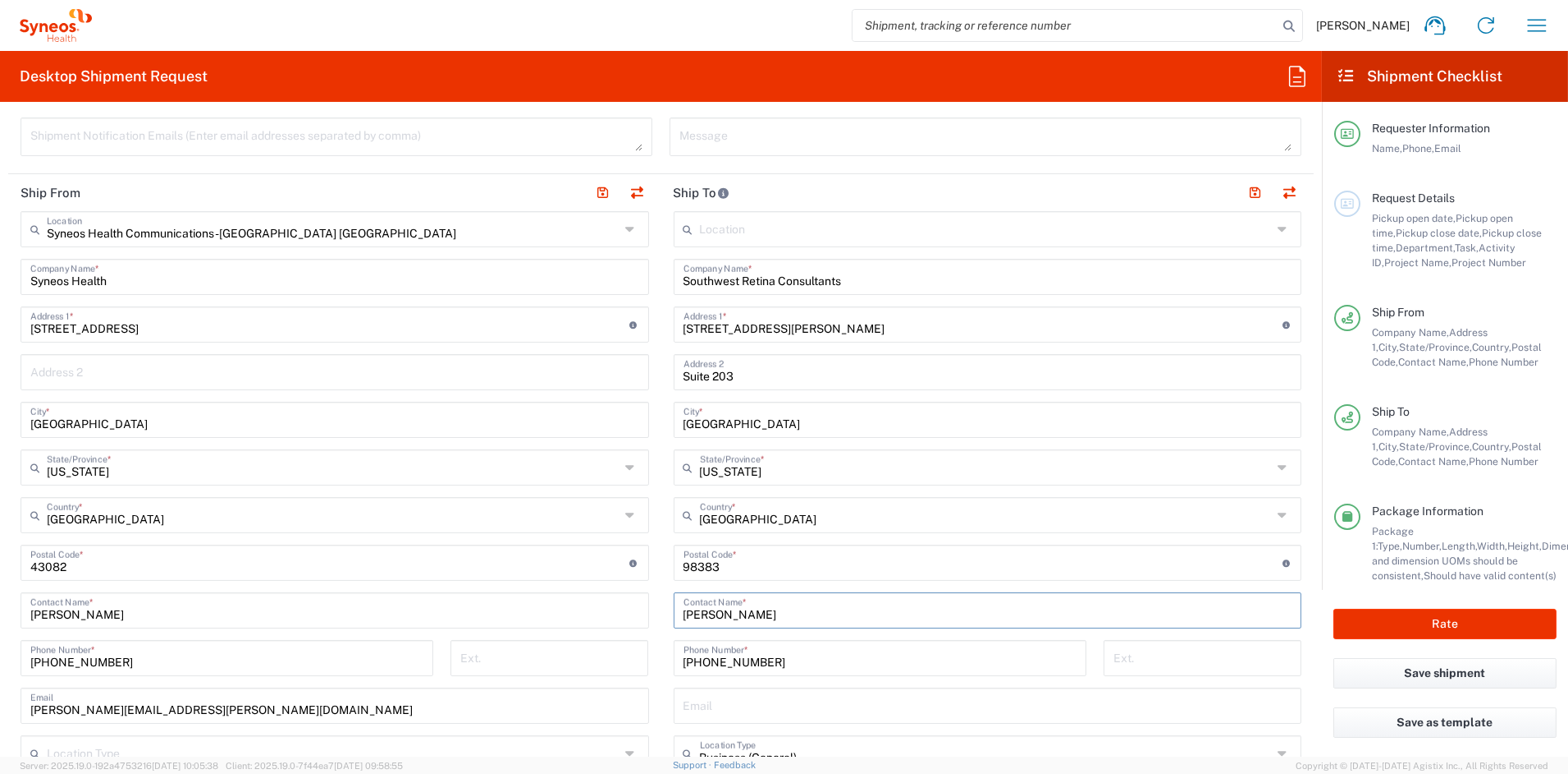
drag, startPoint x: 753, startPoint y: 613, endPoint x: 567, endPoint y: 609, distance: 186.0
click at [567, 609] on div "Ship From Syneos Health Communications-[GEOGRAPHIC_DATA] [GEOGRAPHIC_DATA] Loca…" at bounding box center [661, 540] width 1306 height 733
paste input "[PERSON_NAME]"
type input "[PERSON_NAME]"
drag, startPoint x: 728, startPoint y: 661, endPoint x: 604, endPoint y: 661, distance: 124.0
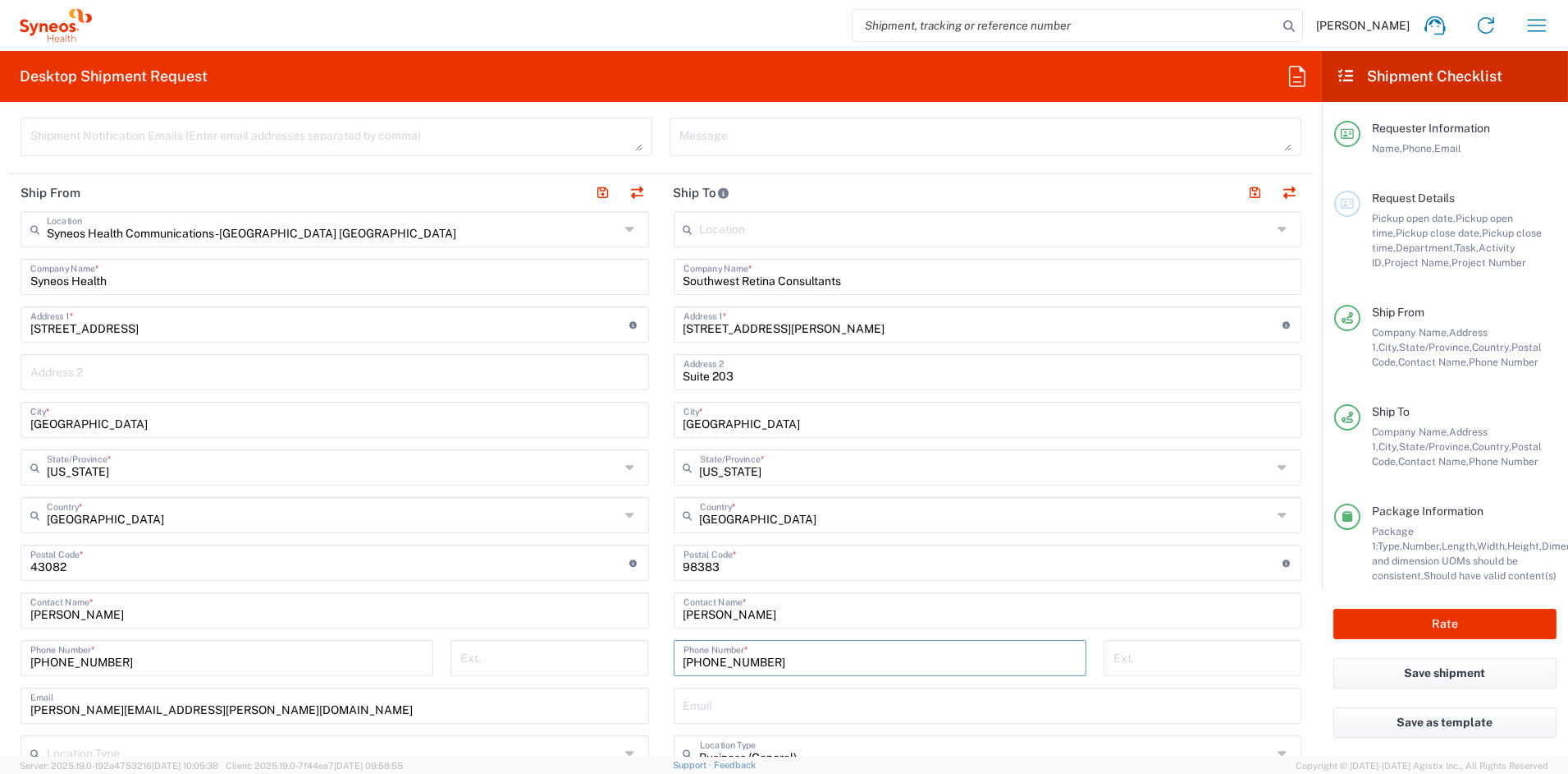
click at [604, 660] on div "Ship From Syneos Health Communications-[GEOGRAPHIC_DATA] [GEOGRAPHIC_DATA] Loca…" at bounding box center [661, 540] width 1306 height 733
paste input "[PHONE_NUMBER]"
type input "[PHONE_NUMBER]"
drag, startPoint x: 691, startPoint y: 329, endPoint x: 563, endPoint y: 329, distance: 128.0
click at [565, 329] on div "Ship From Syneos Health Communications-[GEOGRAPHIC_DATA] [GEOGRAPHIC_DATA] Loca…" at bounding box center [661, 540] width 1306 height 733
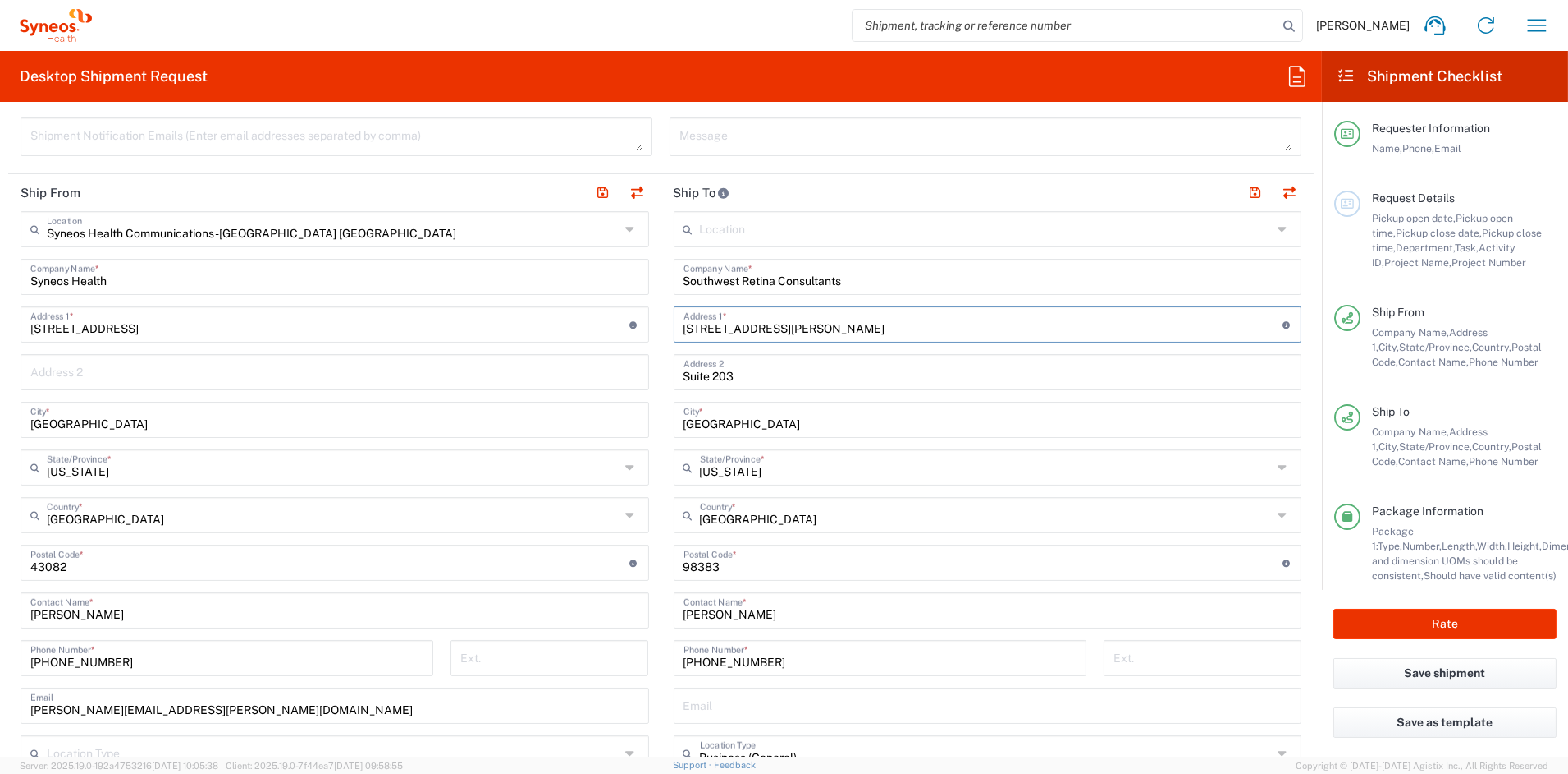
paste input "[STREET_ADDRESS][PERSON_NAME]"
type input "[STREET_ADDRESS][PERSON_NAME]"
drag, startPoint x: 753, startPoint y: 374, endPoint x: 585, endPoint y: 376, distance: 168.0
click at [586, 376] on div "Ship From Syneos Health Communications-[GEOGRAPHIC_DATA] [GEOGRAPHIC_DATA] Loca…" at bounding box center [661, 540] width 1306 height 733
paste input "300"
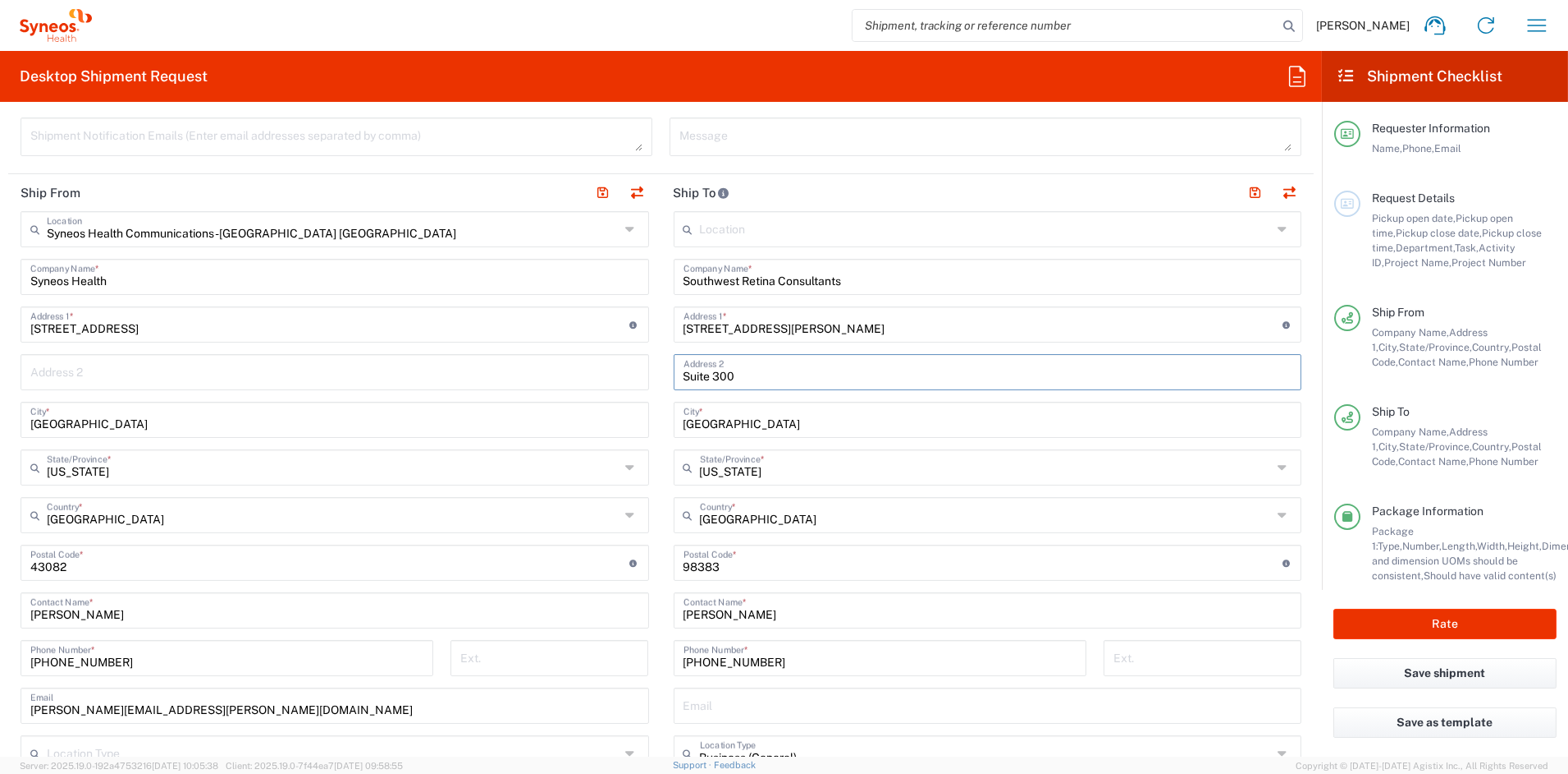
type input "Suite 300"
drag, startPoint x: 746, startPoint y: 425, endPoint x: 597, endPoint y: 422, distance: 149.0
click at [597, 422] on div "Ship From Syneos Health Communications-[GEOGRAPHIC_DATA] [GEOGRAPHIC_DATA] Loca…" at bounding box center [661, 540] width 1306 height 733
paste input "[GEOGRAPHIC_DATA]"
type input "[GEOGRAPHIC_DATA]"
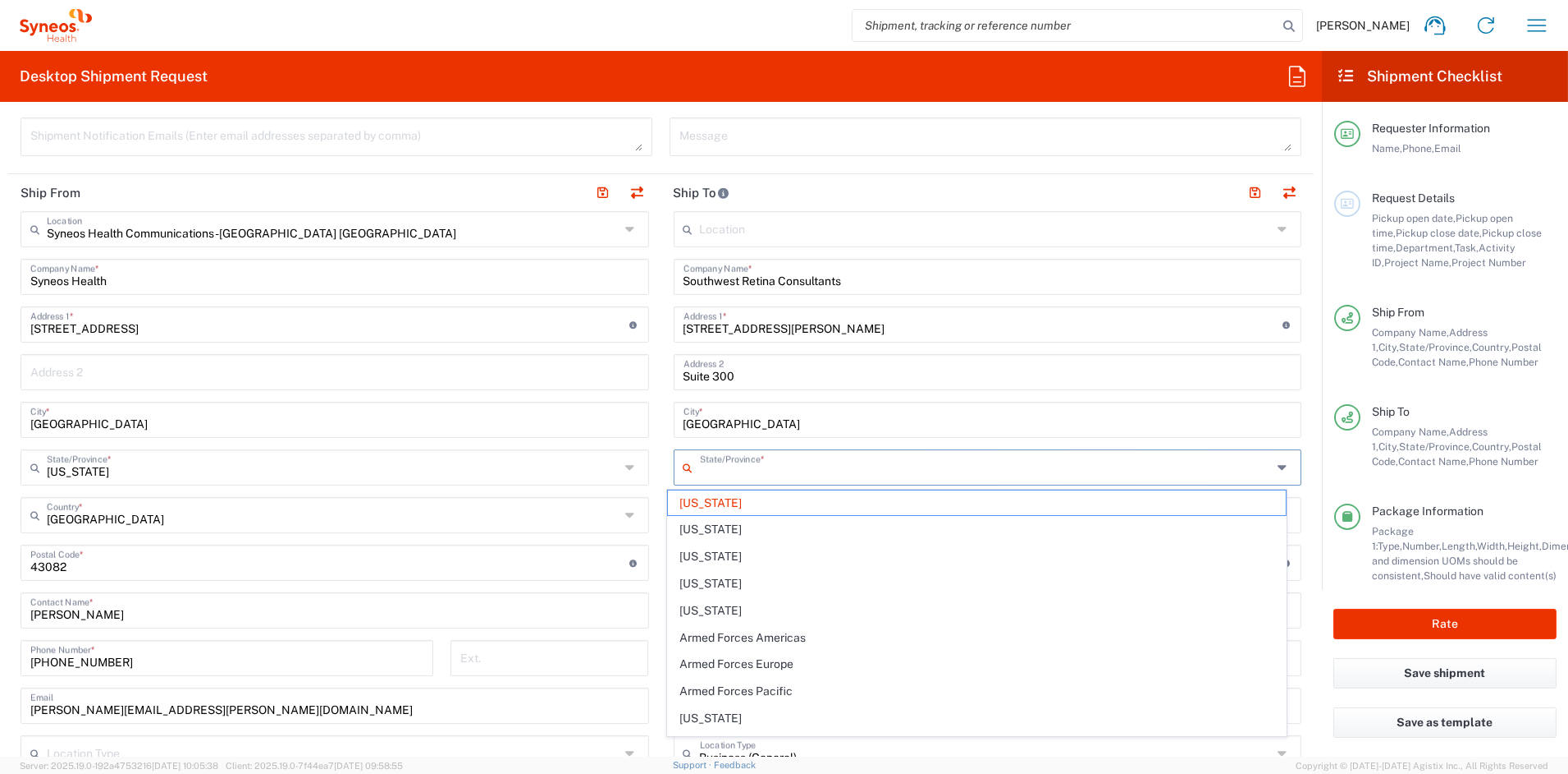
click at [770, 463] on input "text" at bounding box center [986, 466] width 573 height 29
type input "[US_STATE]"
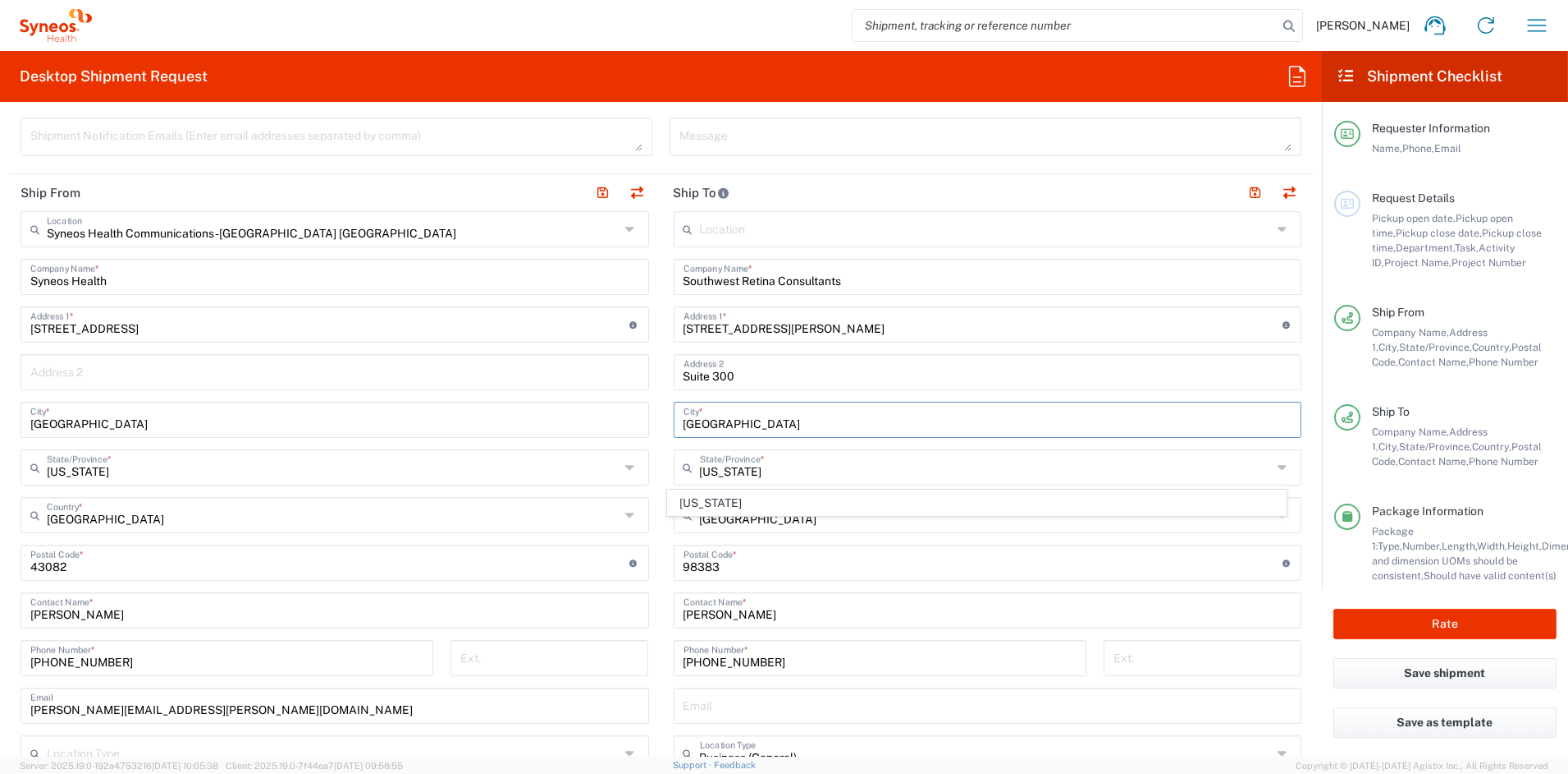
click at [802, 420] on input "[GEOGRAPHIC_DATA]" at bounding box center [987, 418] width 609 height 29
click at [770, 468] on input "[US_STATE]" at bounding box center [986, 466] width 573 height 29
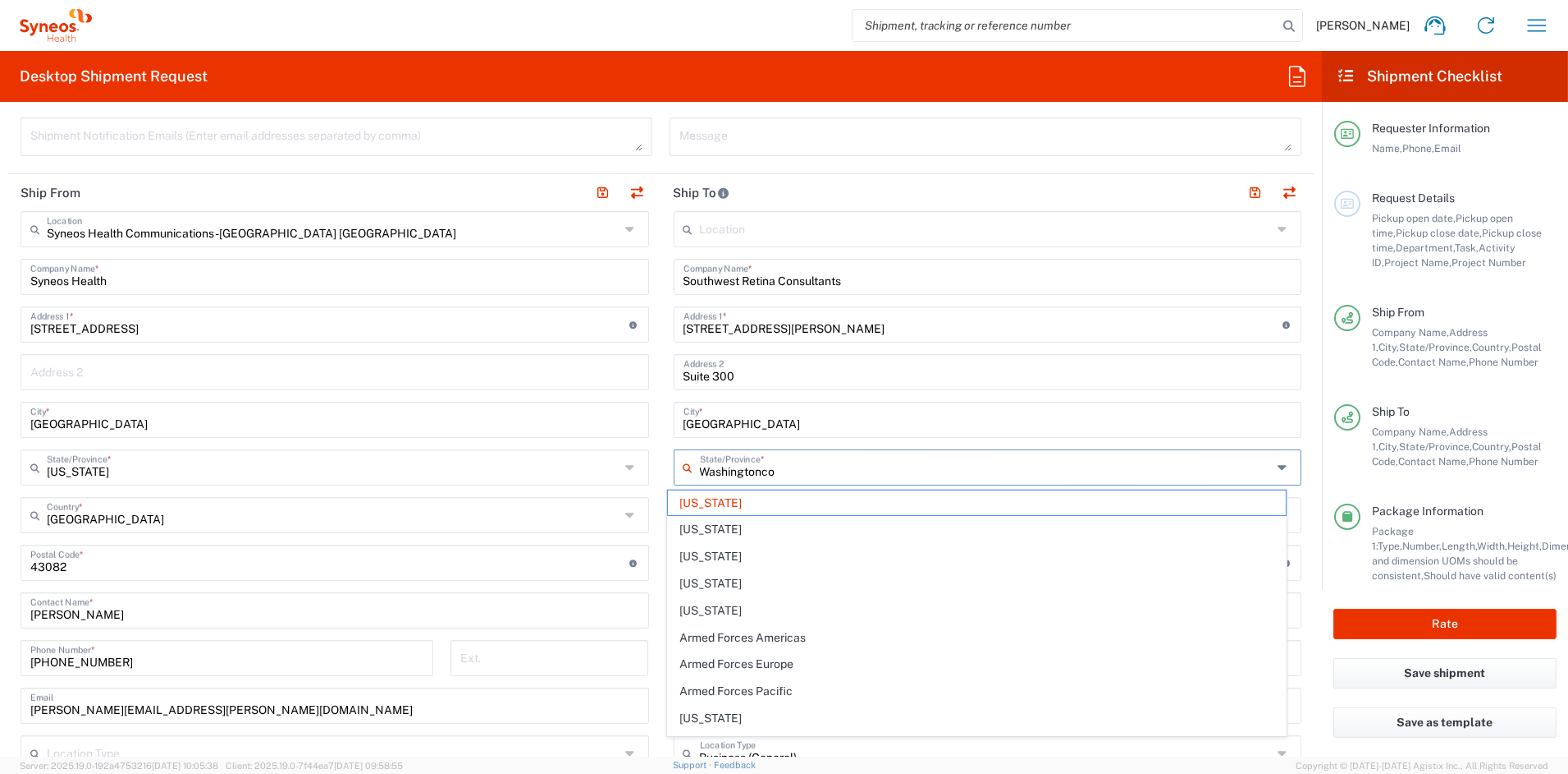
type input "Washingtoncol"
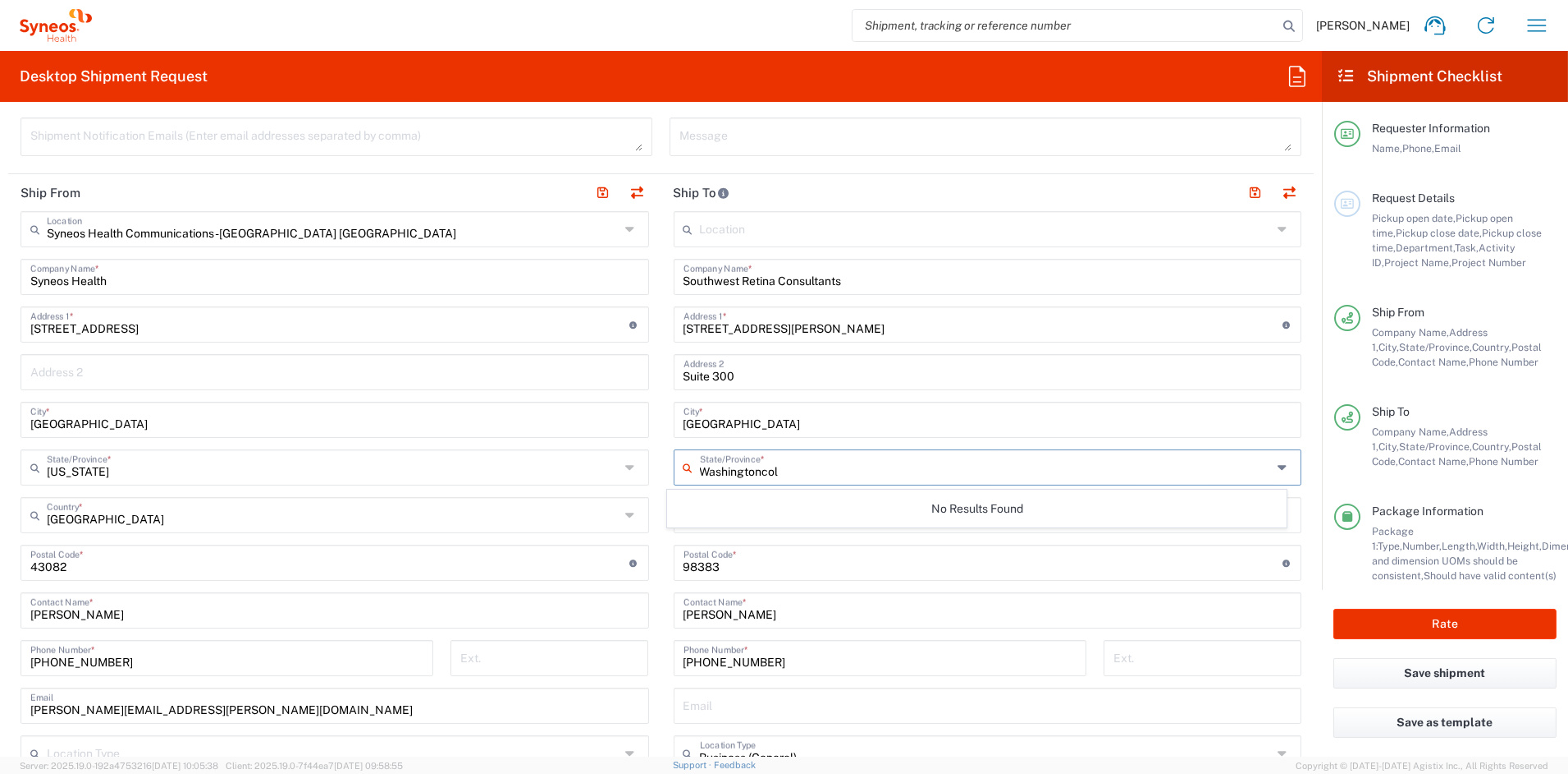
drag, startPoint x: 795, startPoint y: 471, endPoint x: 592, endPoint y: 462, distance: 203.2
click at [593, 462] on div "Ship From Syneos Health Communications-[GEOGRAPHIC_DATA] [GEOGRAPHIC_DATA] Loca…" at bounding box center [661, 540] width 1306 height 733
click at [689, 504] on span "[US_STATE]" at bounding box center [977, 502] width 618 height 25
type input "[US_STATE]"
drag, startPoint x: 719, startPoint y: 567, endPoint x: 586, endPoint y: 555, distance: 133.5
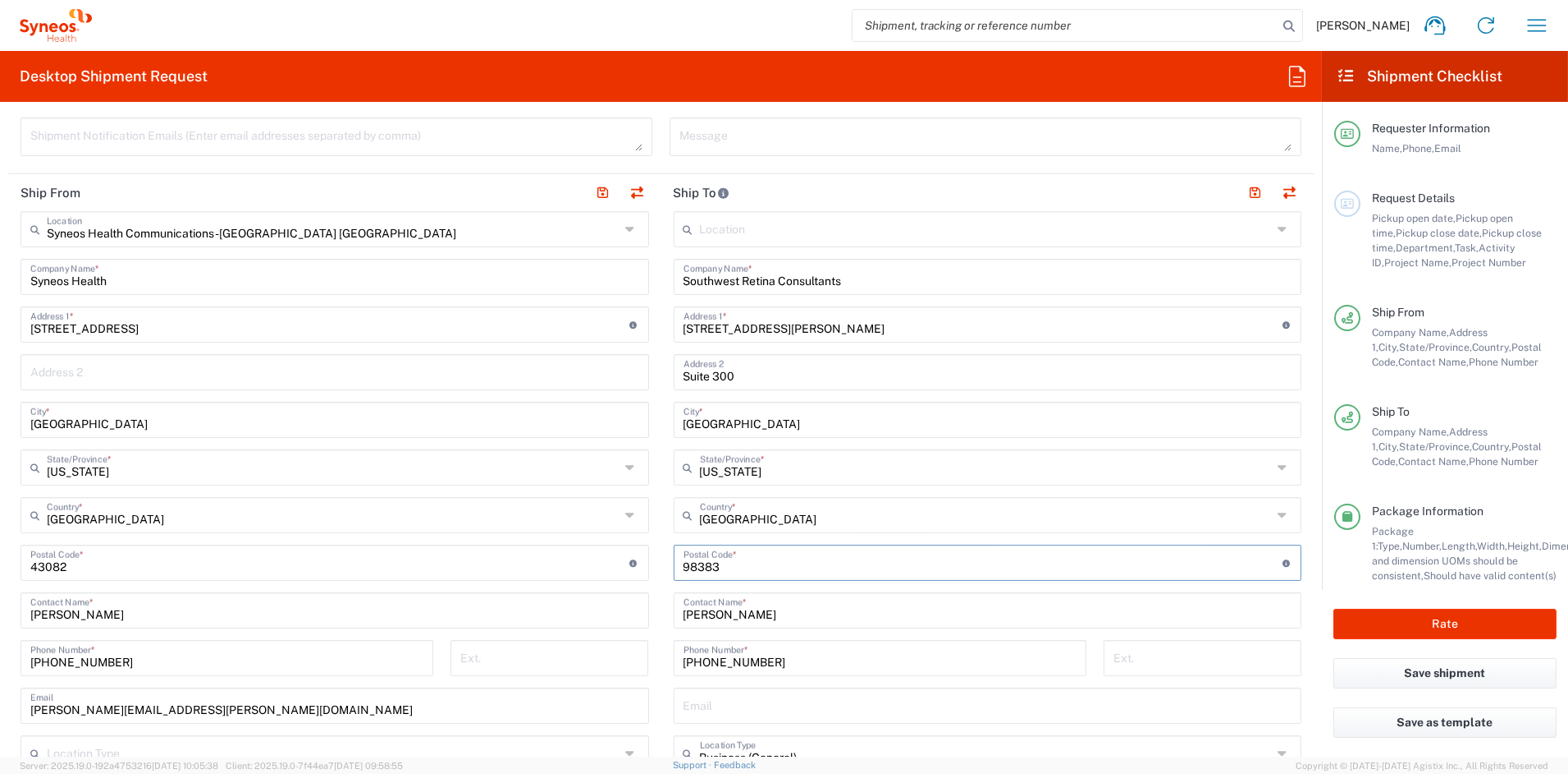
click at [586, 555] on div "Ship From Syneos Health Communications-[GEOGRAPHIC_DATA] [GEOGRAPHIC_DATA] Loca…" at bounding box center [661, 540] width 1306 height 733
paste input "81303"
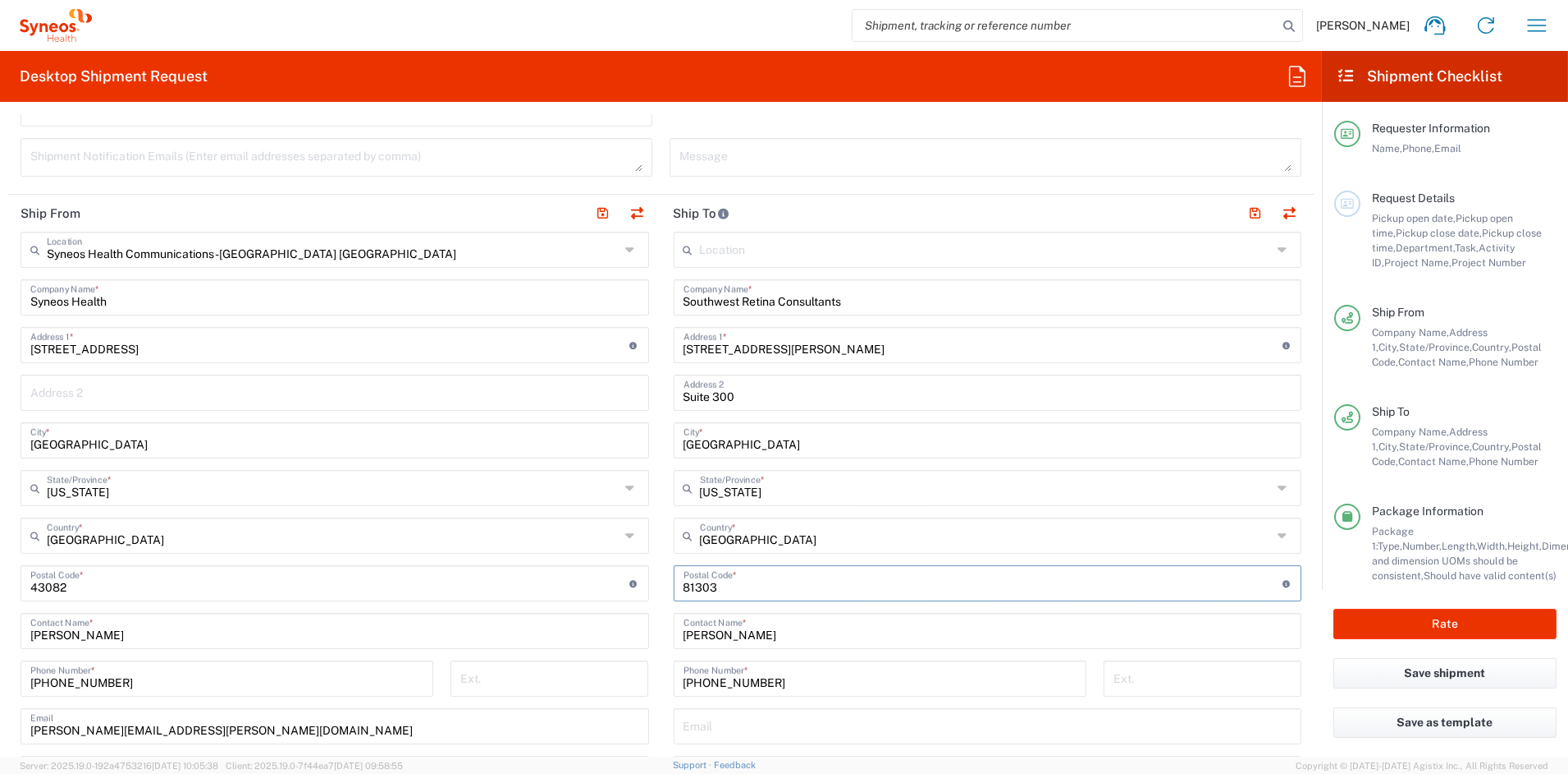
scroll to position [567, 0]
type input "81303"
click at [1244, 207] on button "button" at bounding box center [1255, 210] width 23 height 23
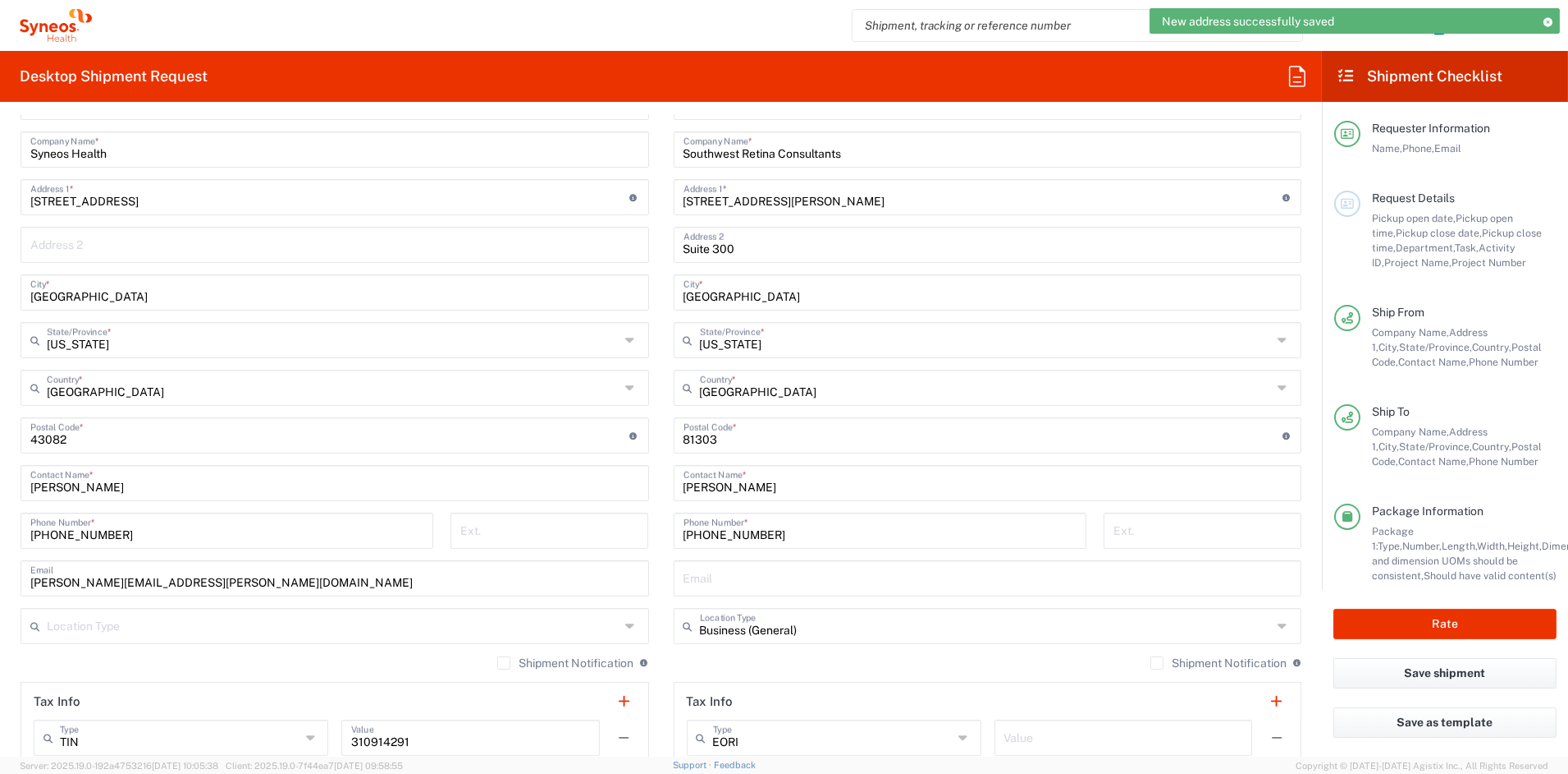
scroll to position [741, 0]
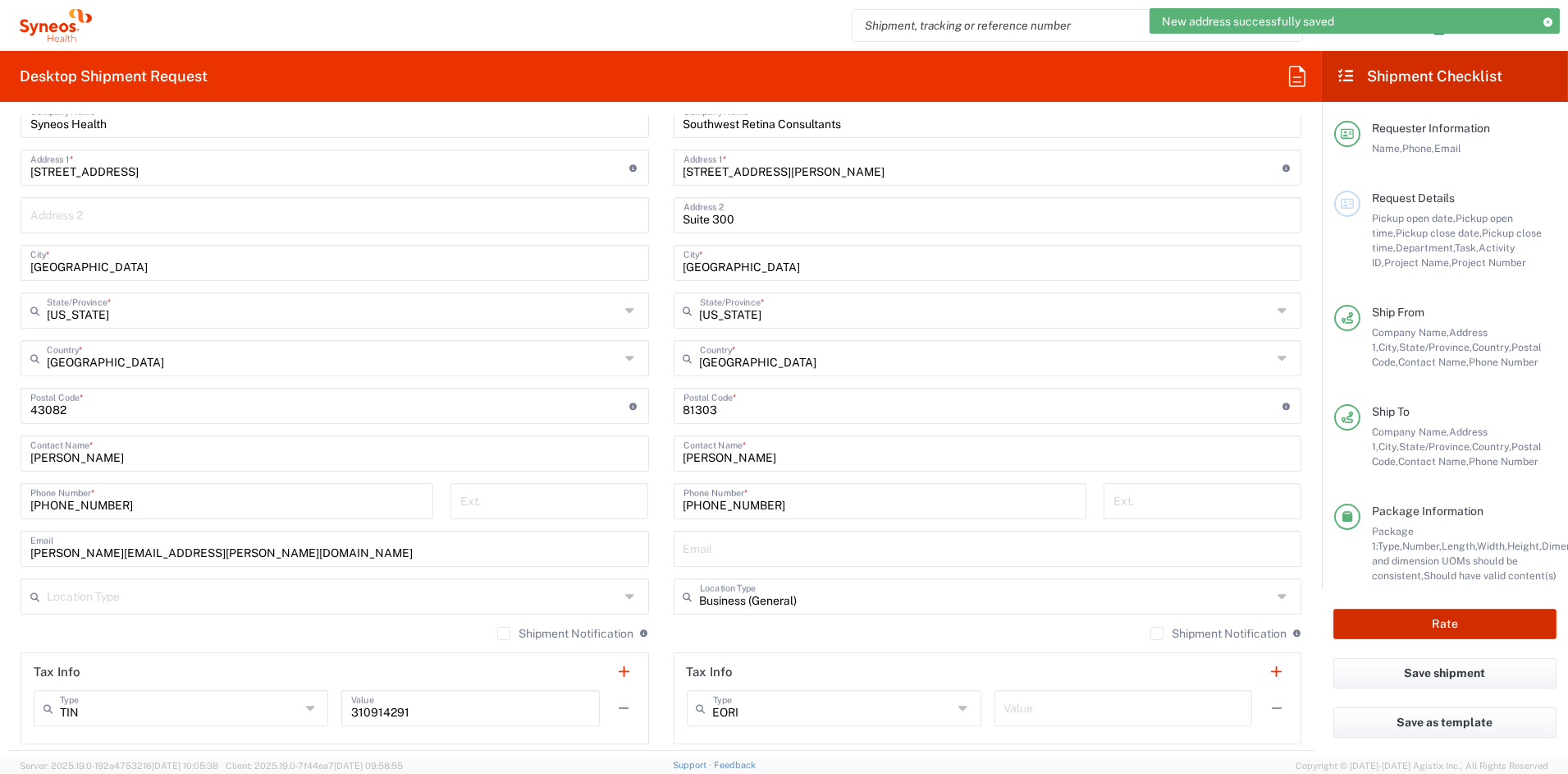
click at [1403, 613] on button "Rate" at bounding box center [1445, 624] width 223 height 30
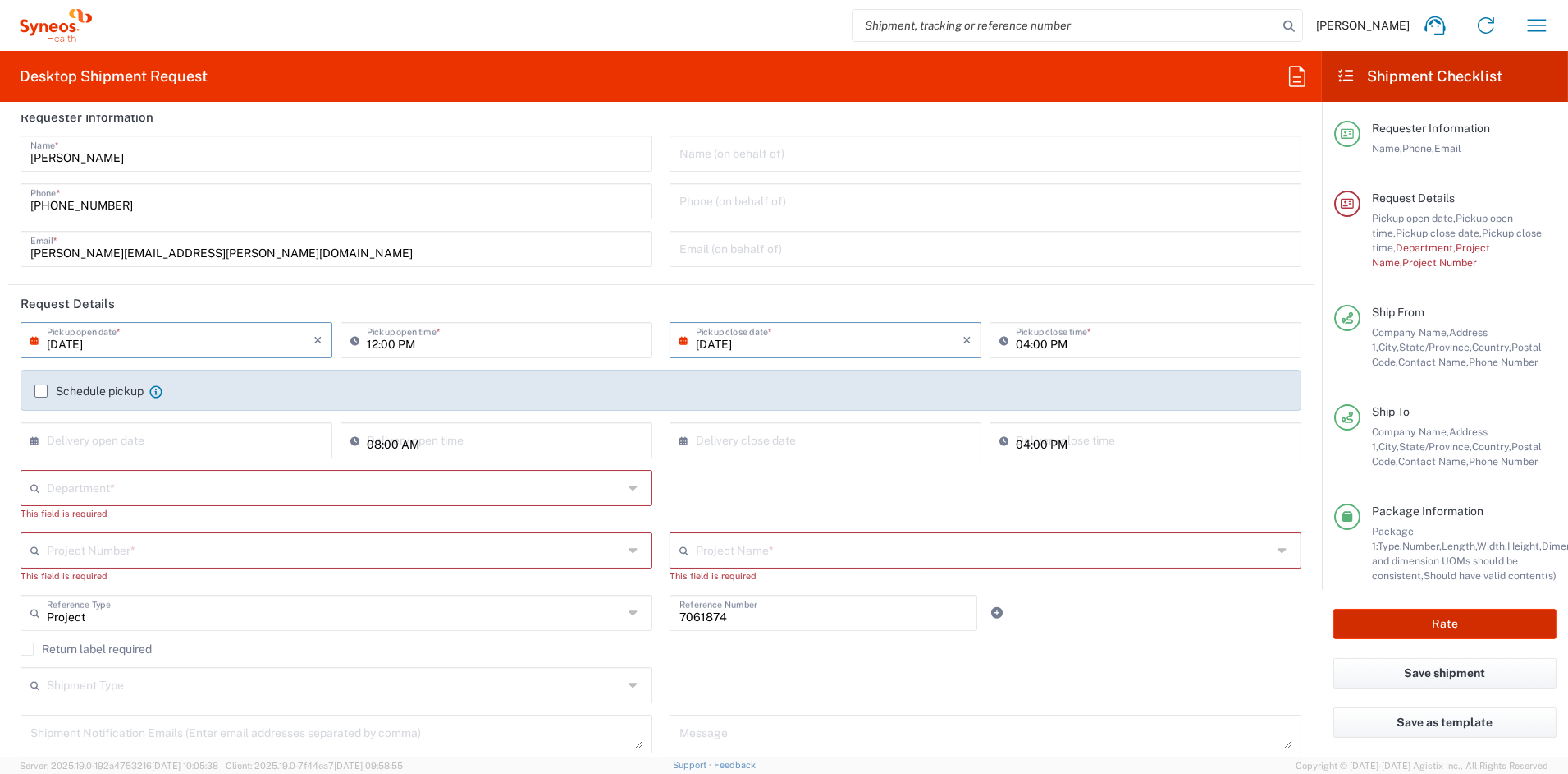
scroll to position [0, 0]
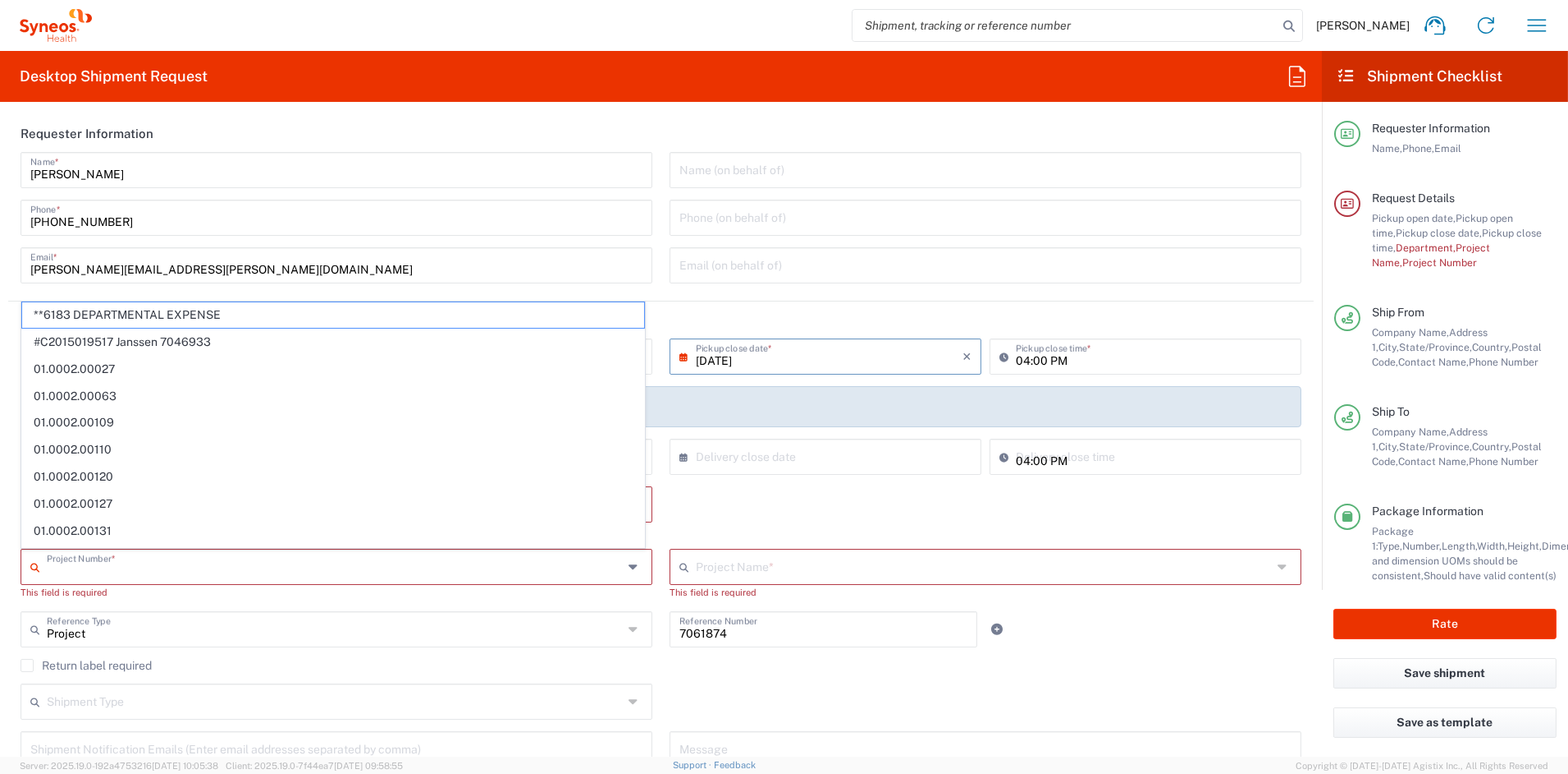
click at [149, 567] on input "text" at bounding box center [335, 565] width 577 height 29
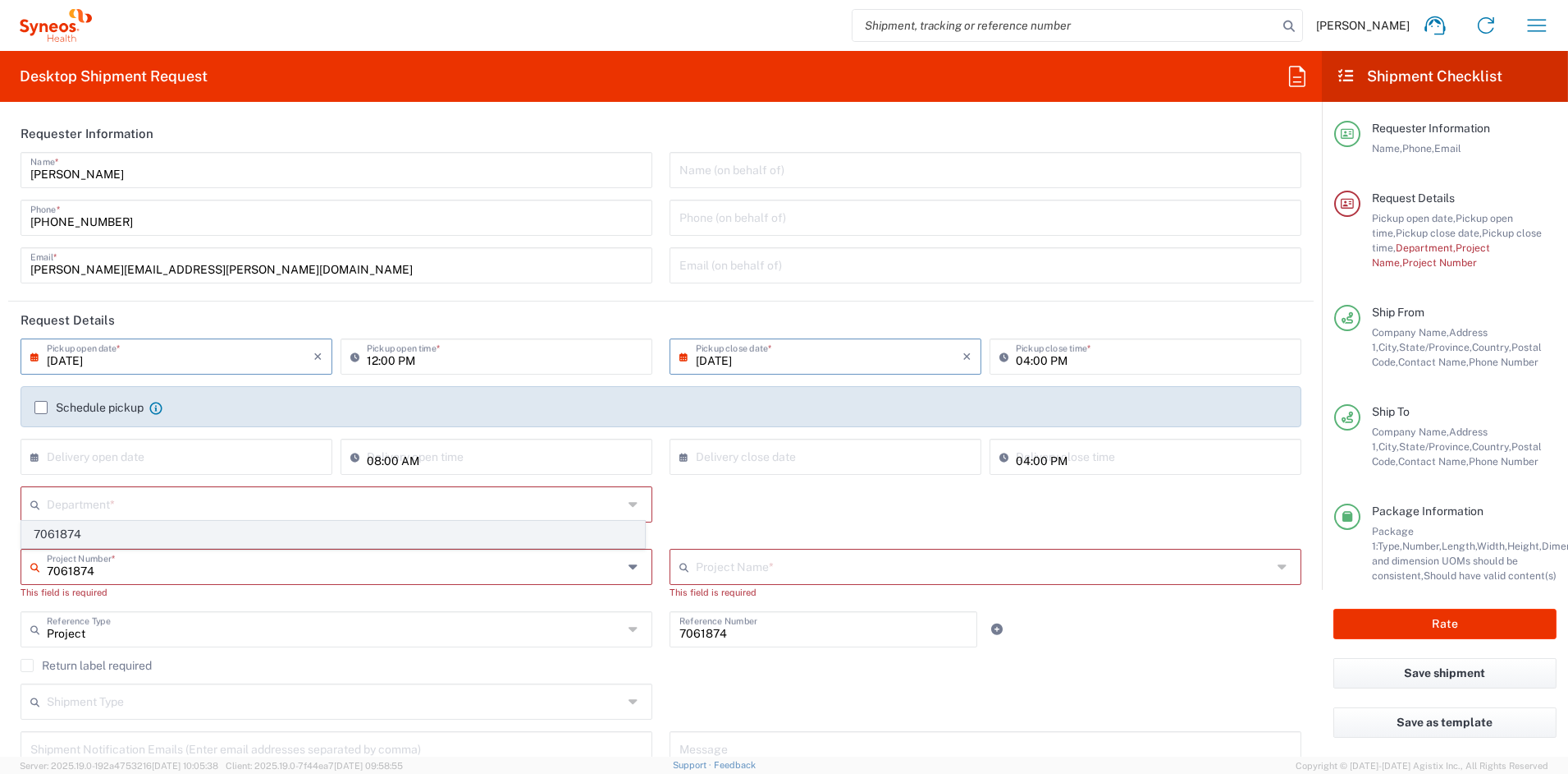
type input "7061874"
click at [60, 540] on span "7061874" at bounding box center [333, 533] width 623 height 25
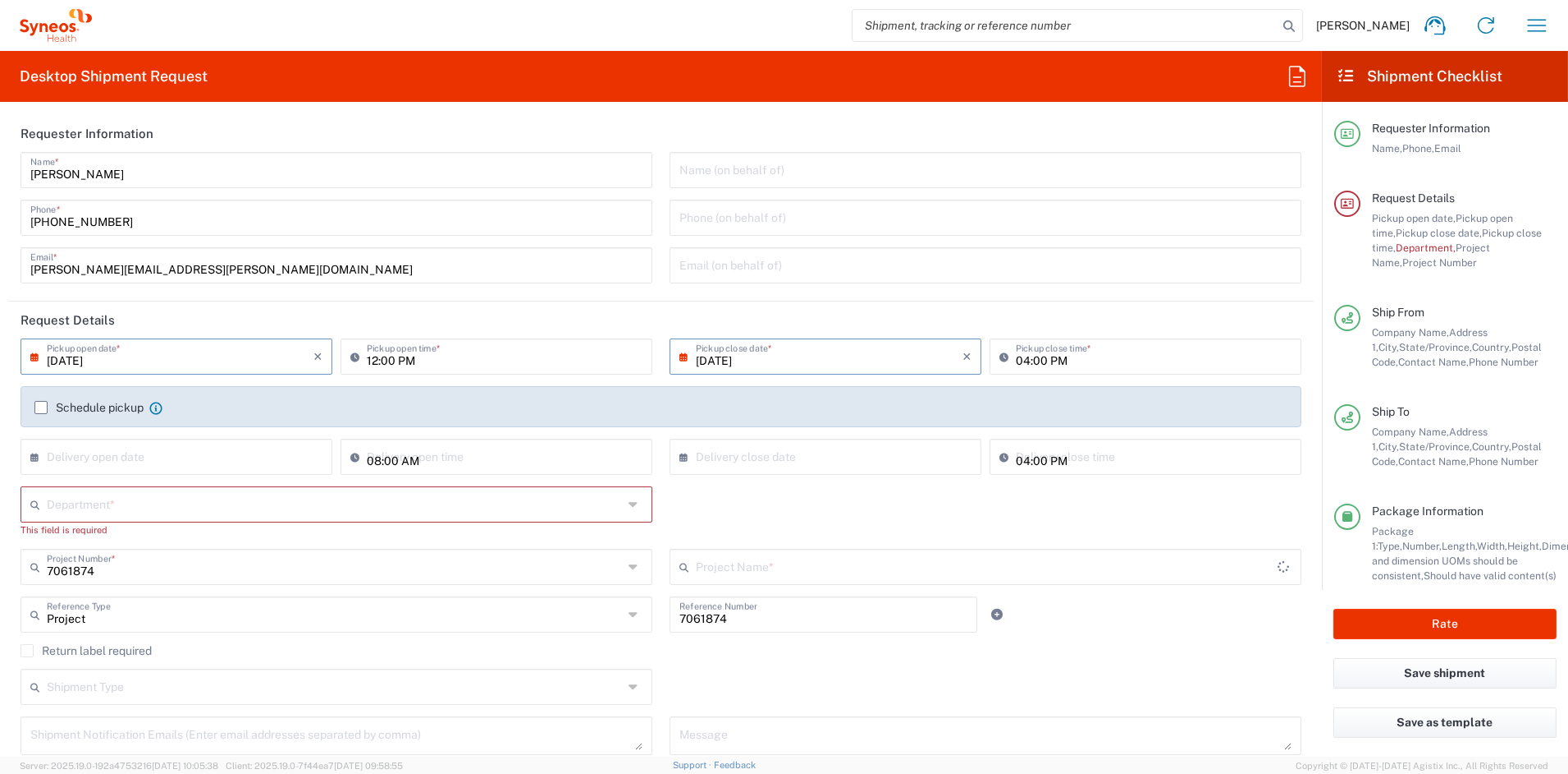
type input "4D-150-C004"
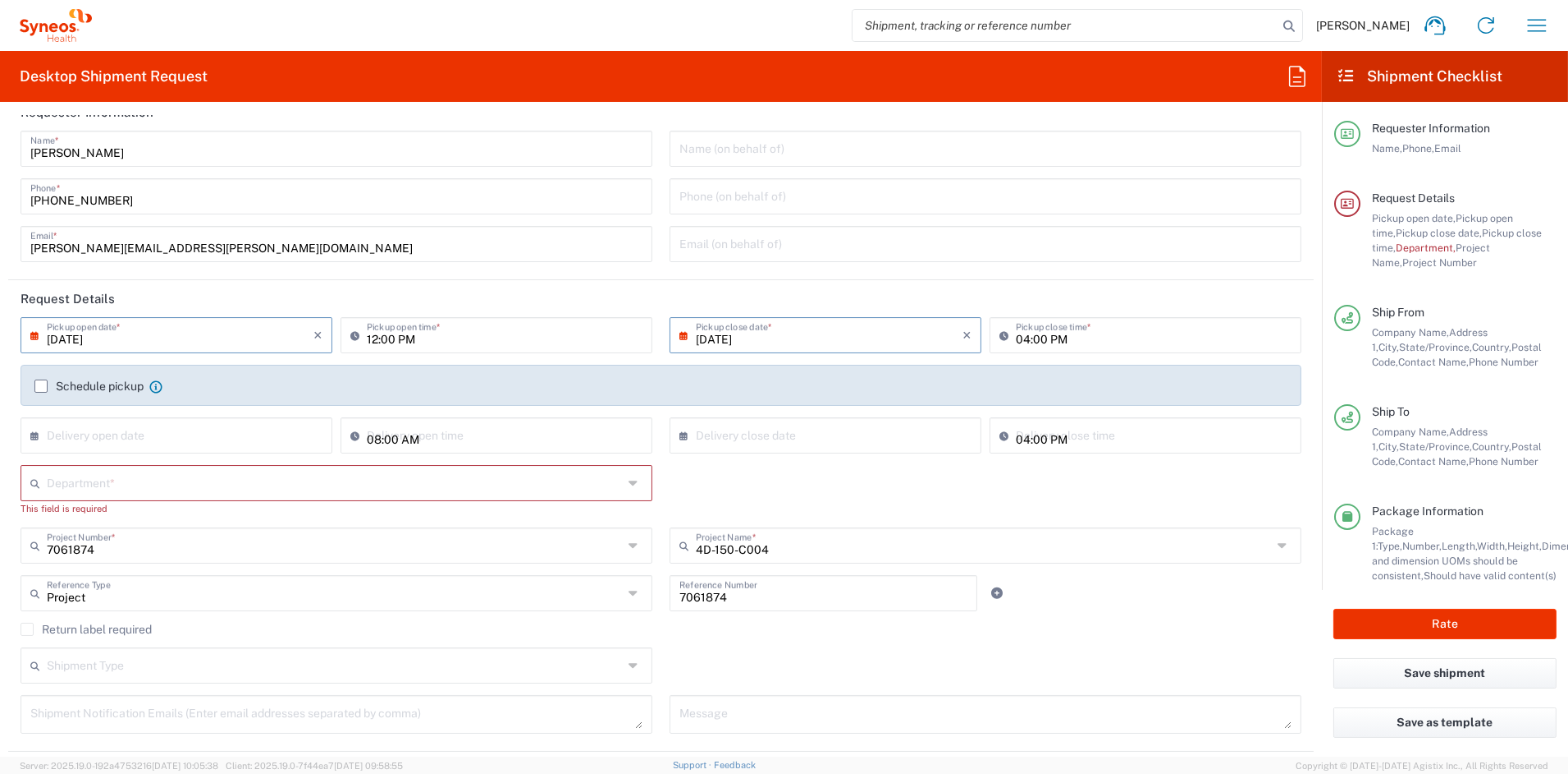
scroll to position [31, 0]
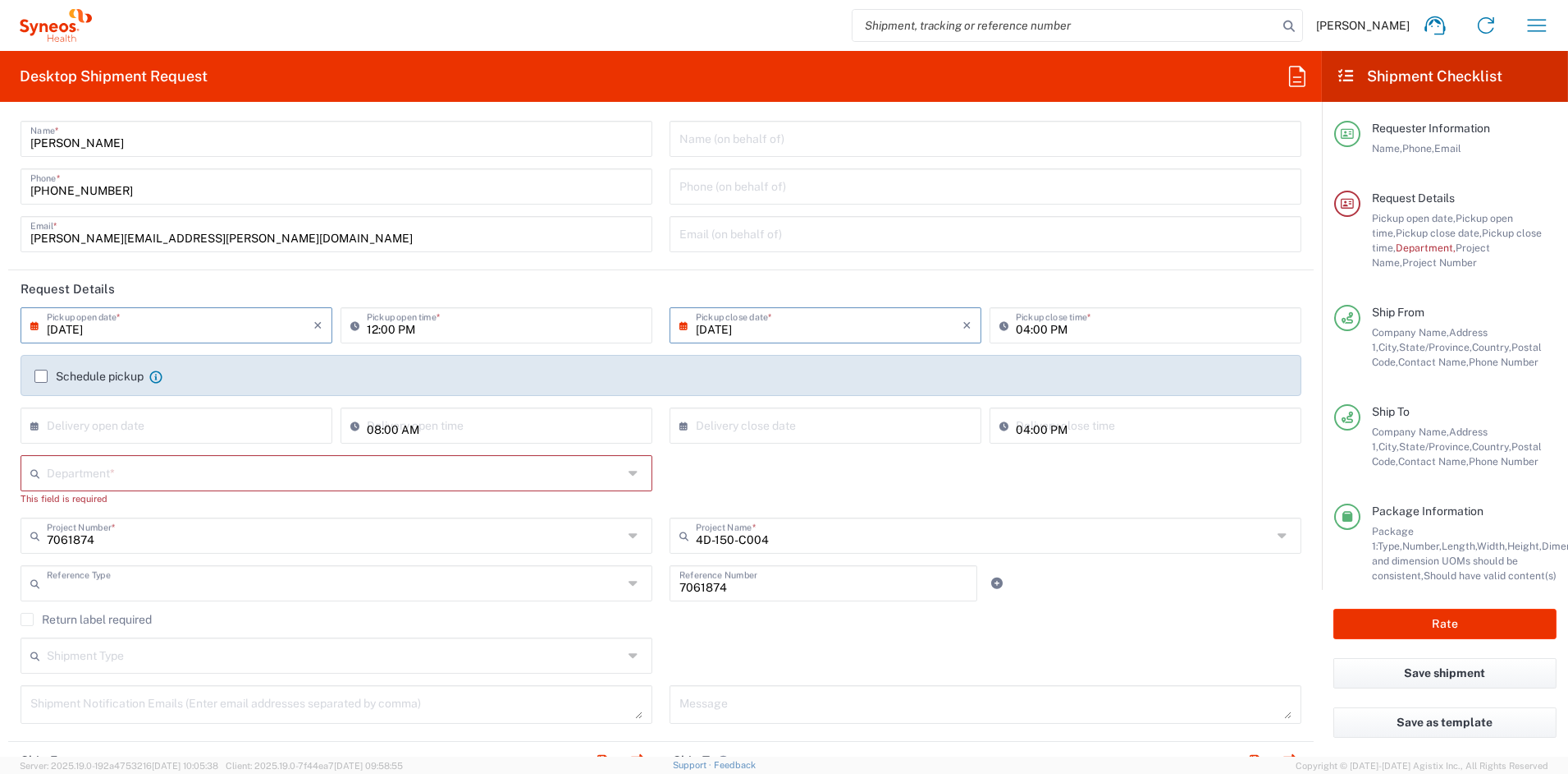
click at [300, 584] on input "text" at bounding box center [335, 581] width 577 height 29
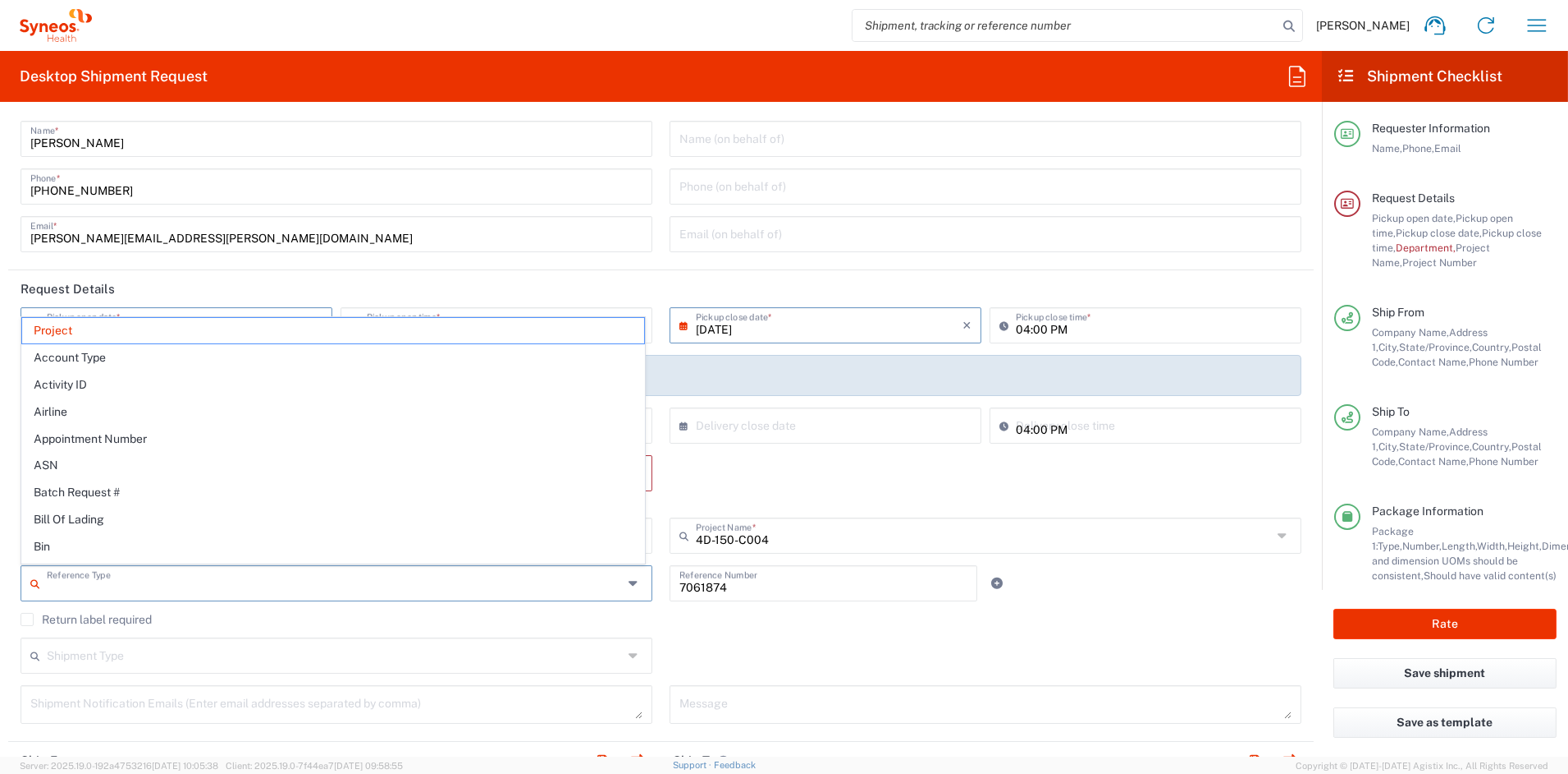
click at [711, 279] on header "Request Details" at bounding box center [661, 288] width 1306 height 37
type input "Project"
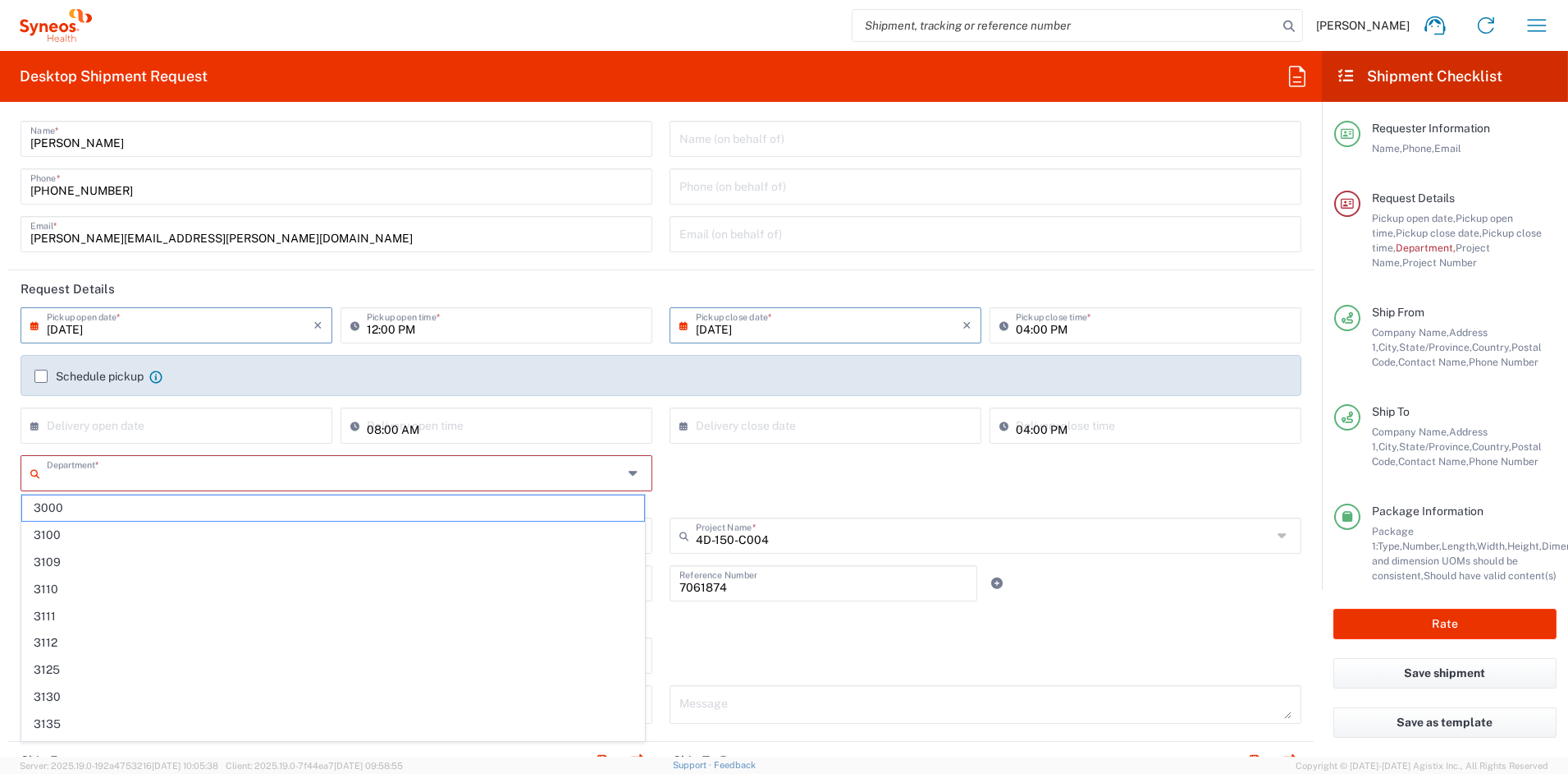
click at [167, 476] on input "text" at bounding box center [335, 471] width 577 height 29
click at [831, 473] on div "Department * 3000 3100 3109 3110 3111 3112 3125 3130 3135 3136 3150 3155 3165 3…" at bounding box center [661, 486] width 1298 height 62
click at [403, 458] on input "text" at bounding box center [335, 471] width 577 height 29
type input "6156"
click at [833, 480] on div "6156 Department * 6156 This field is required" at bounding box center [661, 486] width 1298 height 62
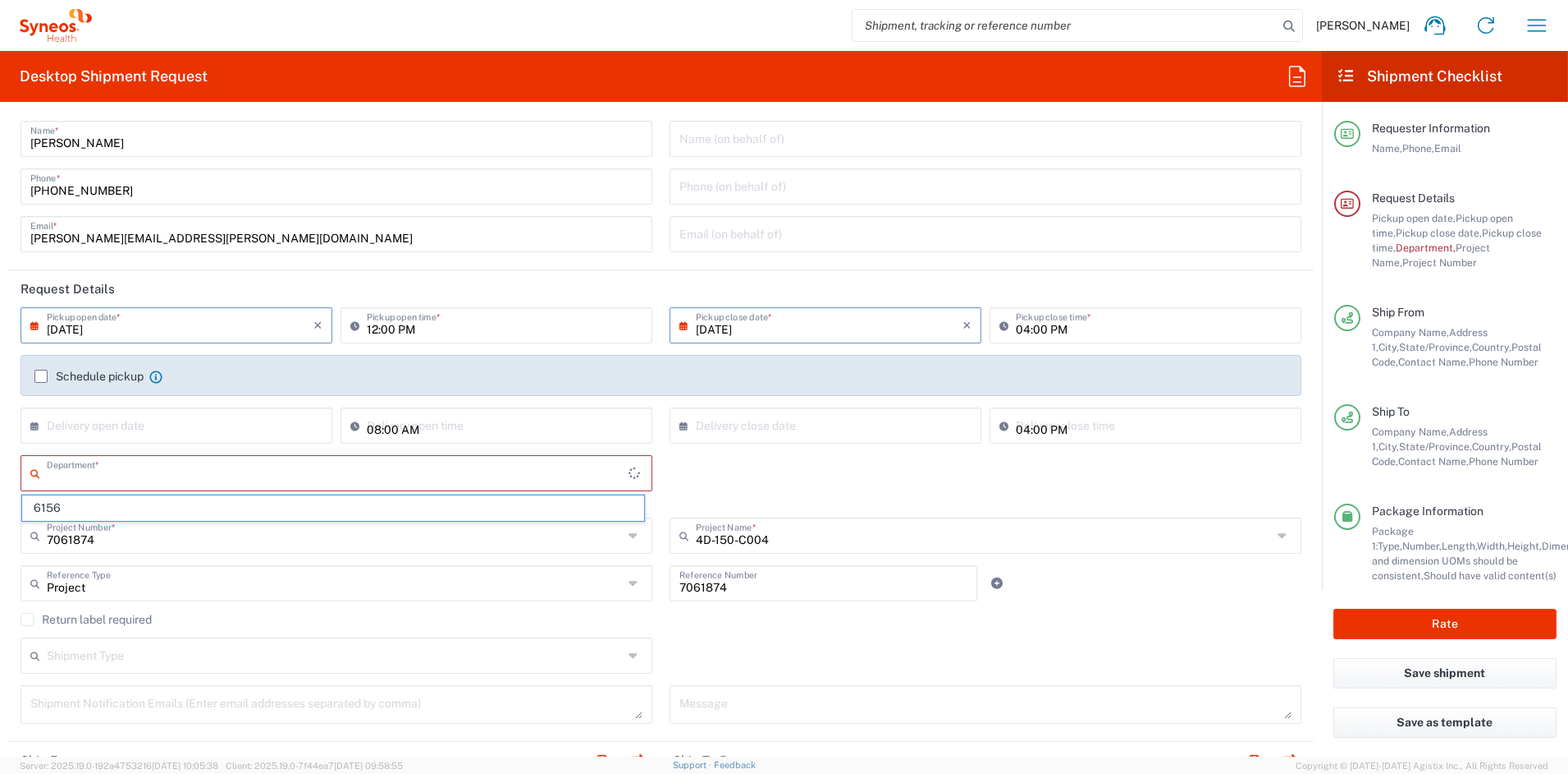
click at [515, 476] on input "text" at bounding box center [338, 471] width 582 height 29
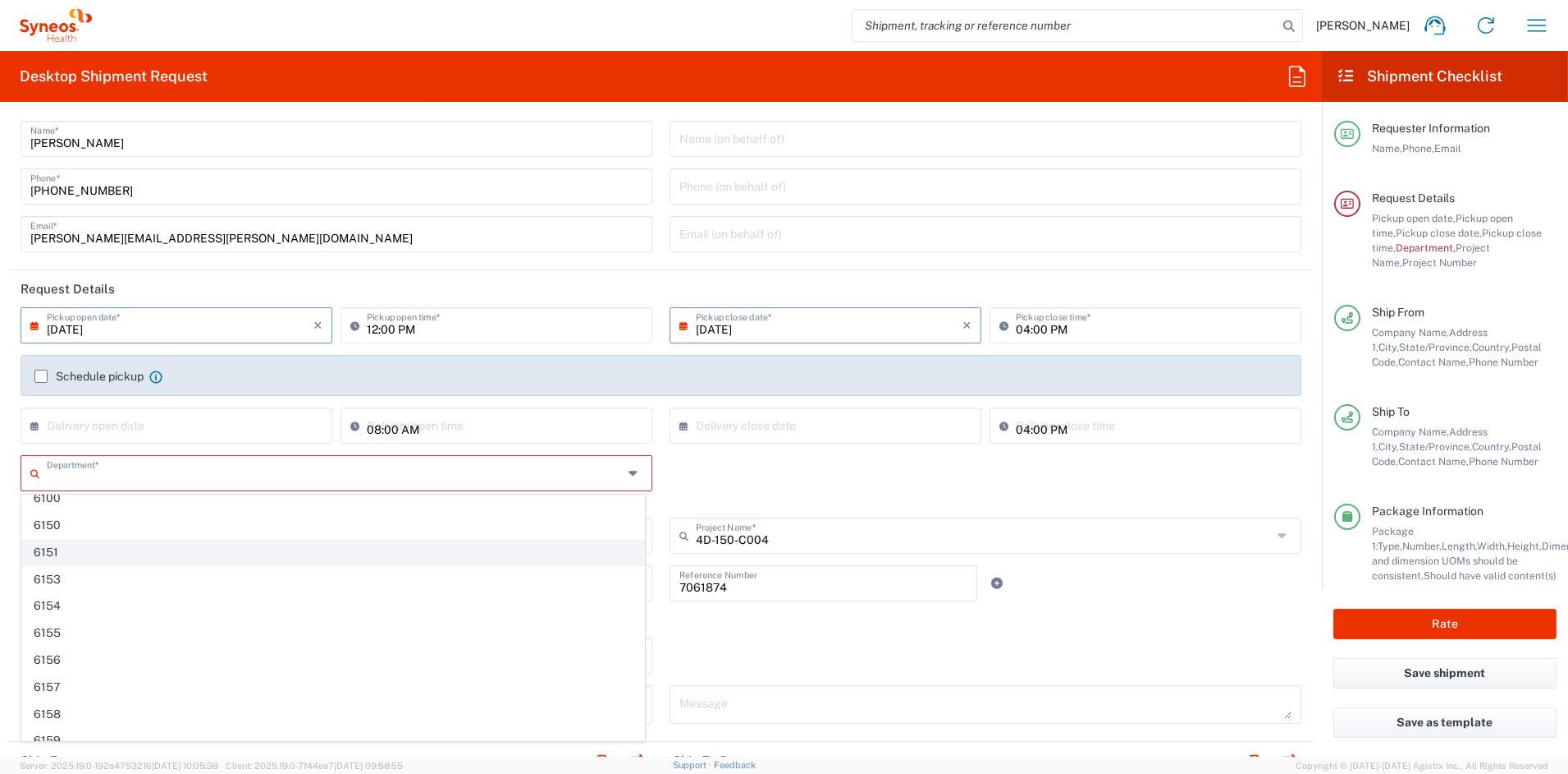
scroll to position [4274, 0]
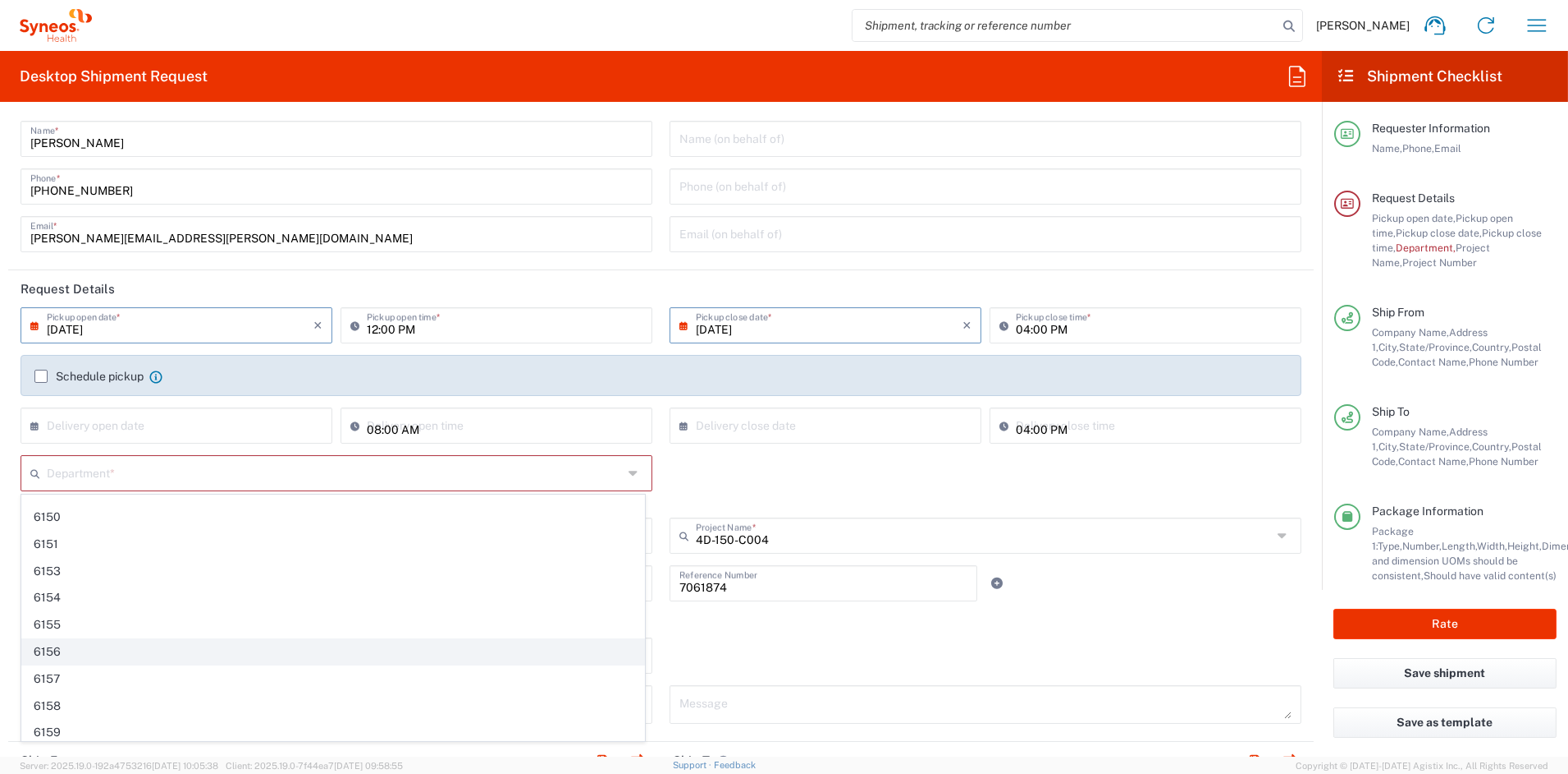
click at [52, 664] on span "6156" at bounding box center [333, 651] width 623 height 25
type input "6156"
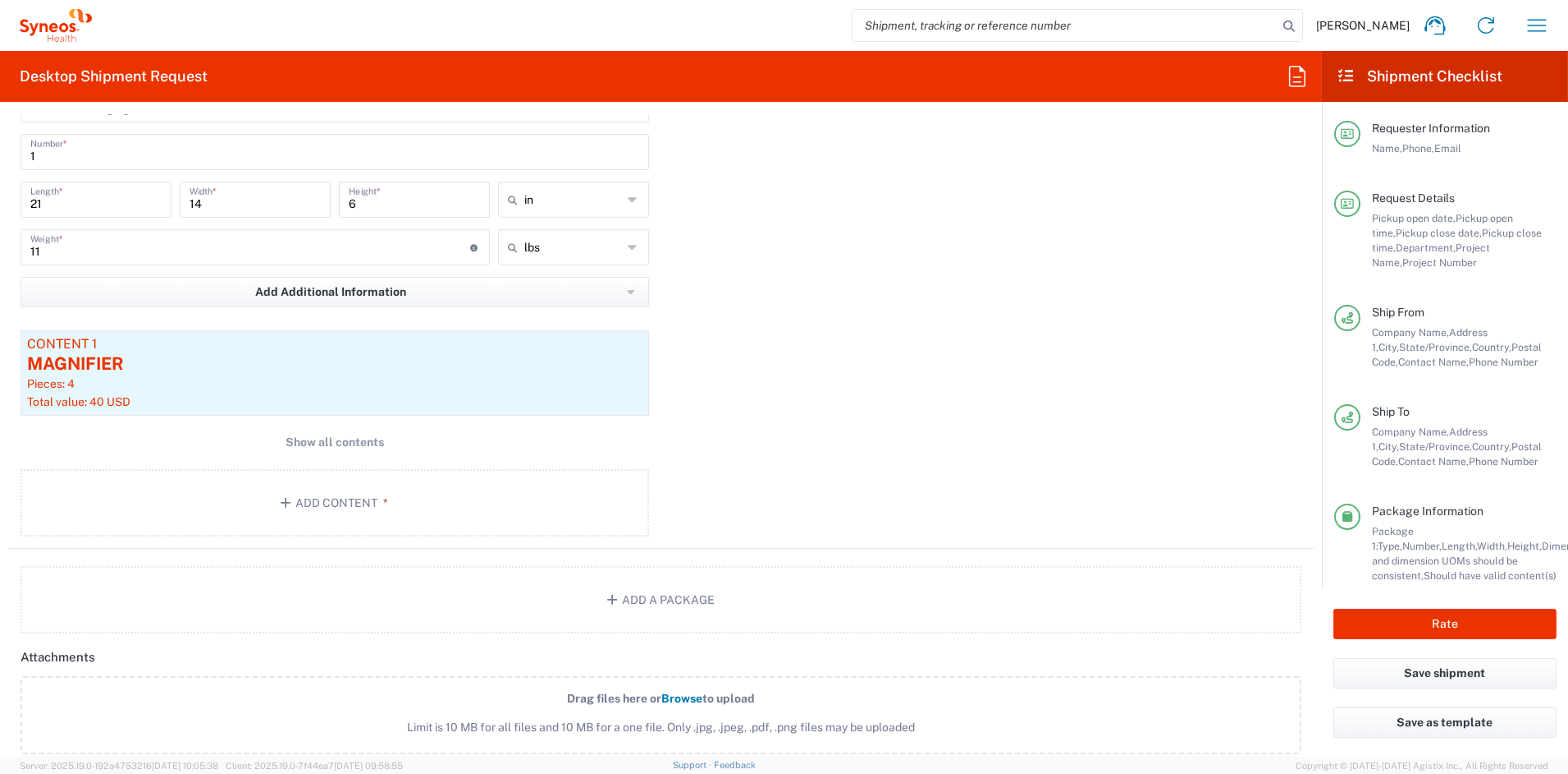
scroll to position [1883, 0]
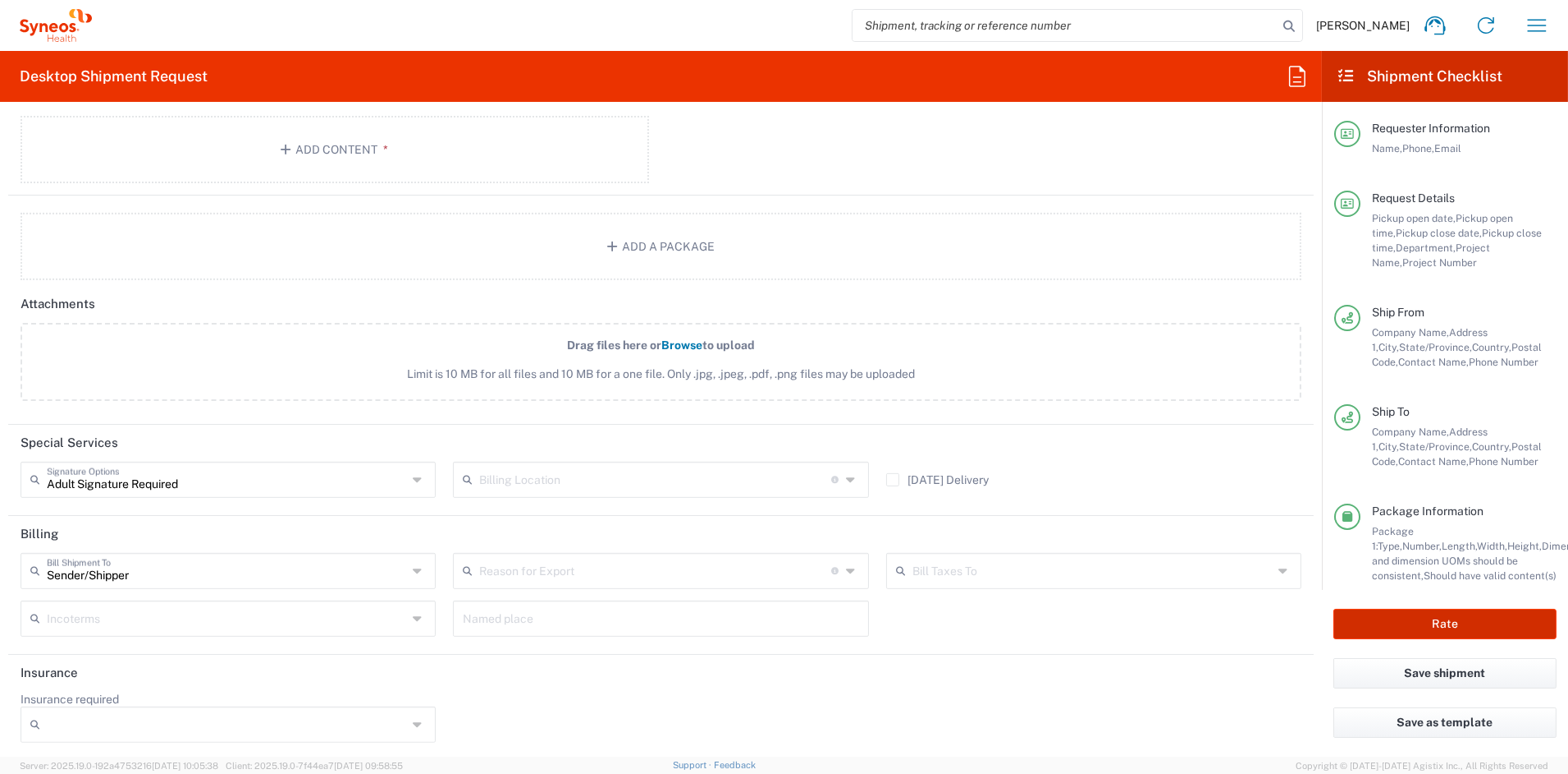
click at [1436, 623] on button "Rate" at bounding box center [1445, 624] width 223 height 30
type input "7061874"
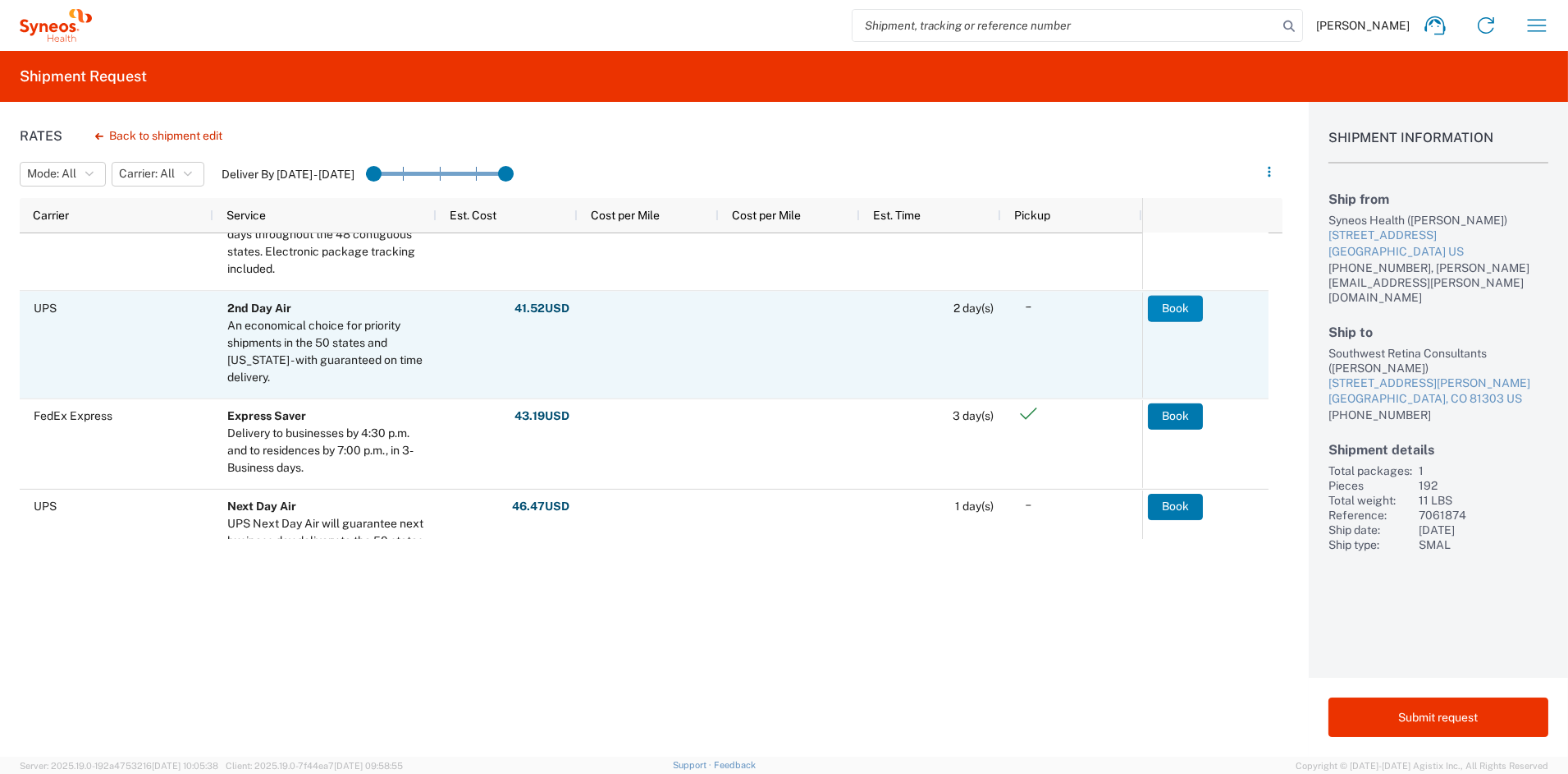
click at [1178, 307] on button "Book" at bounding box center [1175, 308] width 55 height 26
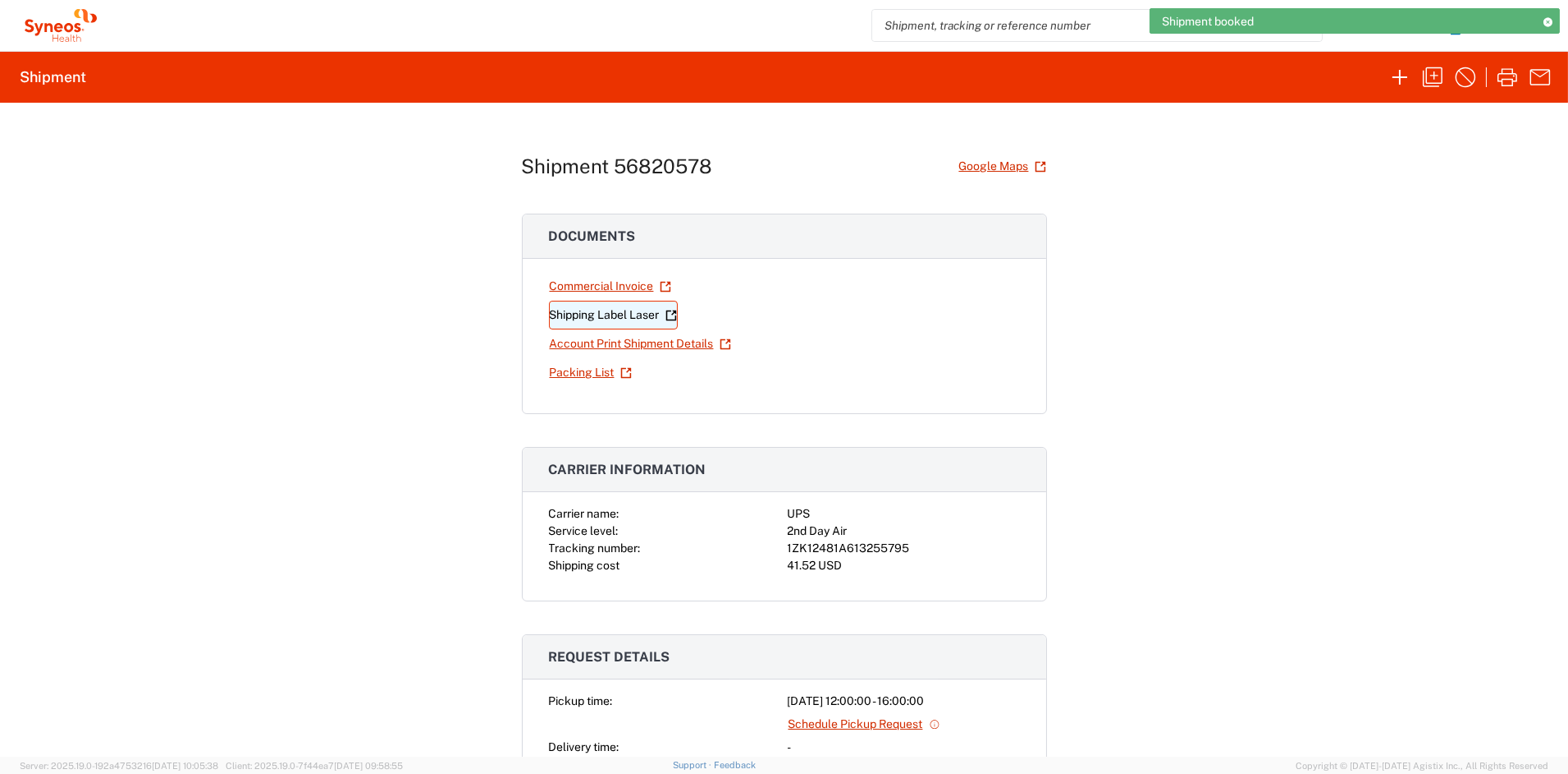
click at [613, 317] on link "Shipping Label Laser" at bounding box center [613, 315] width 129 height 29
